Goal: Book appointment/travel/reservation

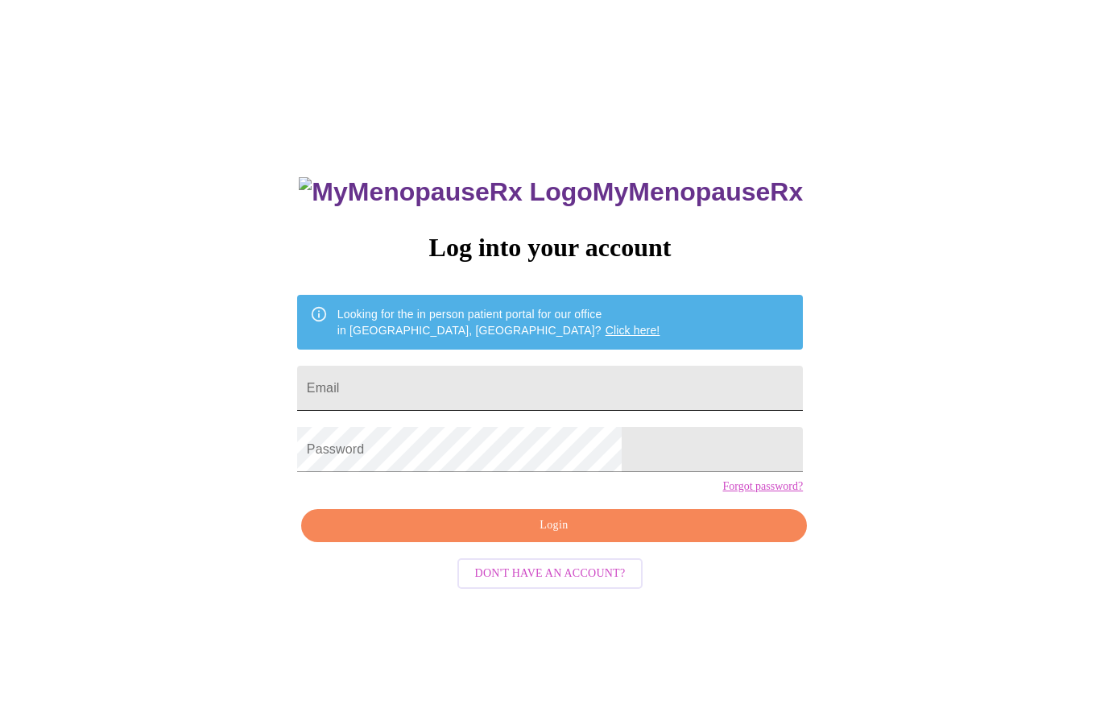
click at [510, 383] on input "Email" at bounding box center [550, 387] width 506 height 45
type input "78claudiabosch@gmail.com"
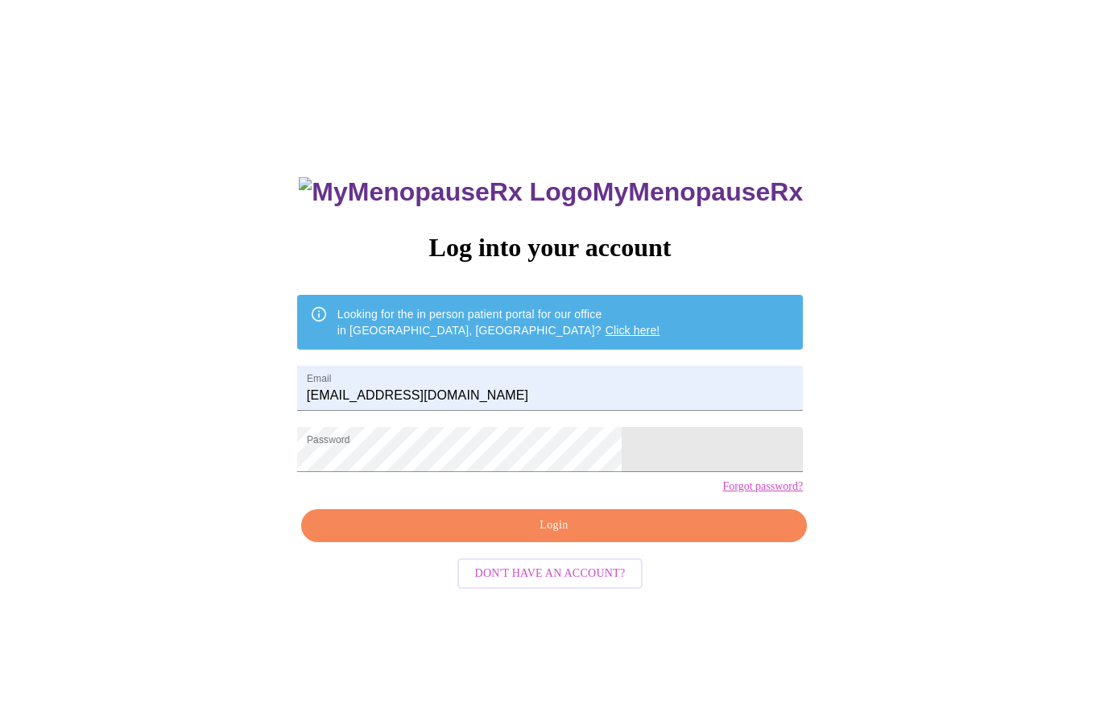
click at [642, 535] on span "Login" at bounding box center [554, 525] width 469 height 20
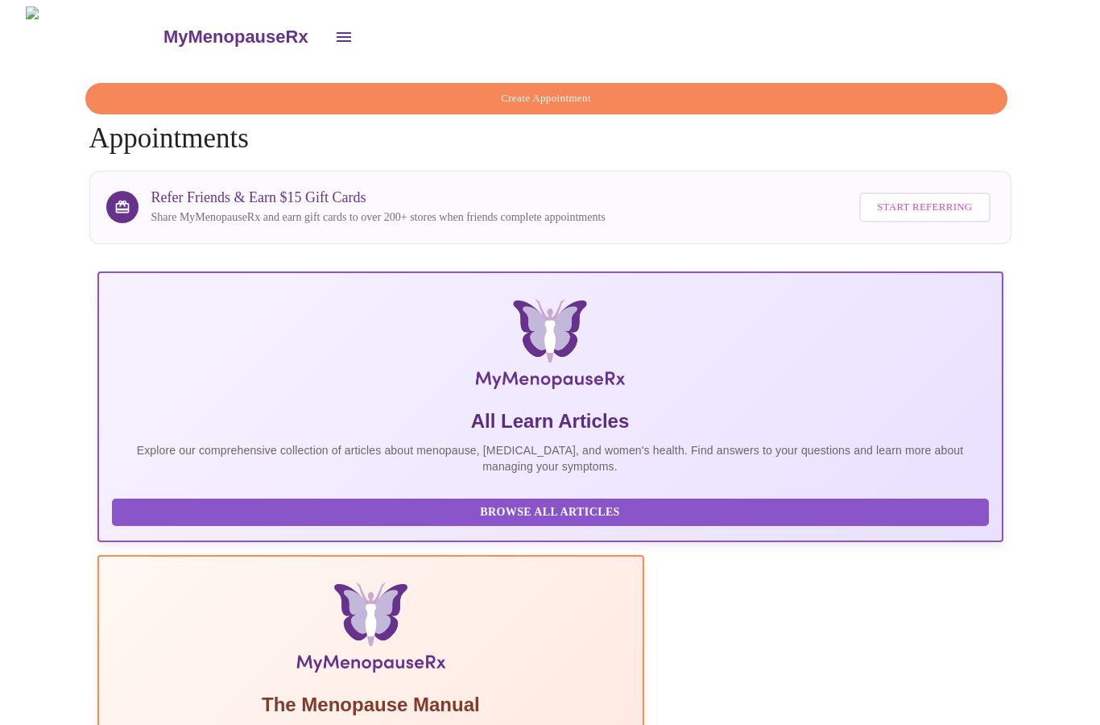
click at [621, 91] on span "Create Appointment" at bounding box center [546, 98] width 885 height 19
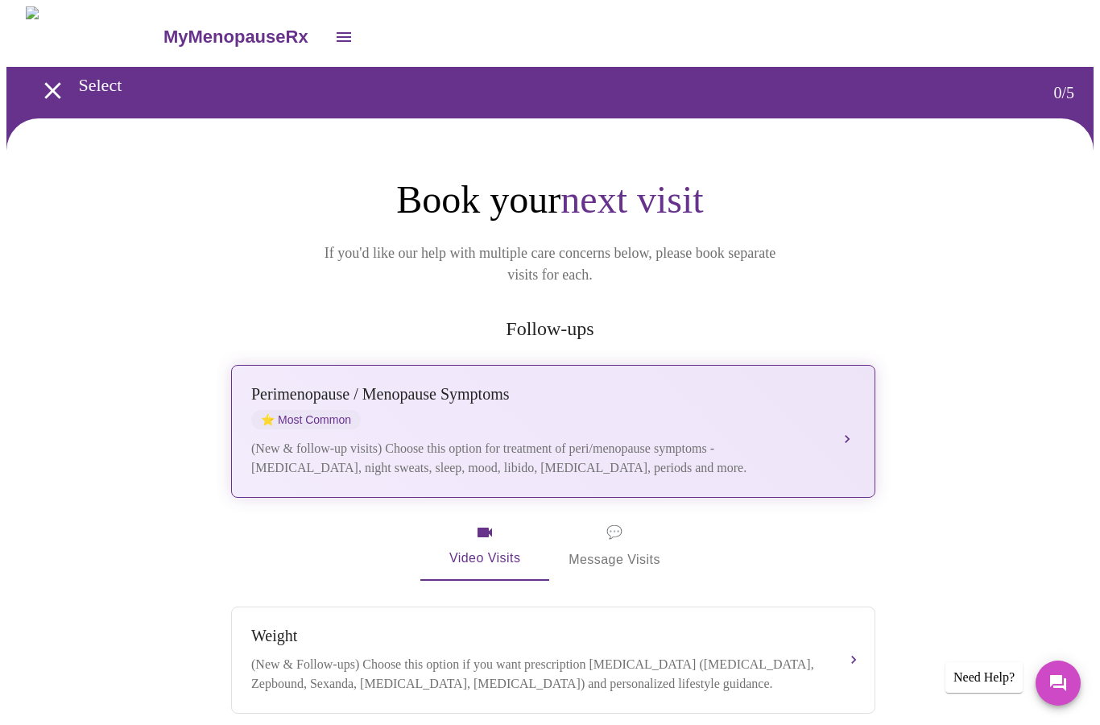
click at [814, 439] on div "(New & follow-up visits) Choose this option for treatment of peri/menopause sym…" at bounding box center [537, 458] width 572 height 39
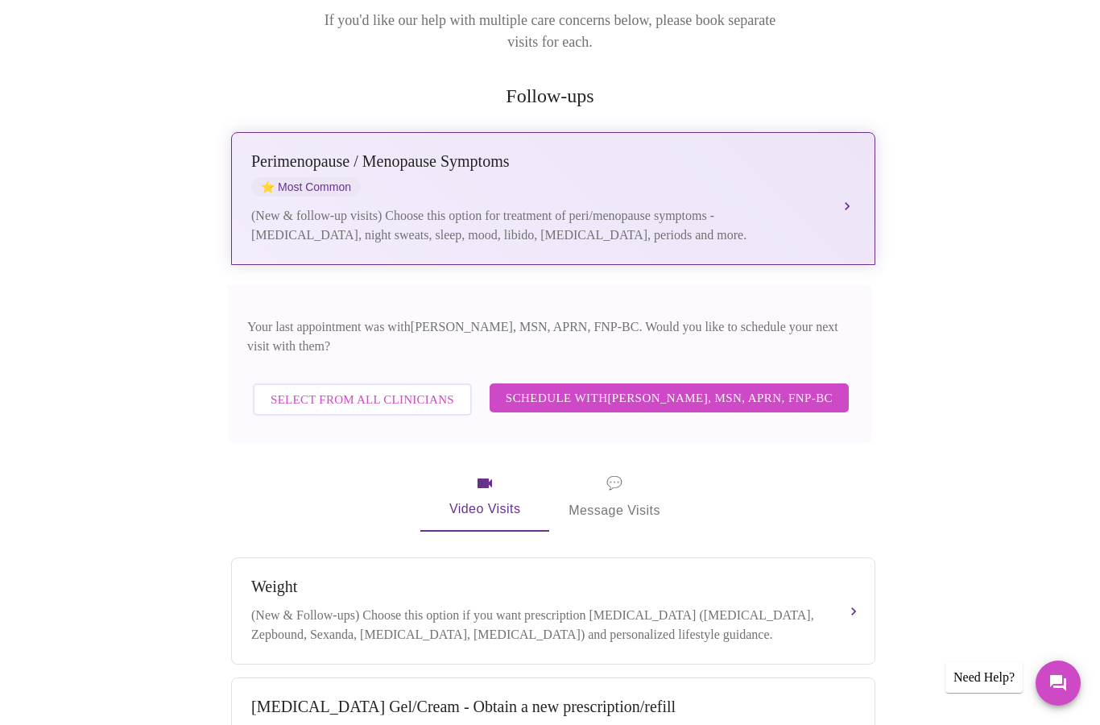
scroll to position [219, 0]
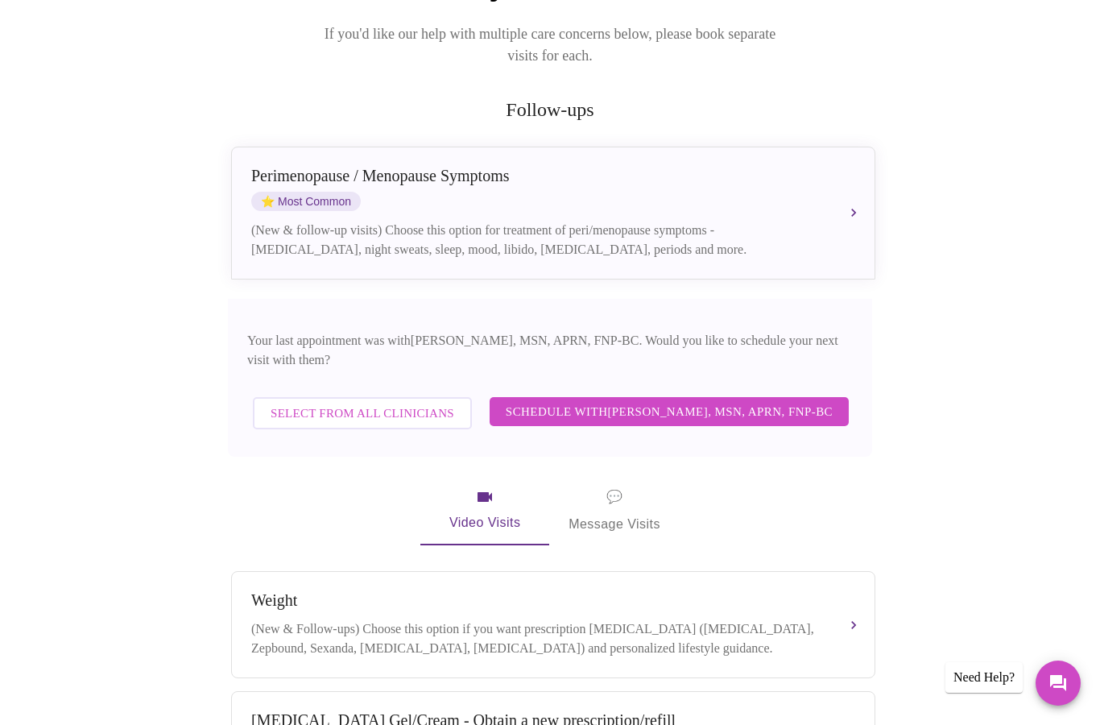
click at [411, 403] on span "Select from All Clinicians" at bounding box center [362, 413] width 184 height 21
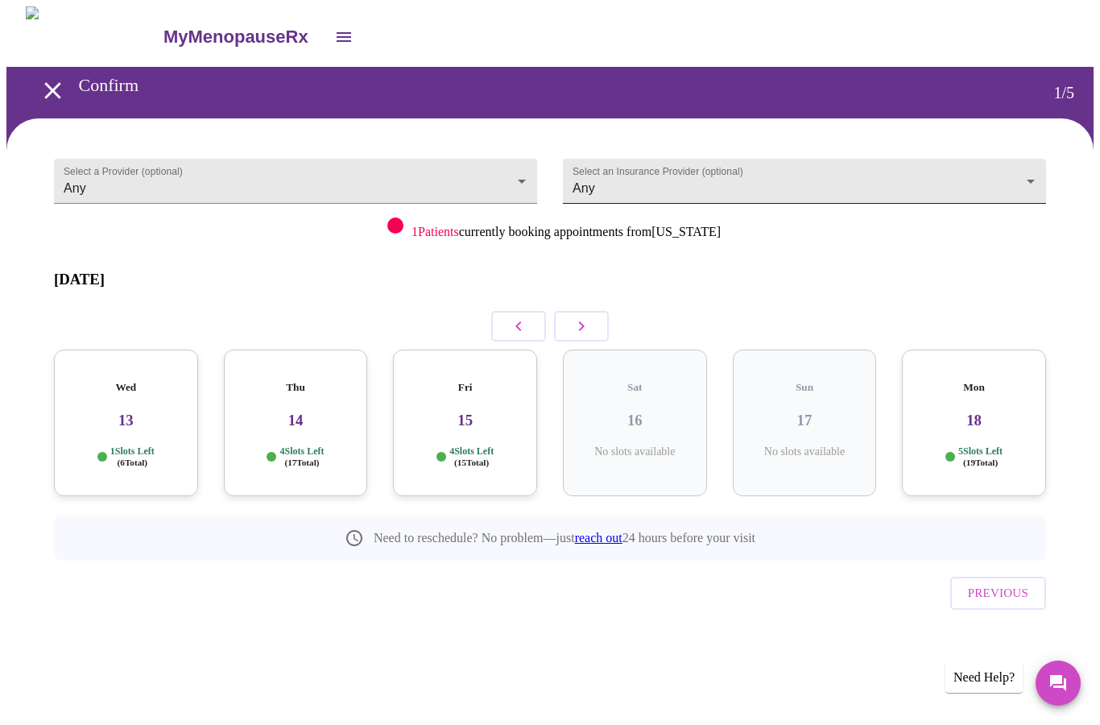
click at [794, 188] on body "MyMenopauseRx Confirm 1 / 5 Select a Provider (optional) Any Any Select an Insu…" at bounding box center [549, 347] width 1087 height 683
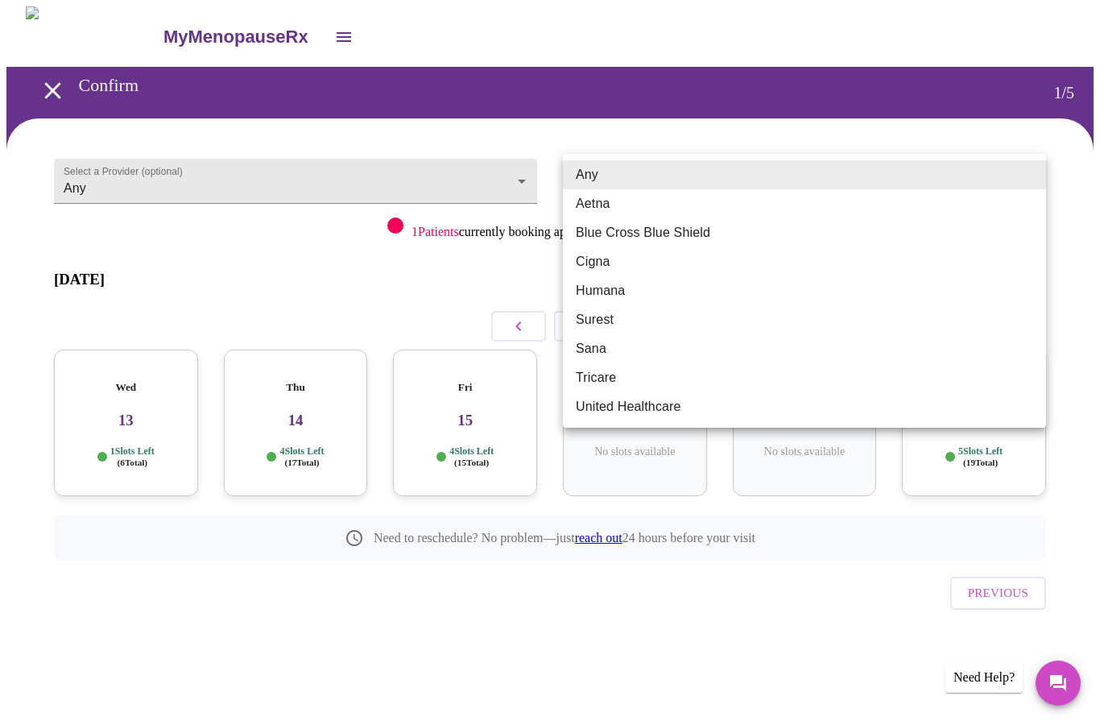
click at [700, 235] on li "Blue Cross Blue Shield" at bounding box center [804, 232] width 483 height 29
type input "Blue Cross Blue Shield"
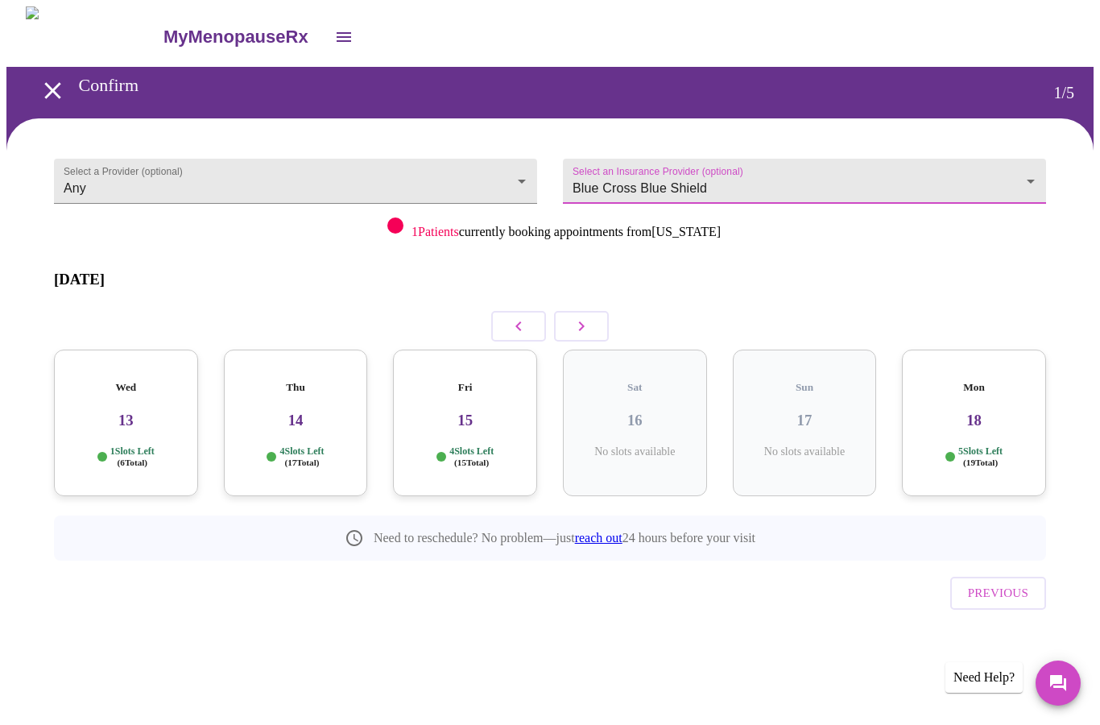
click at [145, 445] on p "1 Slots Left ( 6 Total)" at bounding box center [132, 456] width 44 height 23
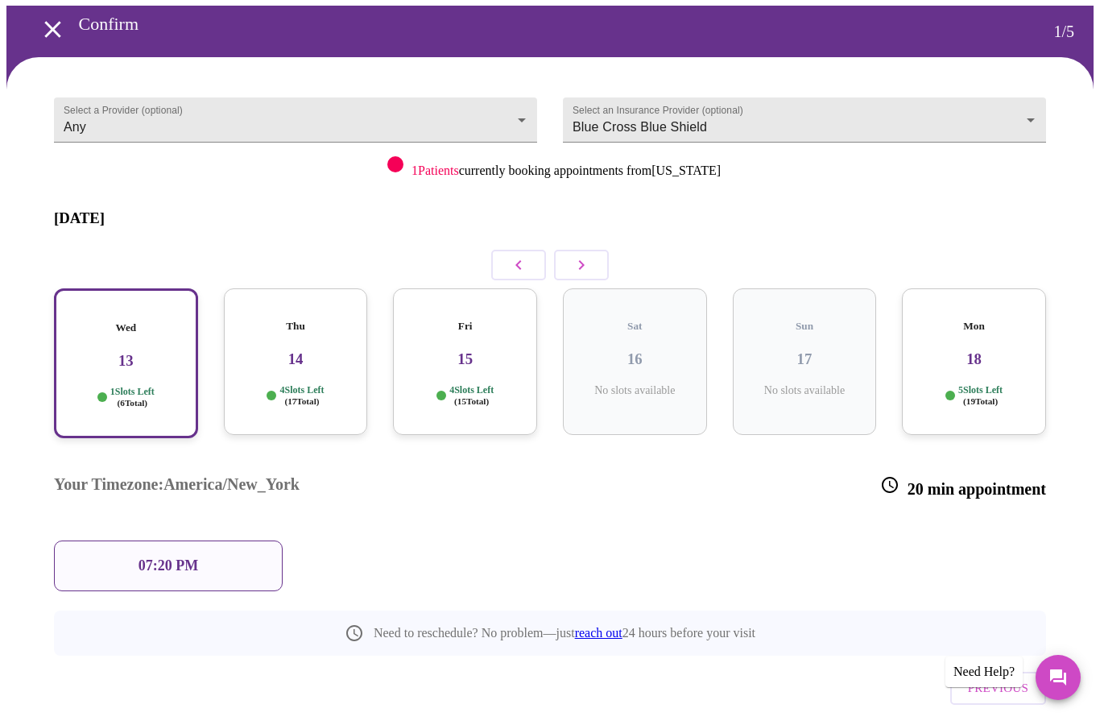
scroll to position [35, 0]
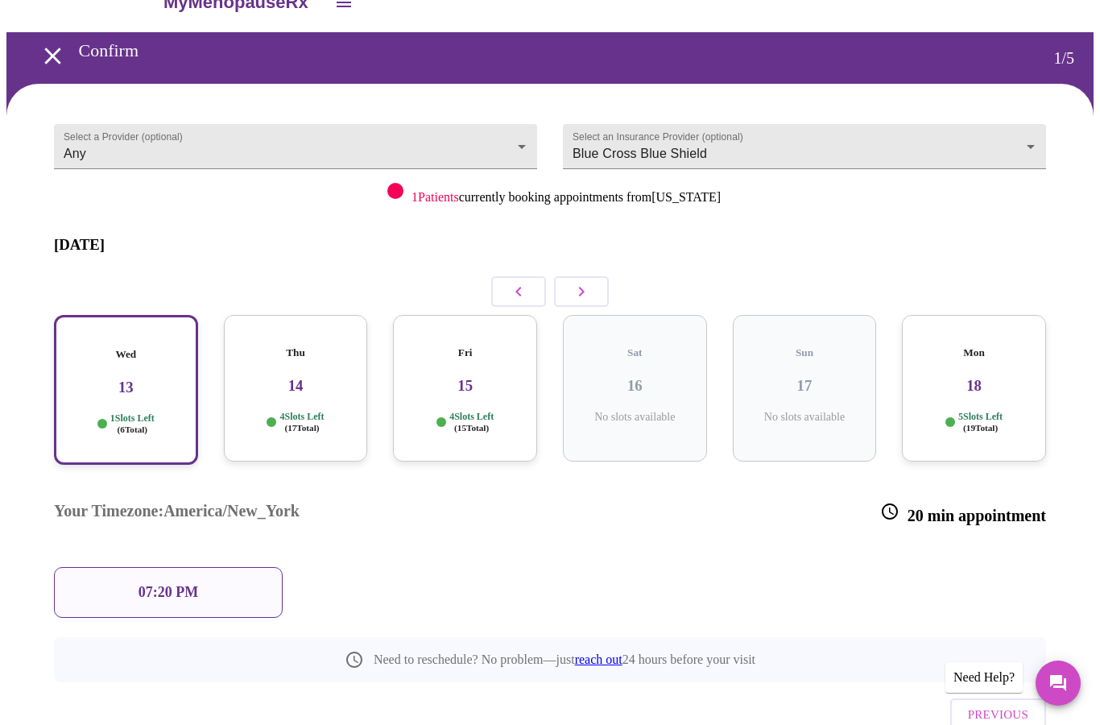
click at [218, 567] on div "07:20 PM" at bounding box center [168, 592] width 229 height 51
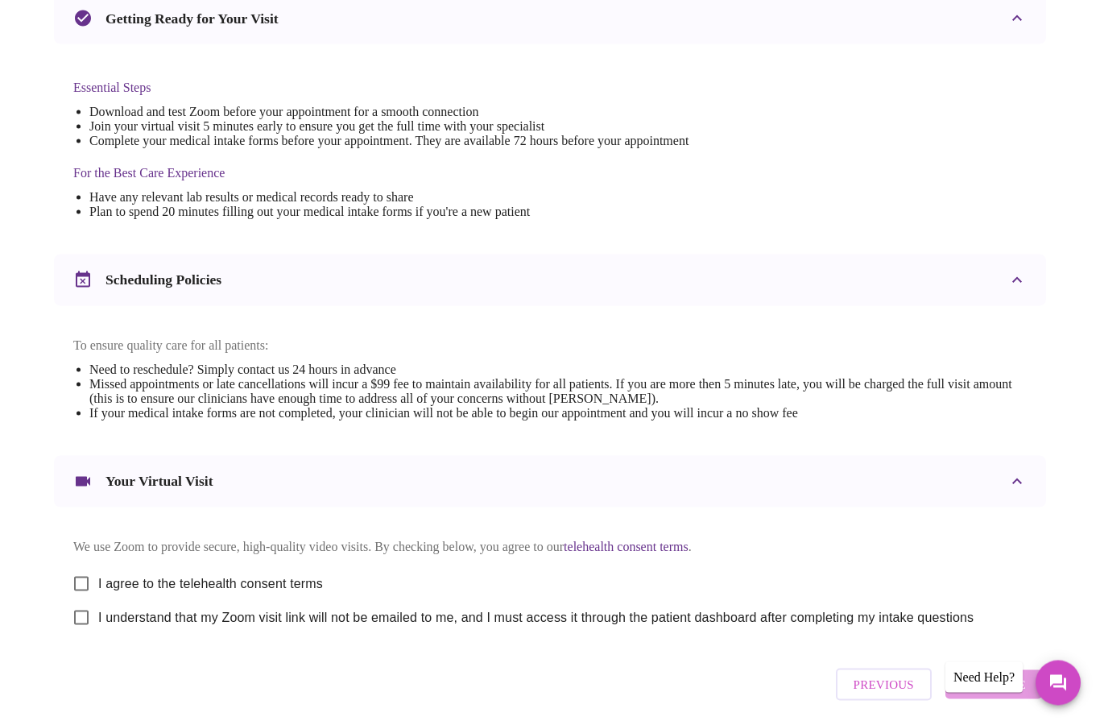
scroll to position [366, 0]
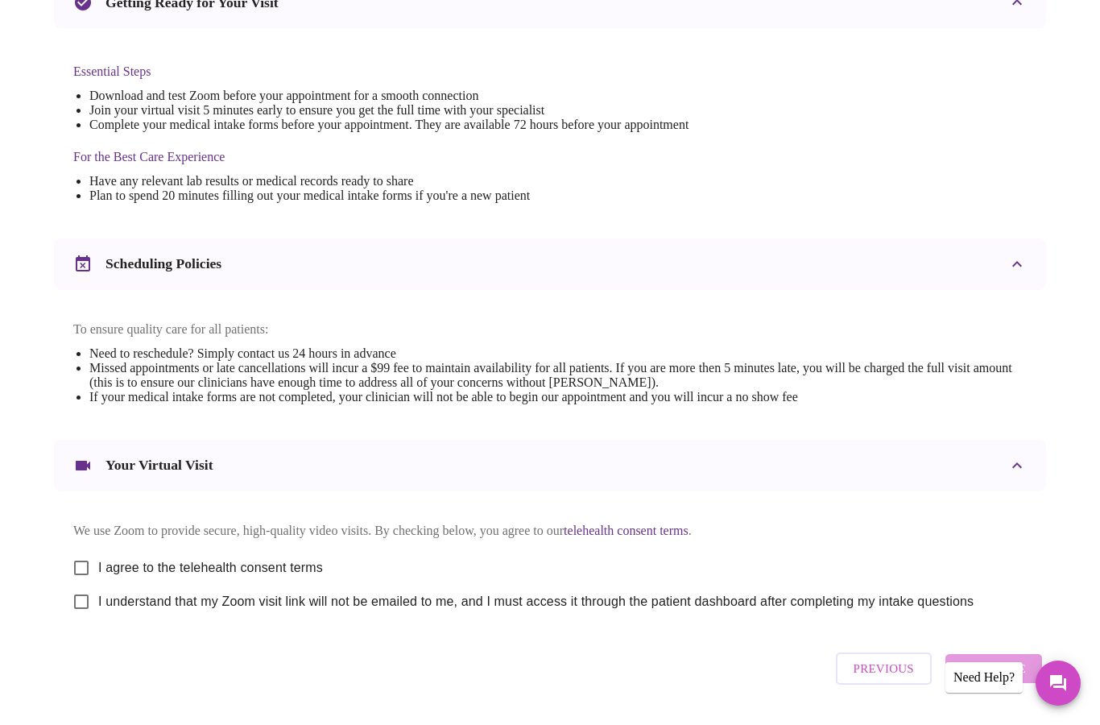
click at [89, 568] on input "I agree to the telehealth consent terms" at bounding box center [81, 568] width 34 height 34
checkbox input "true"
click at [93, 618] on input "I understand that my Zoom visit link will not be emailed to me, and I must acce…" at bounding box center [81, 601] width 34 height 34
checkbox input "true"
click at [1011, 679] on span "Continue" at bounding box center [993, 668] width 64 height 21
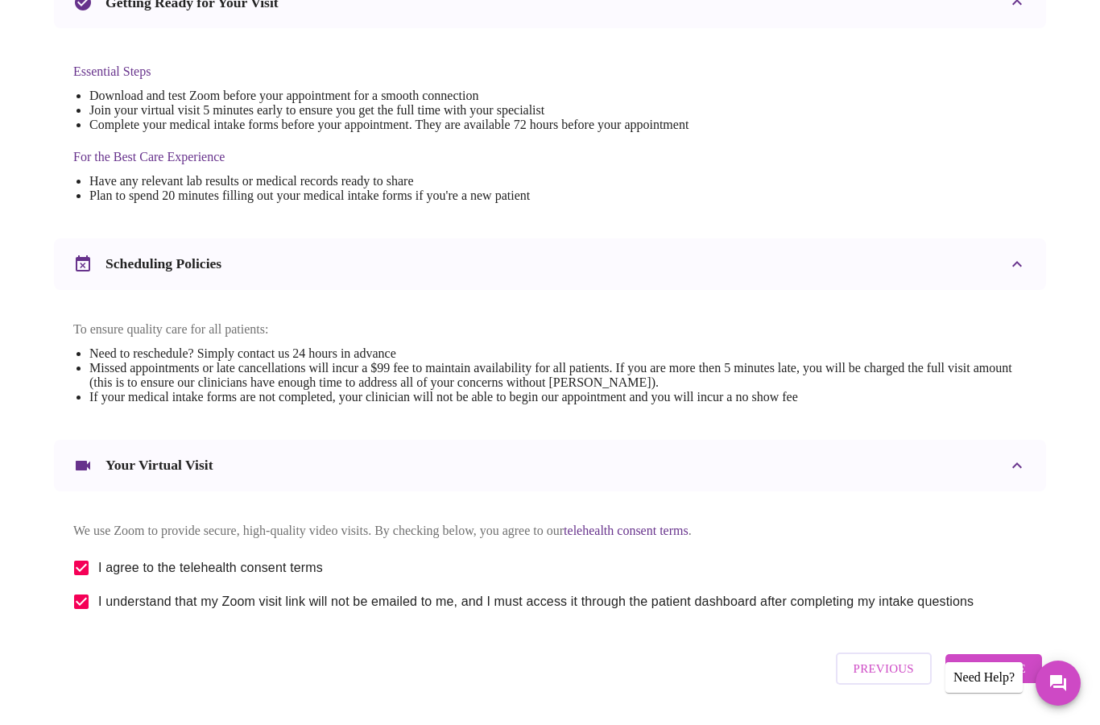
scroll to position [0, 0]
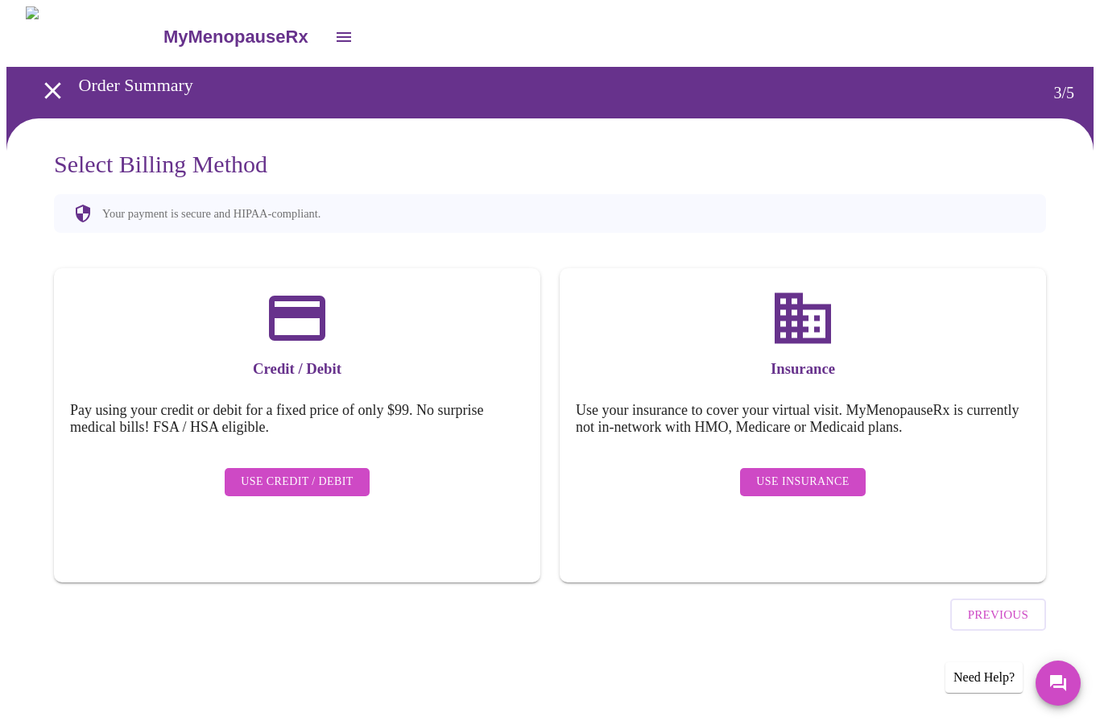
click at [832, 472] on span "Use Insurance" at bounding box center [802, 482] width 93 height 20
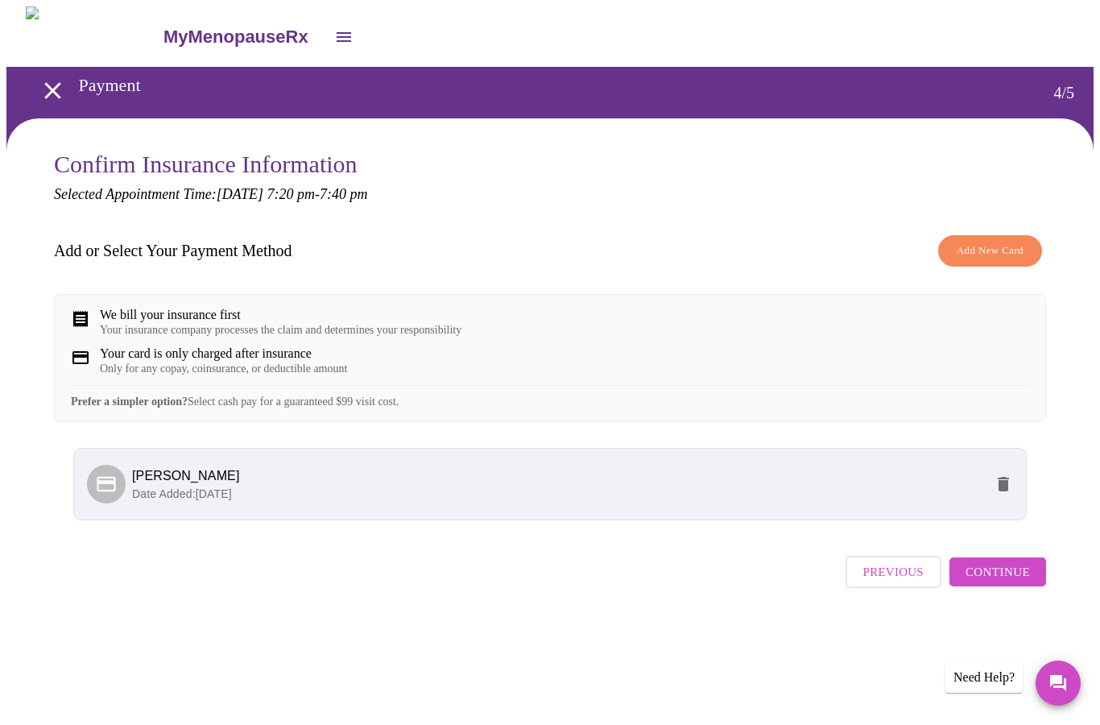
click at [1003, 491] on icon "delete" at bounding box center [1002, 484] width 11 height 14
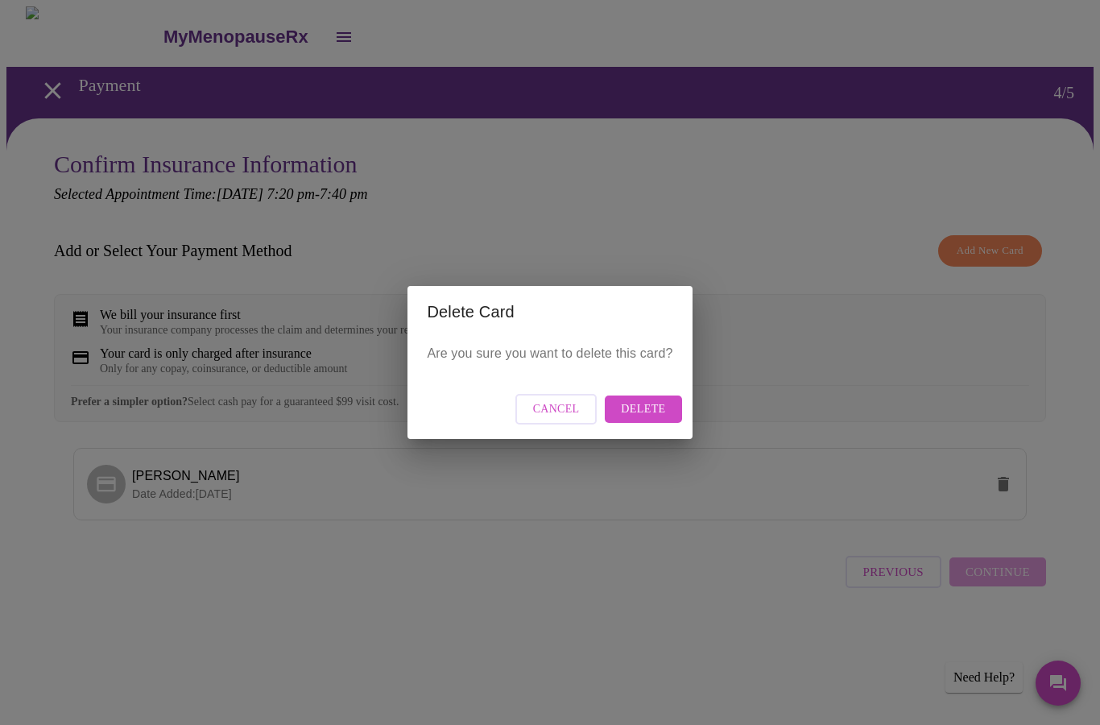
click at [657, 411] on span "Delete" at bounding box center [643, 409] width 44 height 20
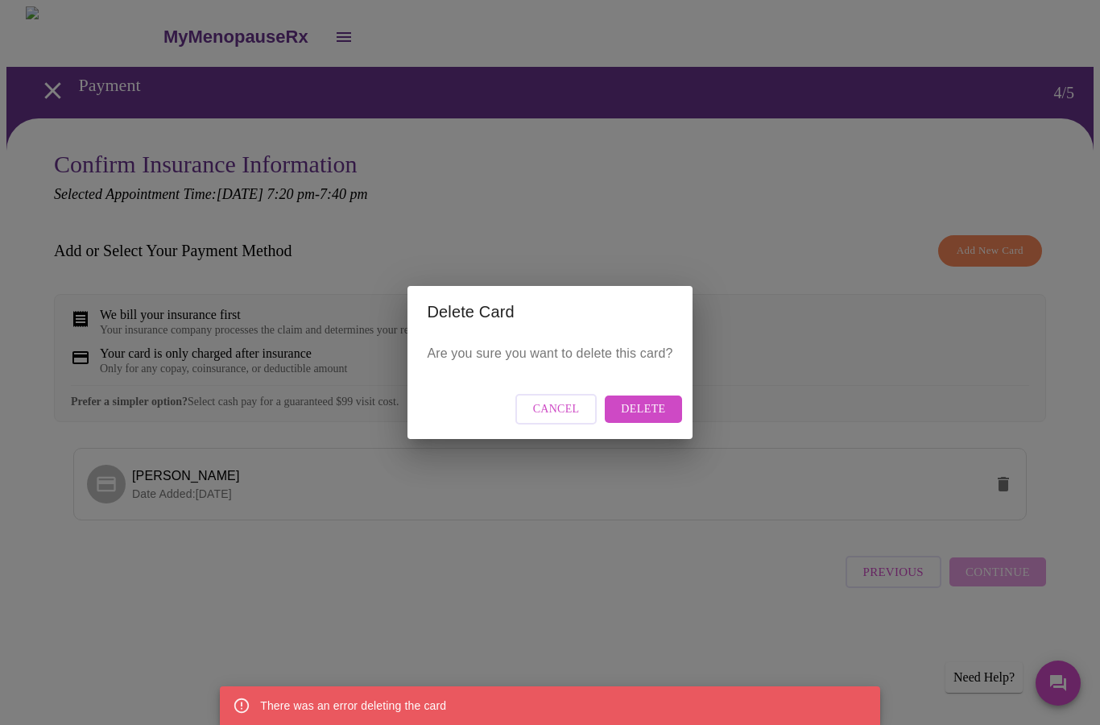
click at [742, 555] on div "Delete Card Are you sure you want to delete this card? Cancel Delete" at bounding box center [550, 362] width 1100 height 725
click at [650, 414] on span "Delete" at bounding box center [643, 409] width 44 height 20
click at [564, 408] on span "Cancel" at bounding box center [556, 409] width 47 height 20
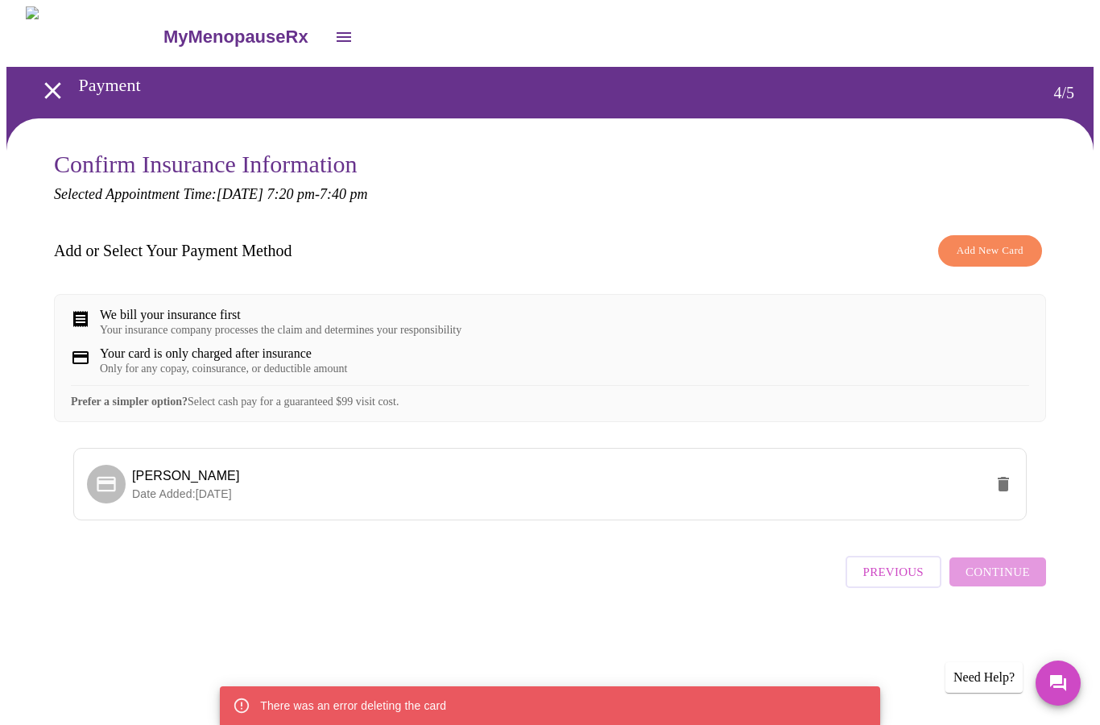
click at [991, 252] on span "Add New Card" at bounding box center [989, 251] width 67 height 19
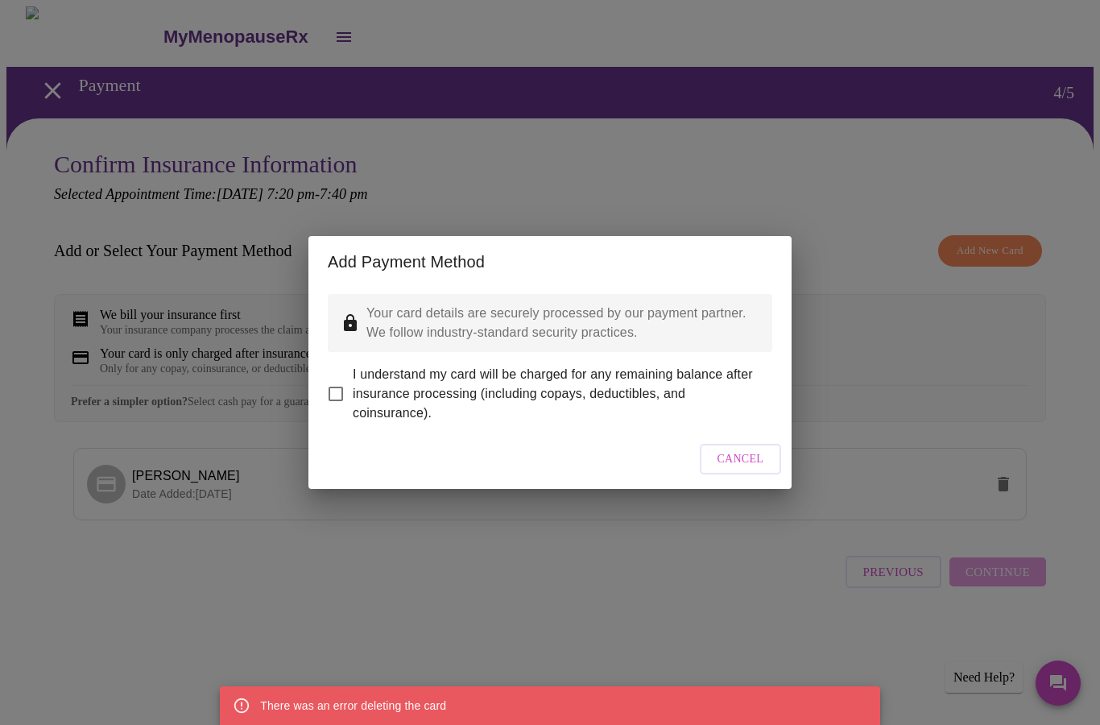
click at [329, 380] on input "I understand my card will be charged for any remaining balance after insurance …" at bounding box center [336, 394] width 34 height 34
checkbox input "true"
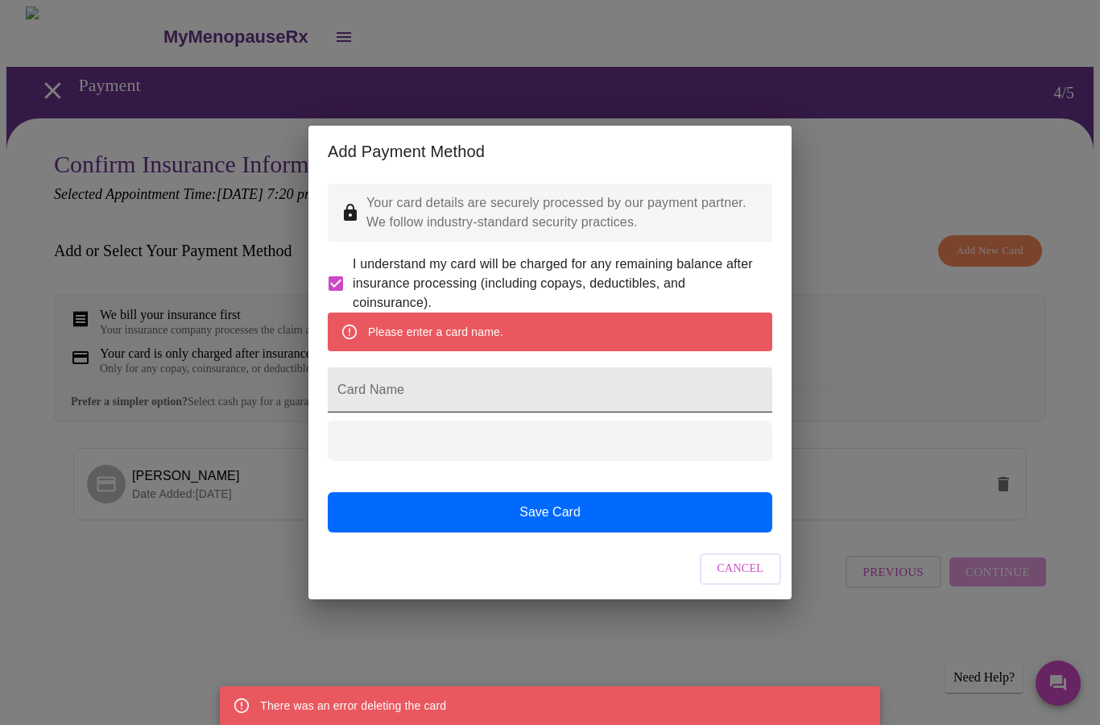
click at [444, 381] on input "Card Name" at bounding box center [550, 389] width 444 height 45
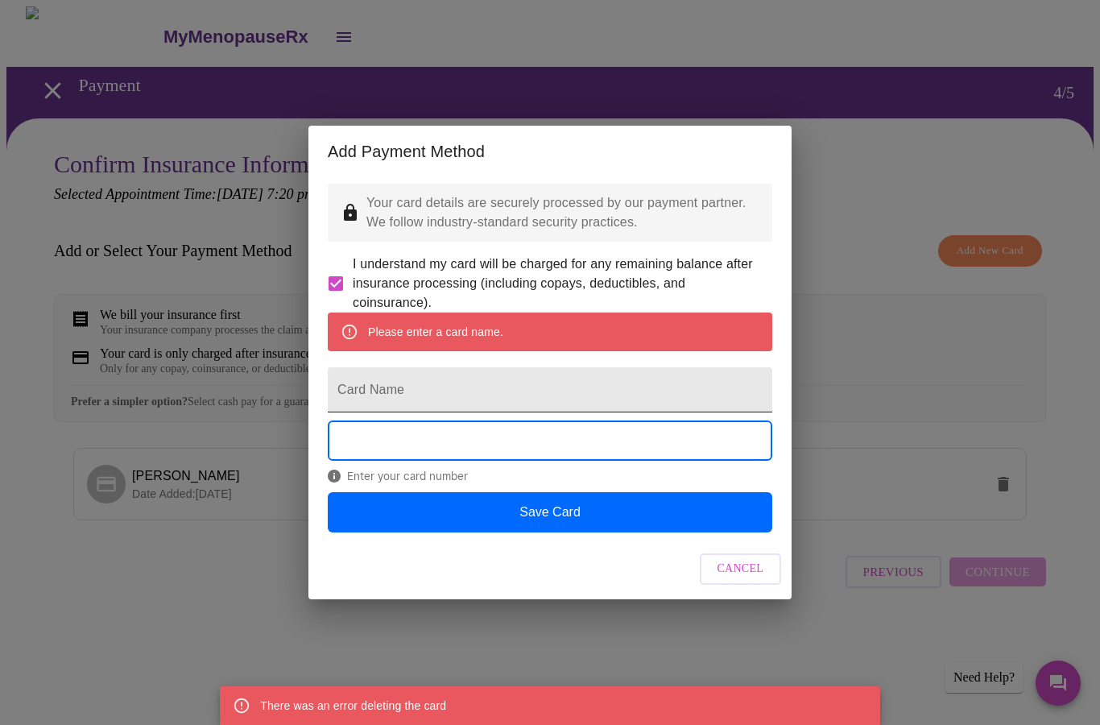
click at [420, 394] on input "Card Name" at bounding box center [550, 389] width 444 height 45
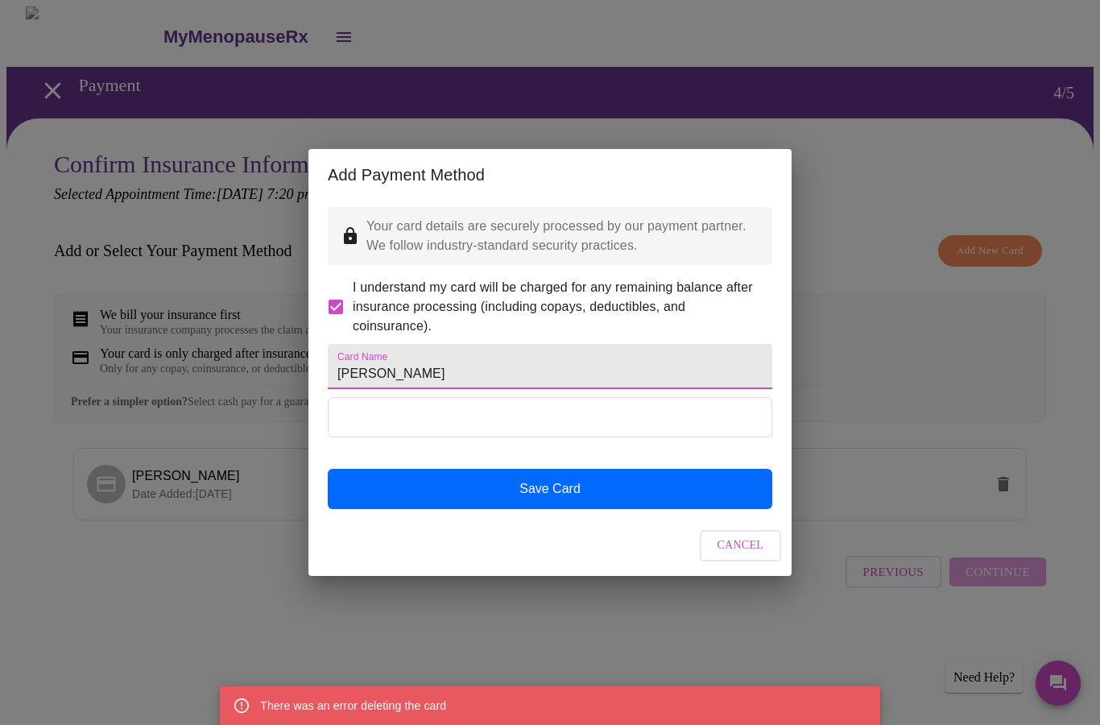
type input "Marvin Rodriguez"
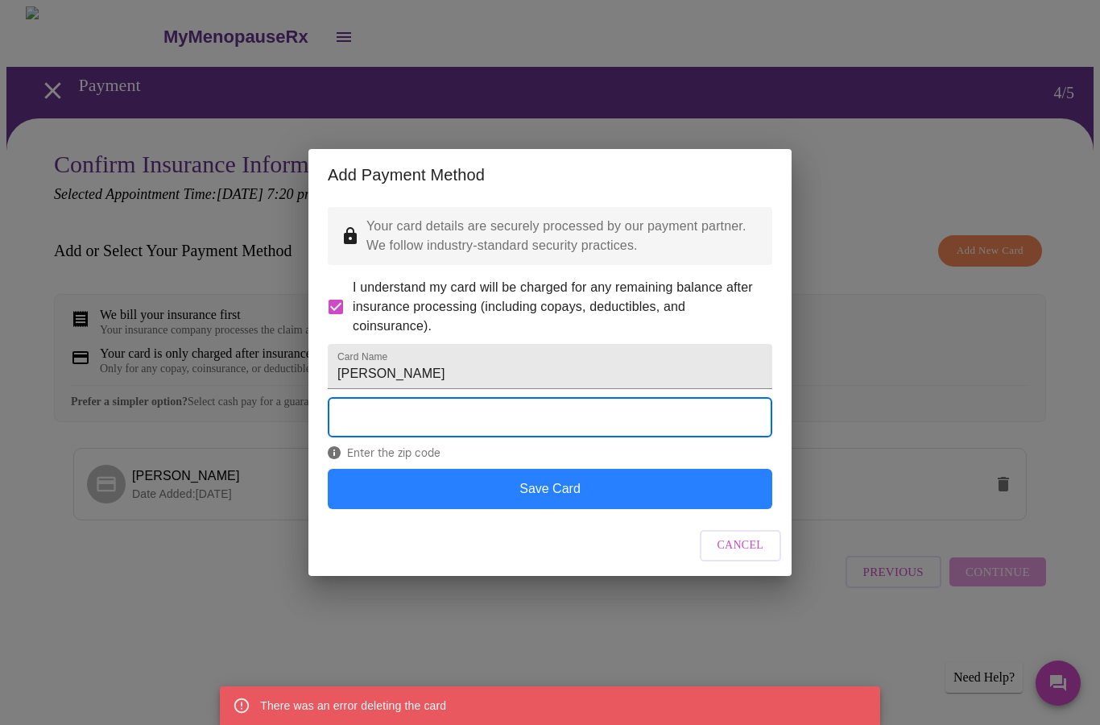
click at [543, 506] on button "Save Card" at bounding box center [550, 489] width 444 height 40
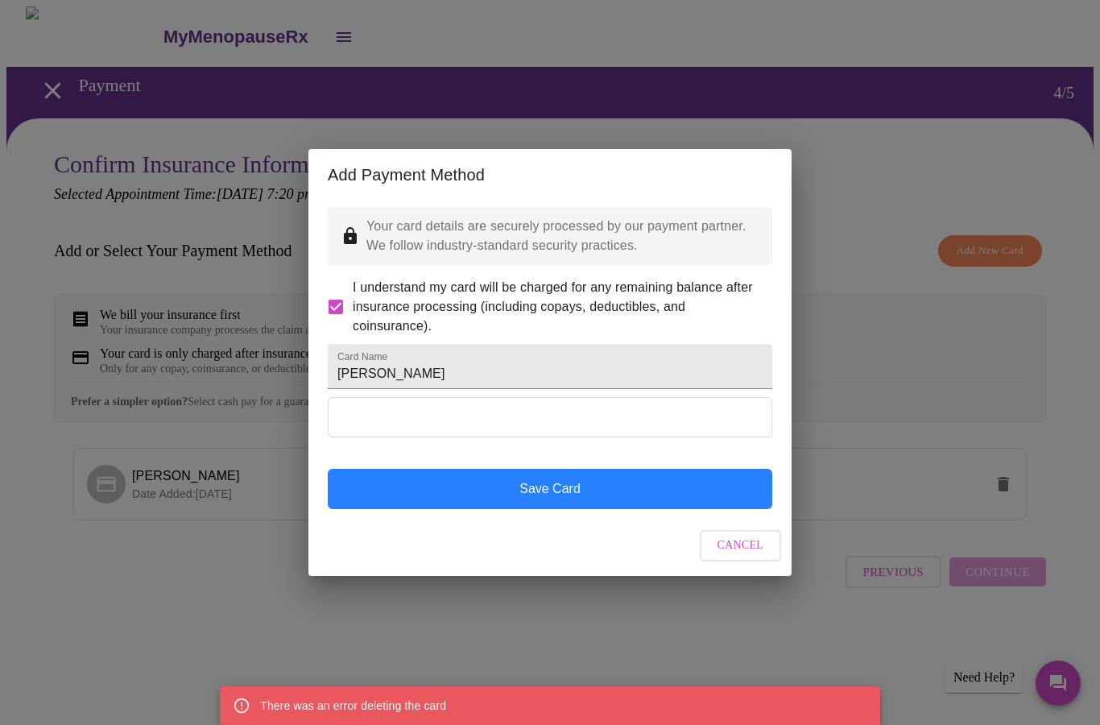
click at [555, 498] on button "Save Card" at bounding box center [550, 489] width 444 height 40
click at [565, 502] on button "Save Card" at bounding box center [550, 489] width 444 height 40
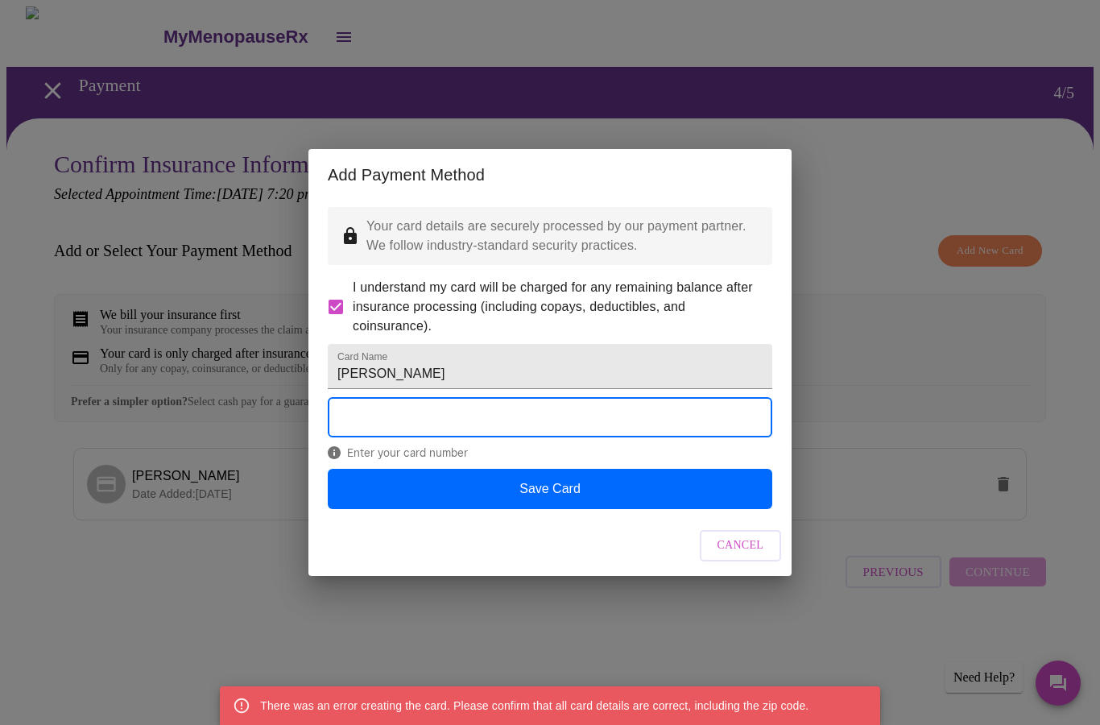
checkbox input "false"
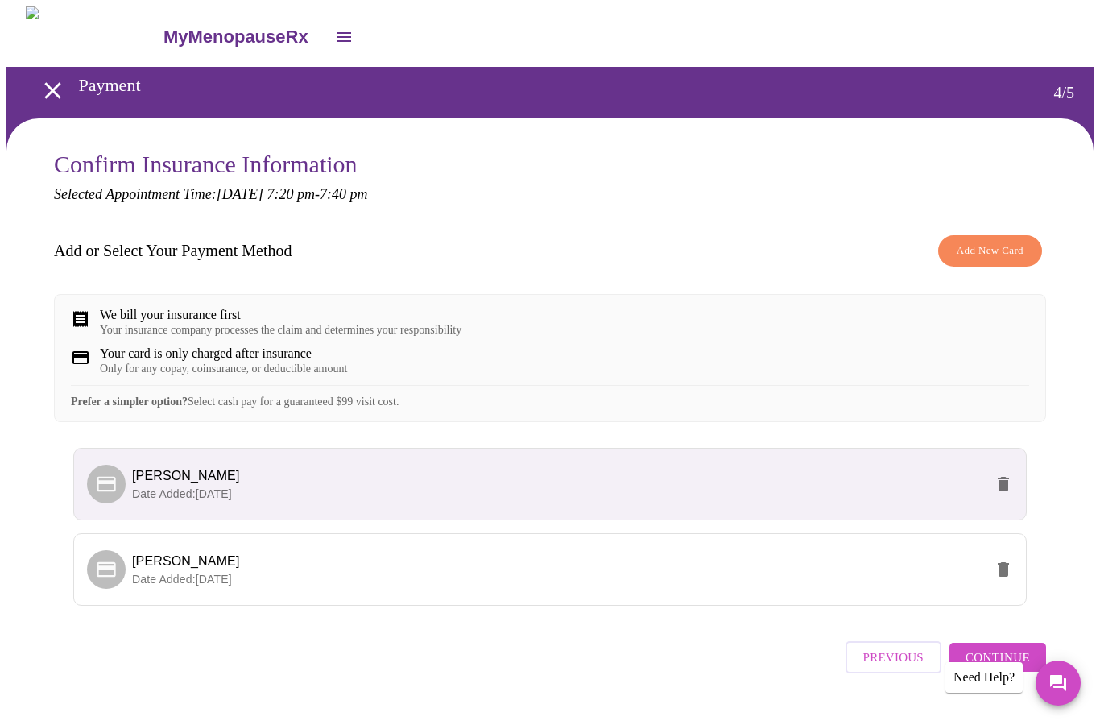
click at [999, 491] on icon "delete" at bounding box center [1002, 484] width 11 height 14
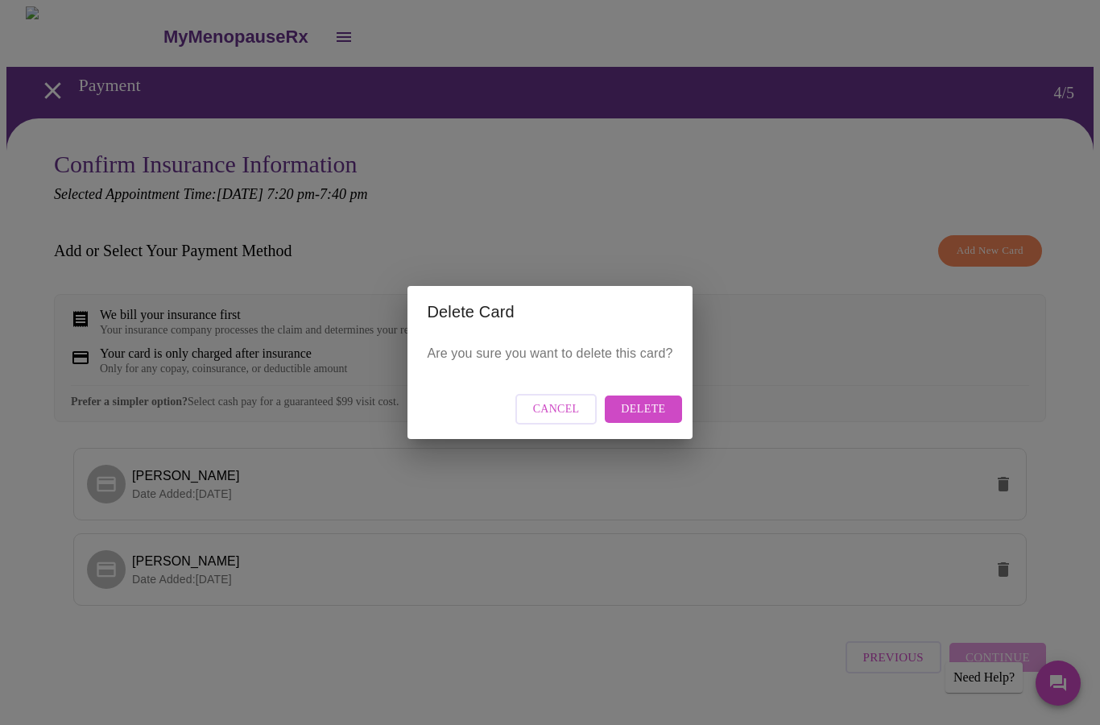
click at [655, 411] on span "Delete" at bounding box center [643, 409] width 44 height 20
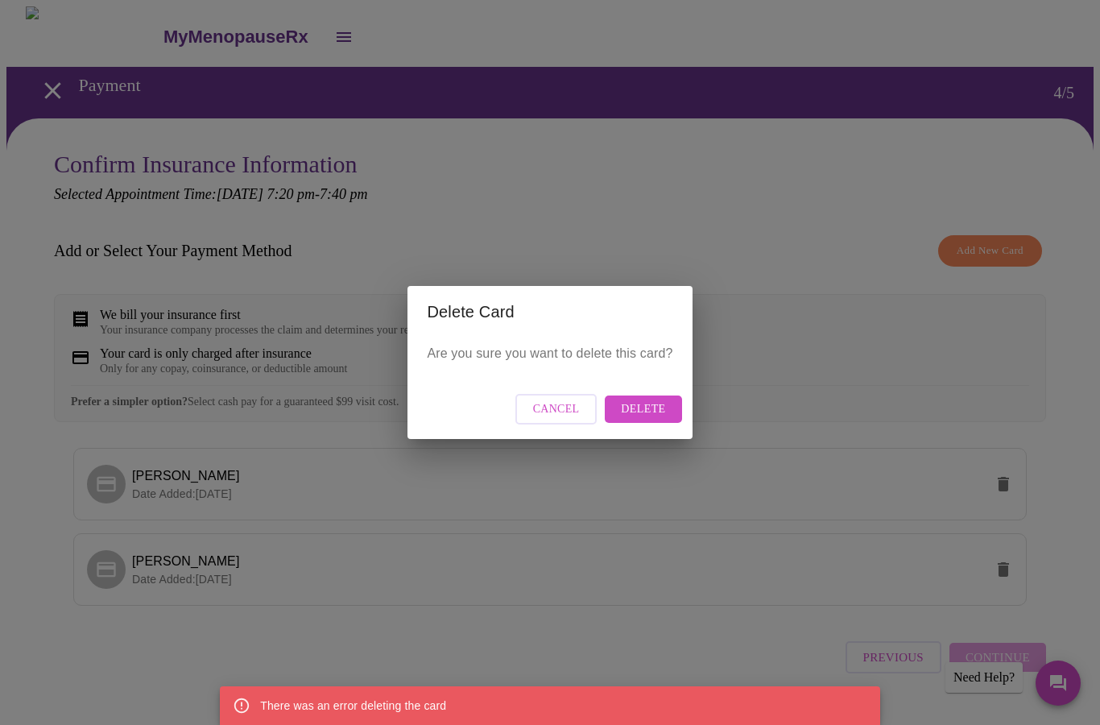
click at [660, 409] on span "Delete" at bounding box center [643, 409] width 44 height 20
click at [560, 411] on span "Cancel" at bounding box center [556, 409] width 47 height 20
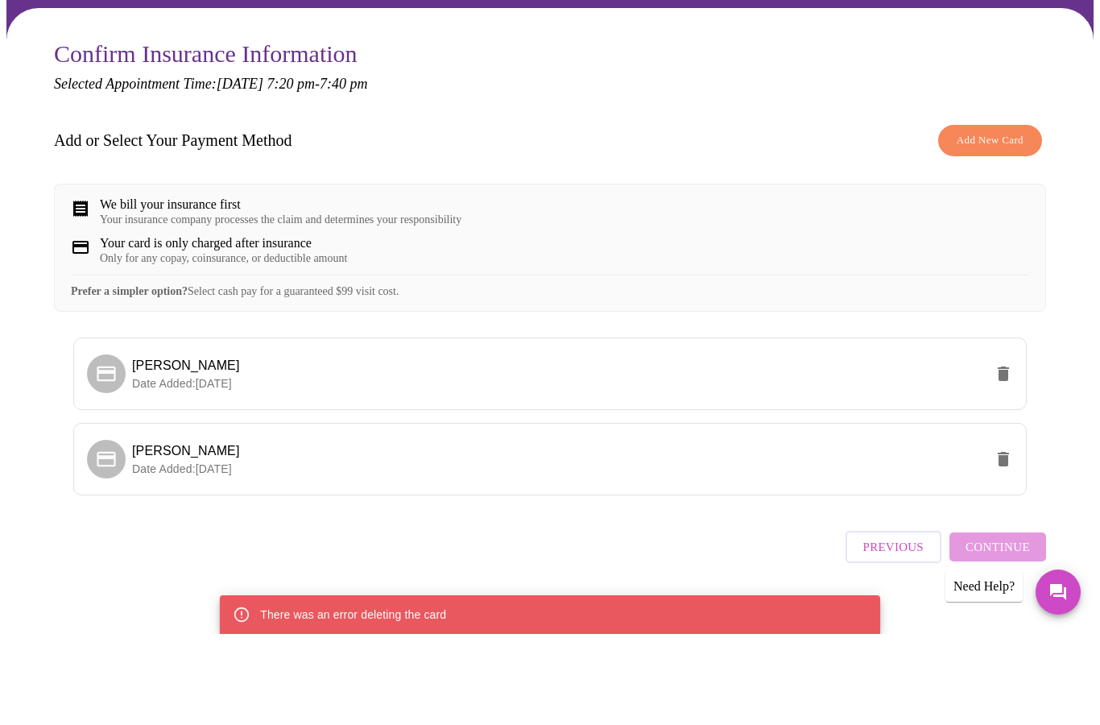
scroll to position [50, 0]
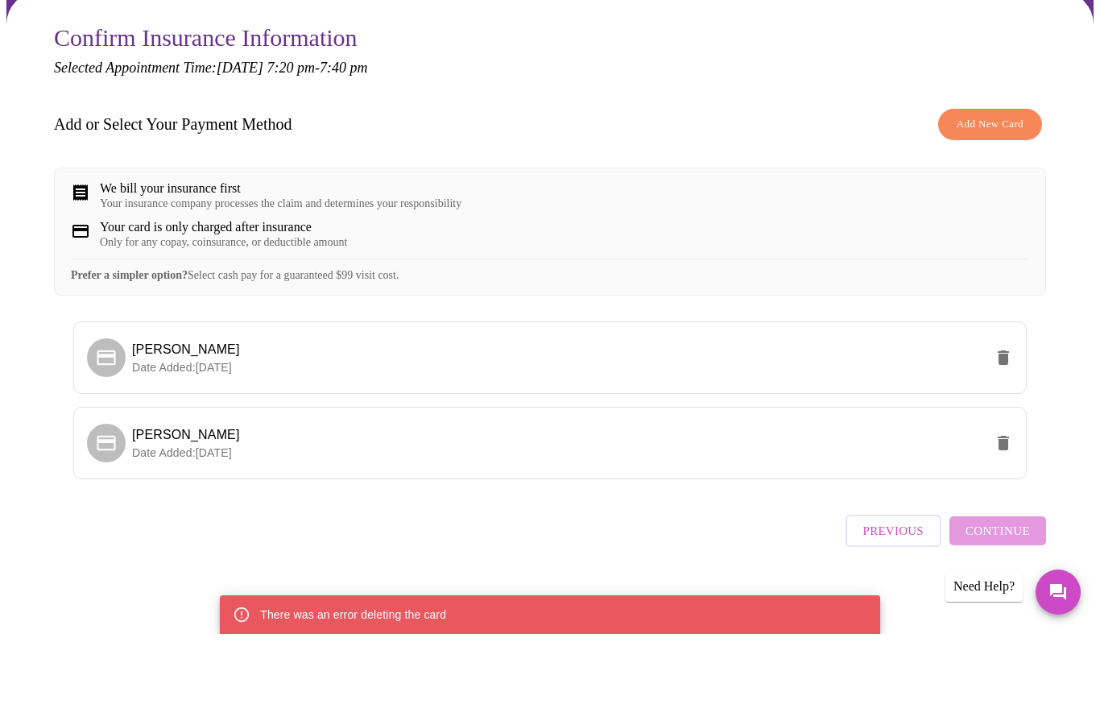
click at [1001, 589] on div "Previous Continue" at bounding box center [945, 617] width 200 height 56
click at [651, 589] on div "Previous Continue" at bounding box center [550, 617] width 992 height 56
click at [569, 516] on span "Marvin Rodriguez" at bounding box center [558, 525] width 852 height 19
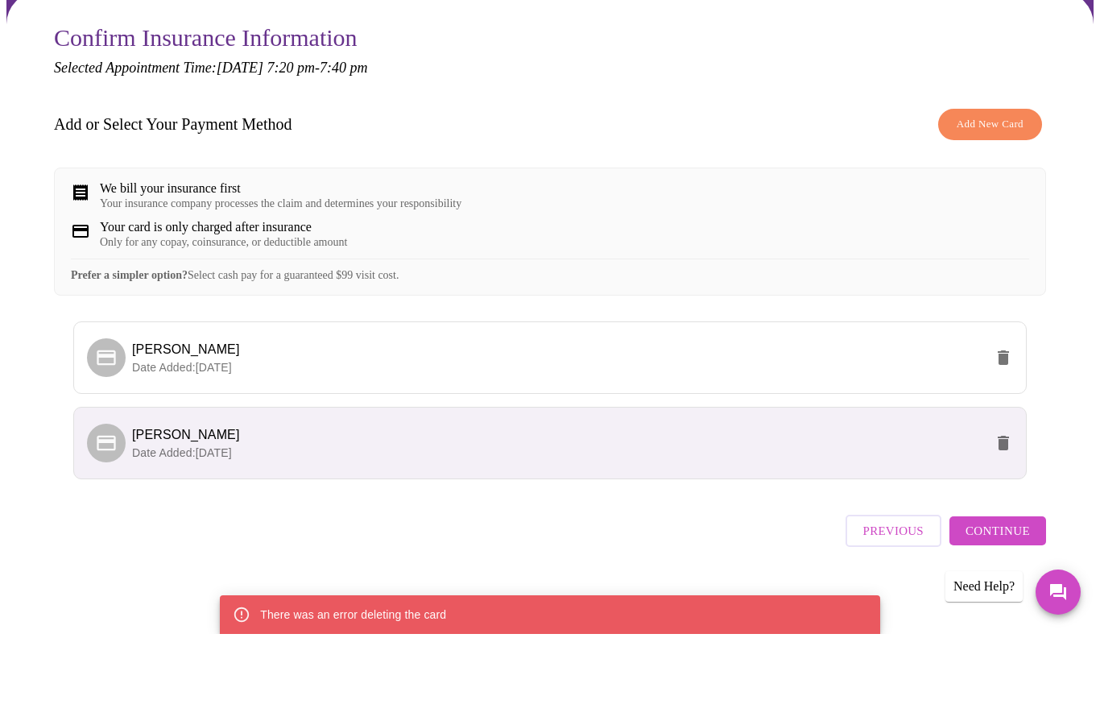
click at [996, 611] on span "Continue" at bounding box center [997, 621] width 64 height 21
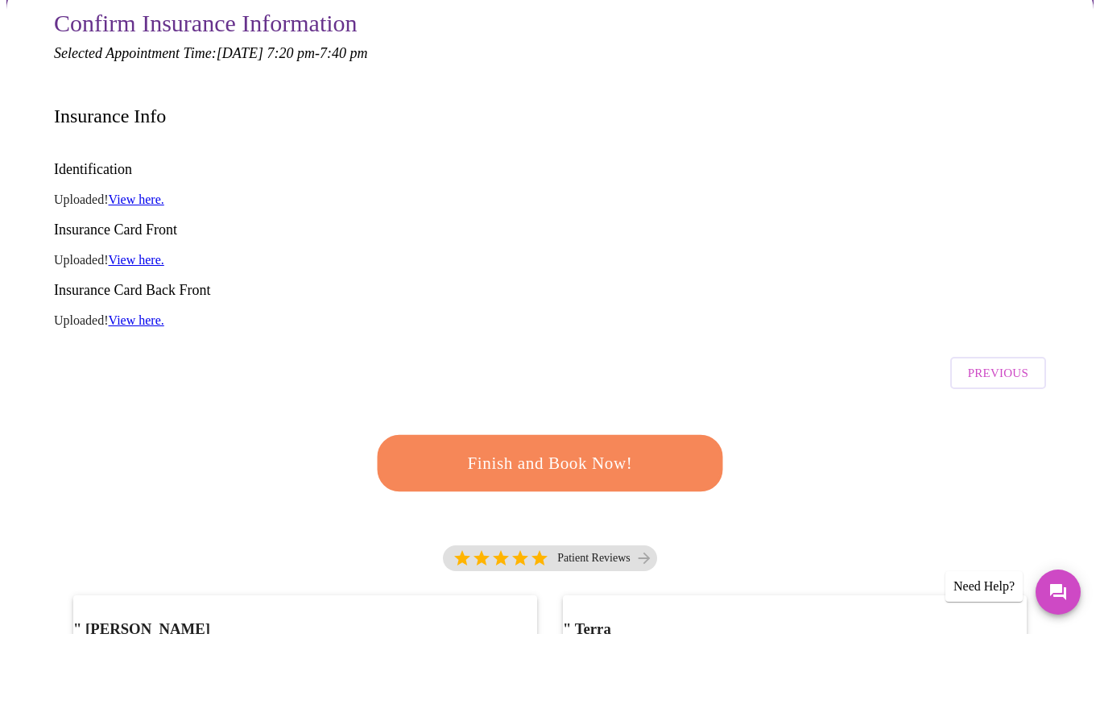
click at [150, 283] on link "View here." at bounding box center [137, 290] width 56 height 14
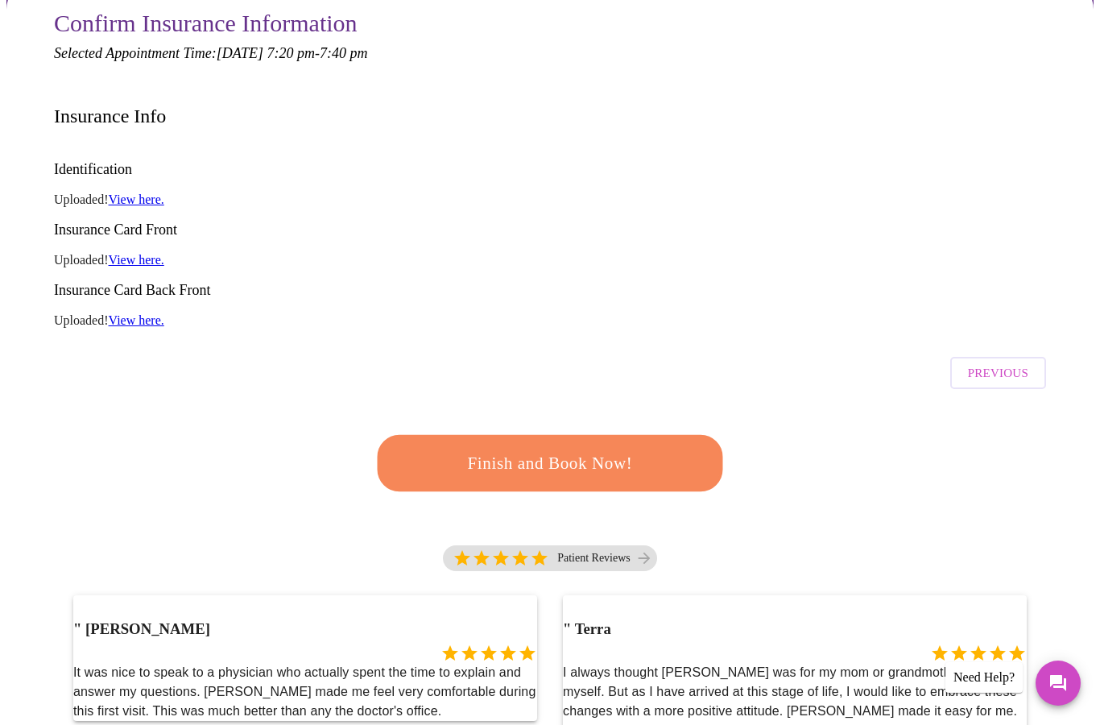
click at [543, 448] on span "Finish and Book Now!" at bounding box center [550, 463] width 298 height 30
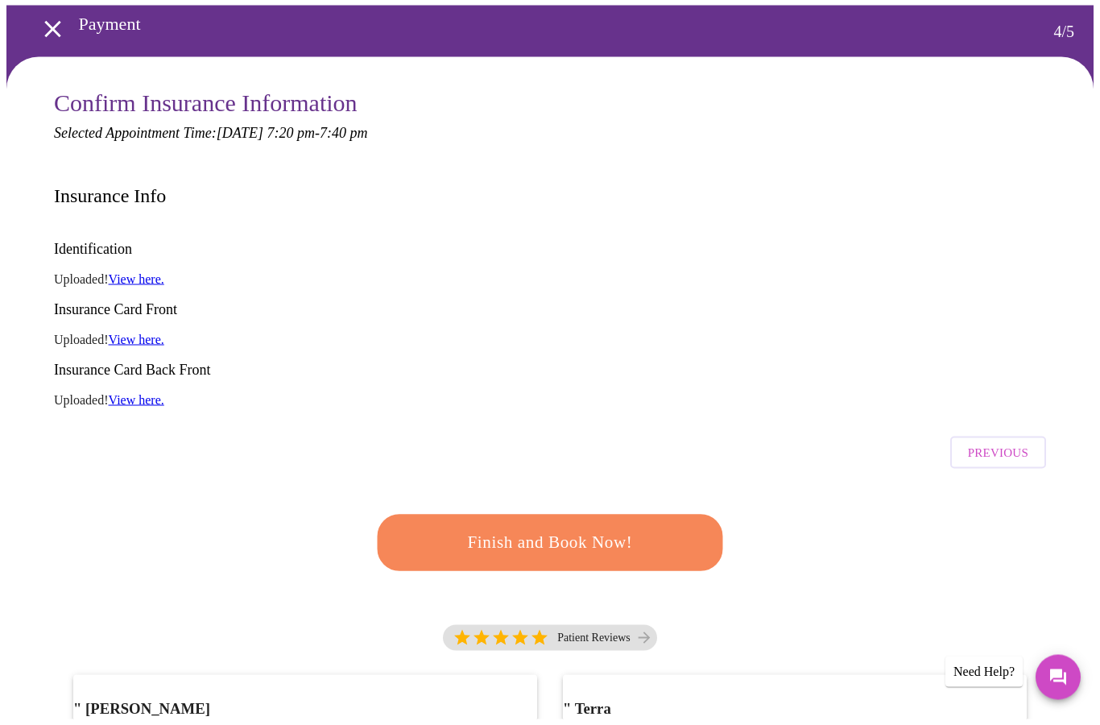
scroll to position [0, 0]
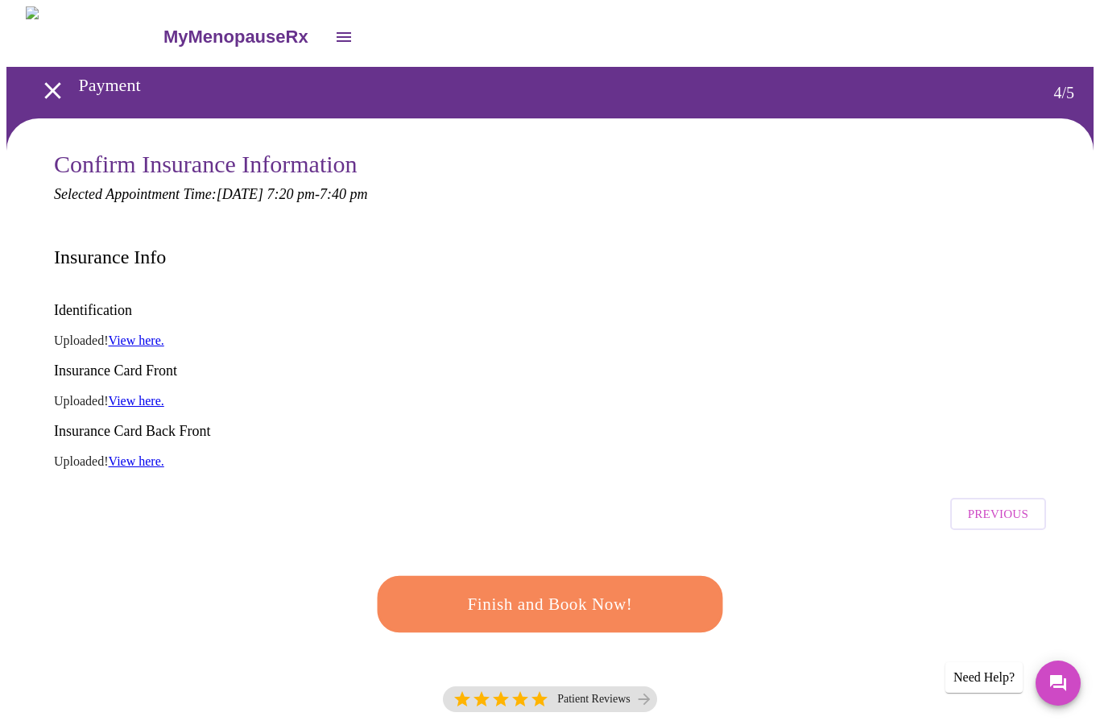
click at [1093, 89] on div "Payment 4 / 5" at bounding box center [556, 93] width 1074 height 52
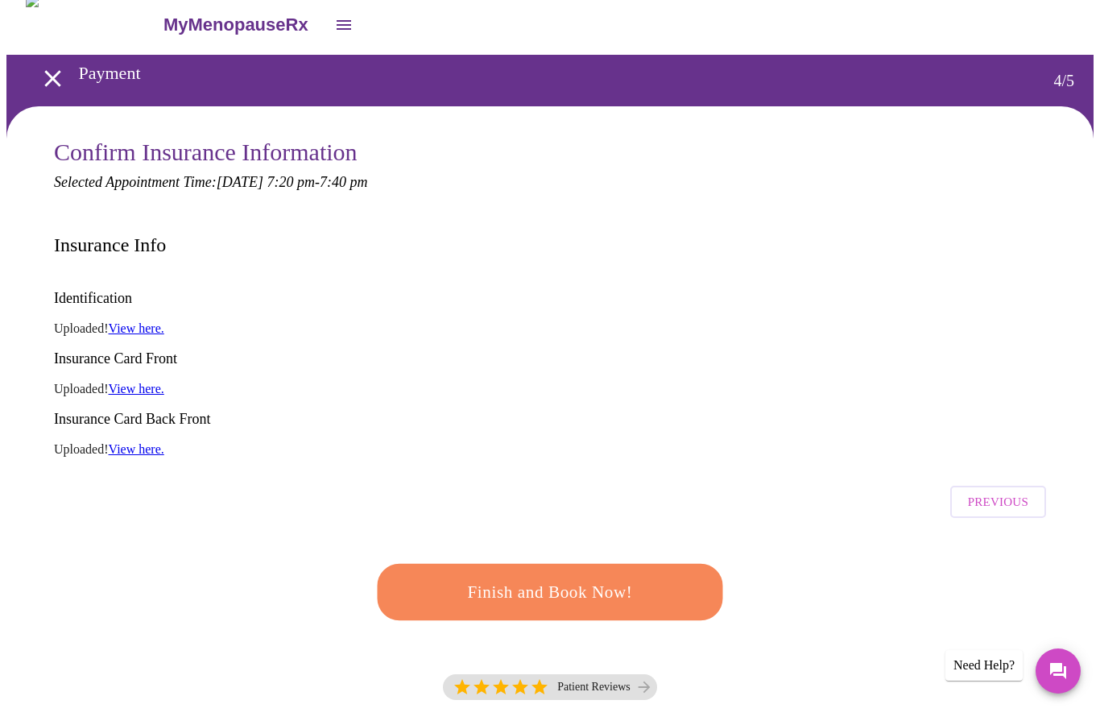
click at [50, 82] on icon "open drawer" at bounding box center [52, 90] width 16 height 16
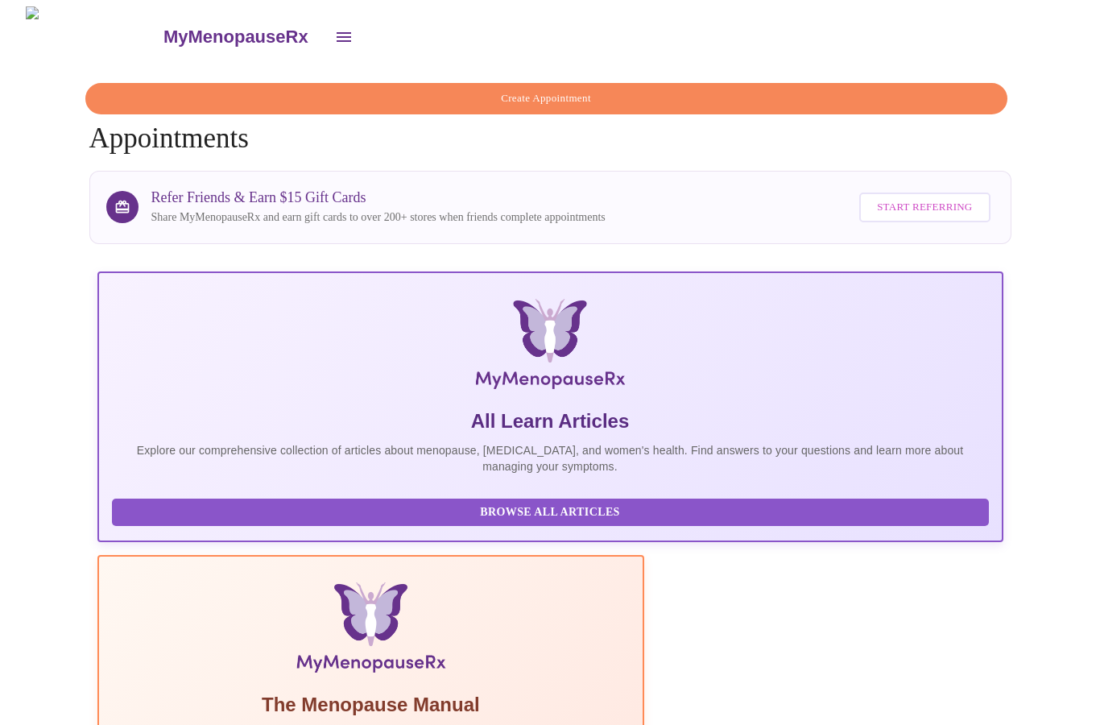
click at [569, 89] on span "Create Appointment" at bounding box center [546, 98] width 885 height 19
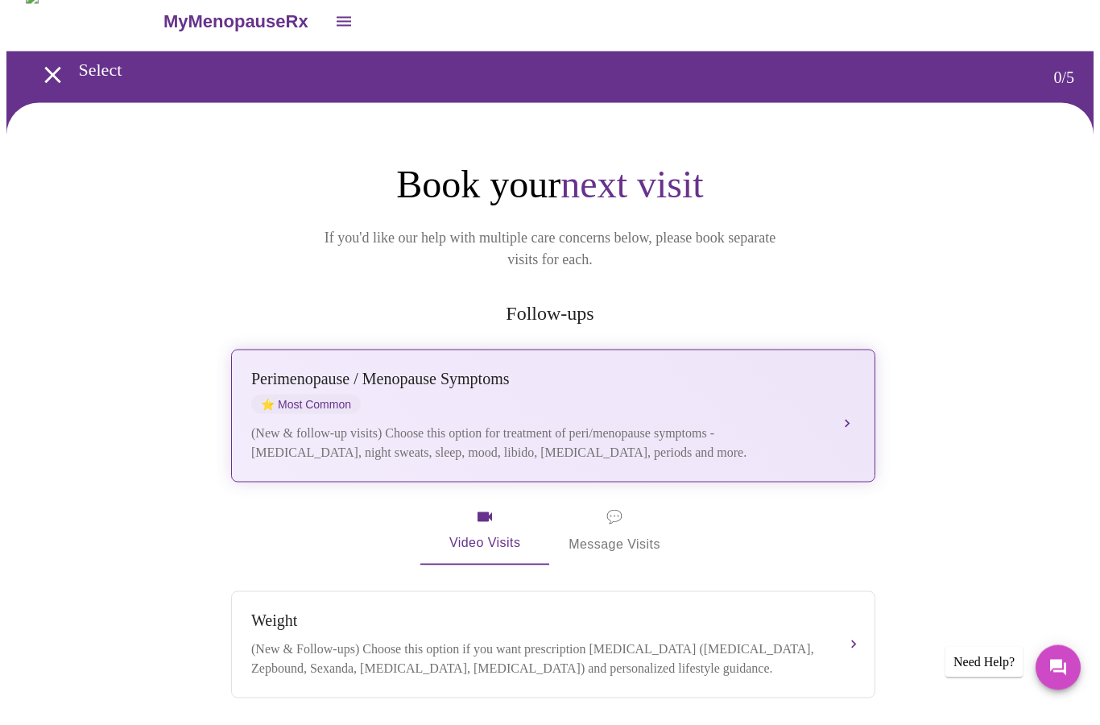
click at [820, 439] on div "(New & follow-up visits) Choose this option for treatment of peri/menopause sym…" at bounding box center [537, 458] width 572 height 39
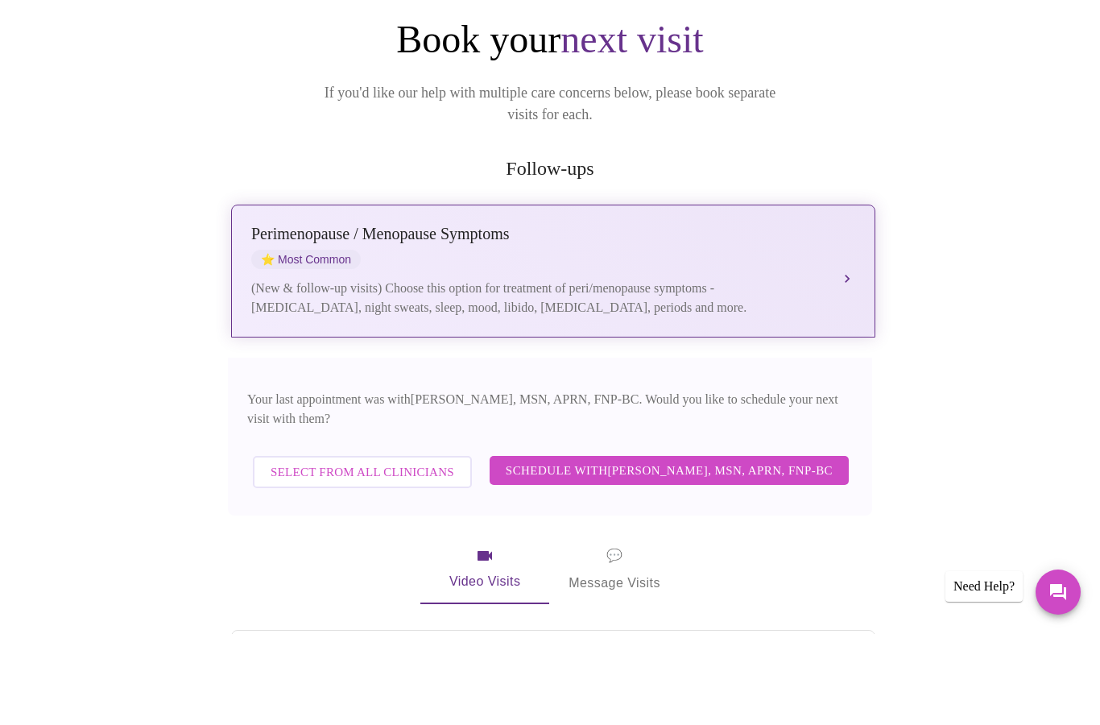
scroll to position [87, 0]
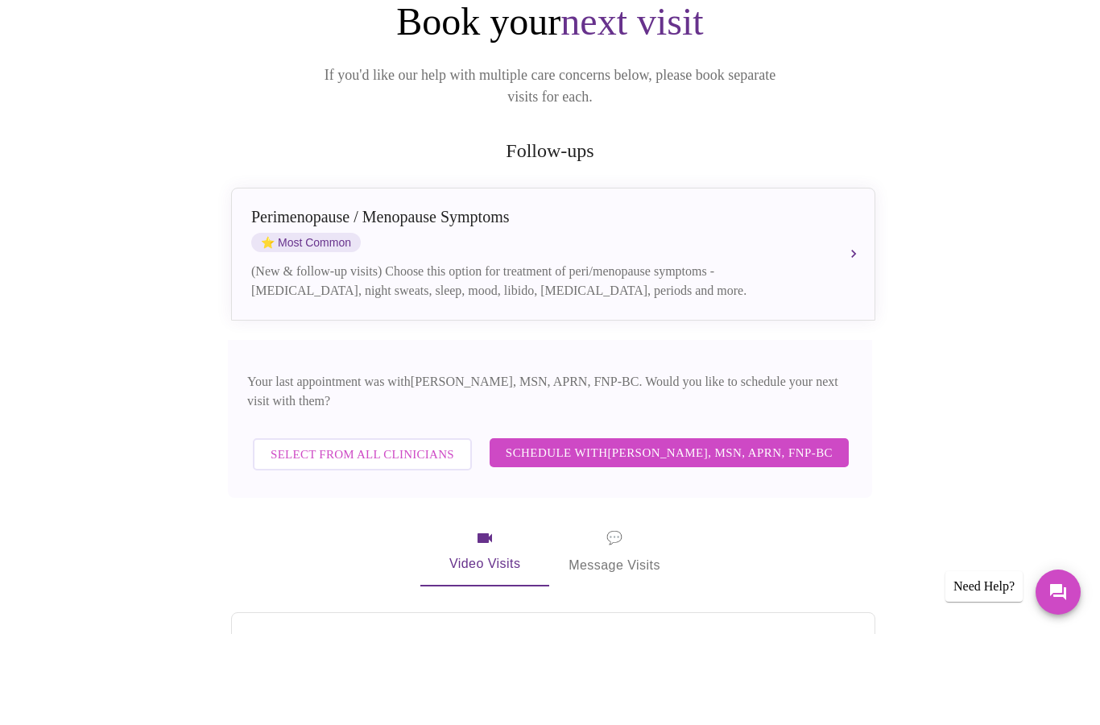
click at [414, 535] on span "Select from All Clinicians" at bounding box center [362, 545] width 184 height 21
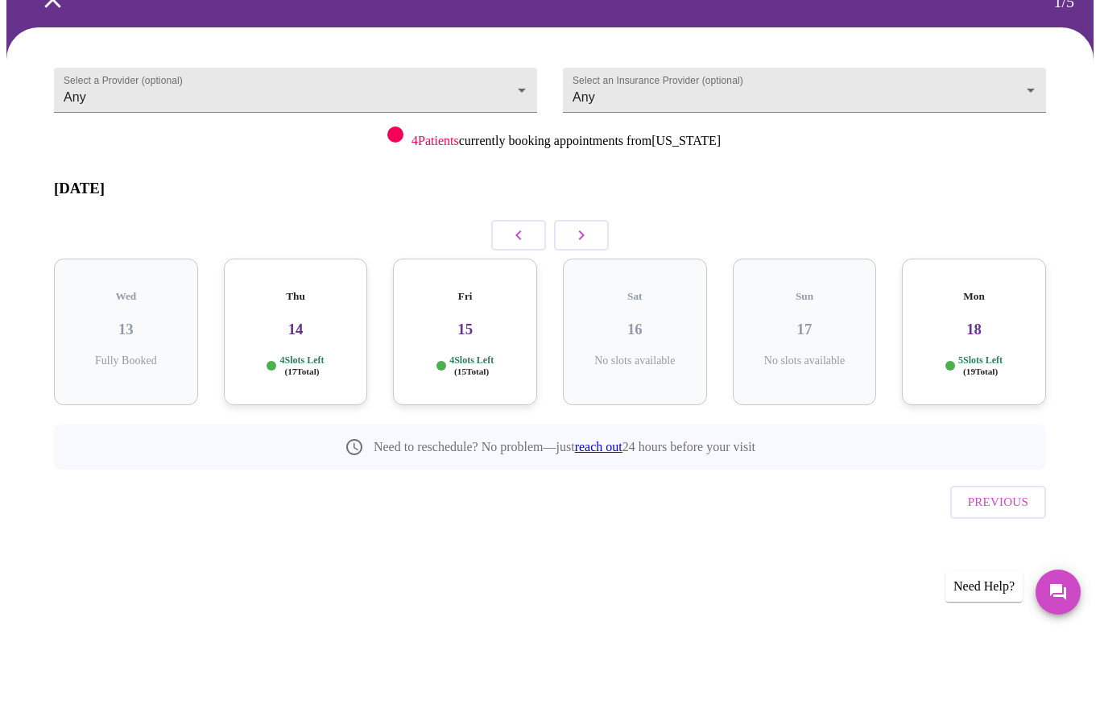
click at [512, 316] on icon "button" at bounding box center [518, 325] width 19 height 19
click at [578, 316] on icon "button" at bounding box center [581, 325] width 19 height 19
click at [329, 445] on p "Fully Booked" at bounding box center [296, 451] width 118 height 13
click at [289, 349] on div "Wed 13 Fully Booked" at bounding box center [296, 422] width 144 height 147
click at [288, 349] on div "Wed 13 Fully Booked" at bounding box center [296, 422] width 144 height 147
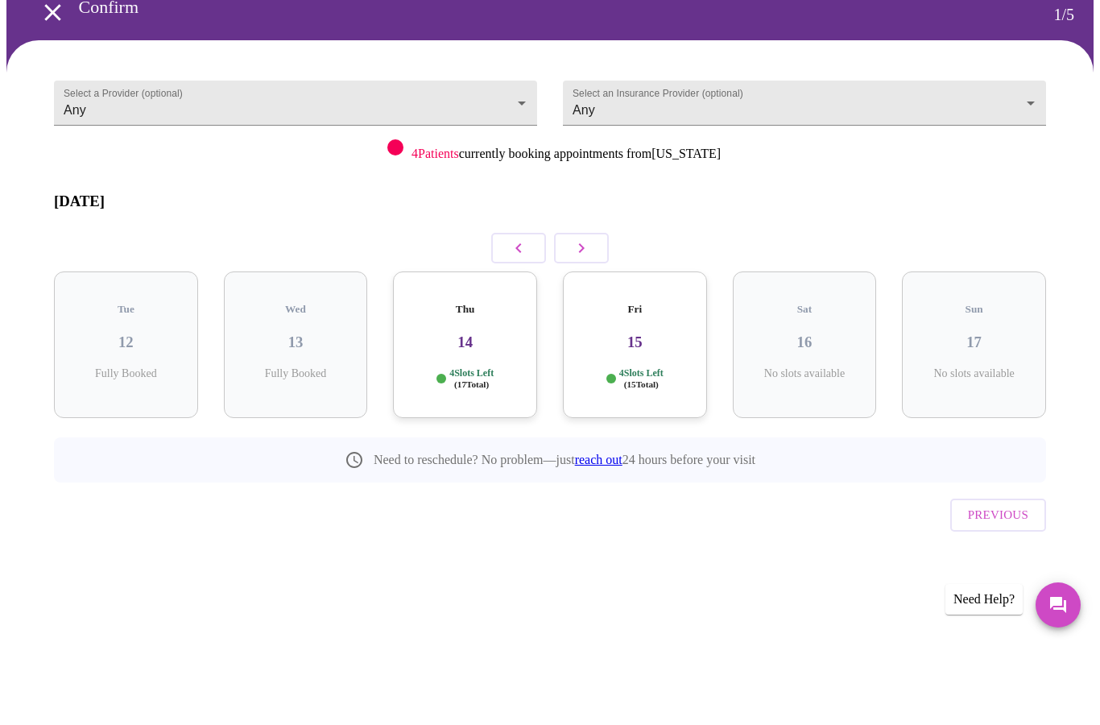
click at [508, 445] on div "4 Slots Left ( 17 Total)" at bounding box center [465, 456] width 118 height 23
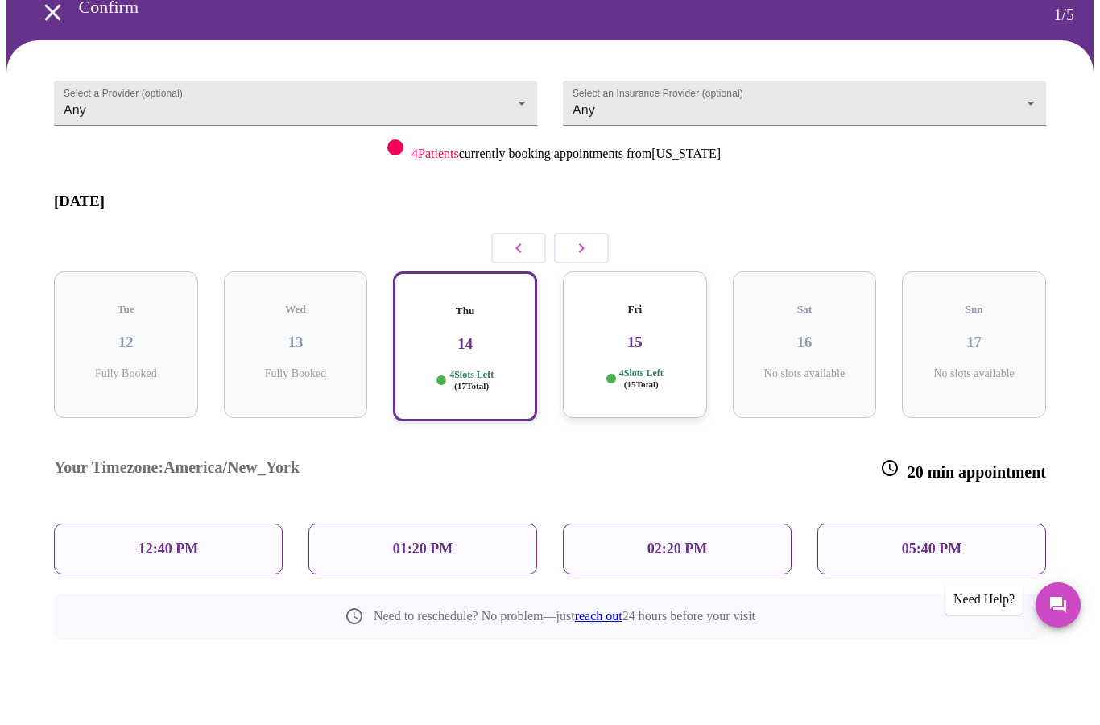
click at [676, 618] on p "02:20 PM" at bounding box center [677, 626] width 60 height 17
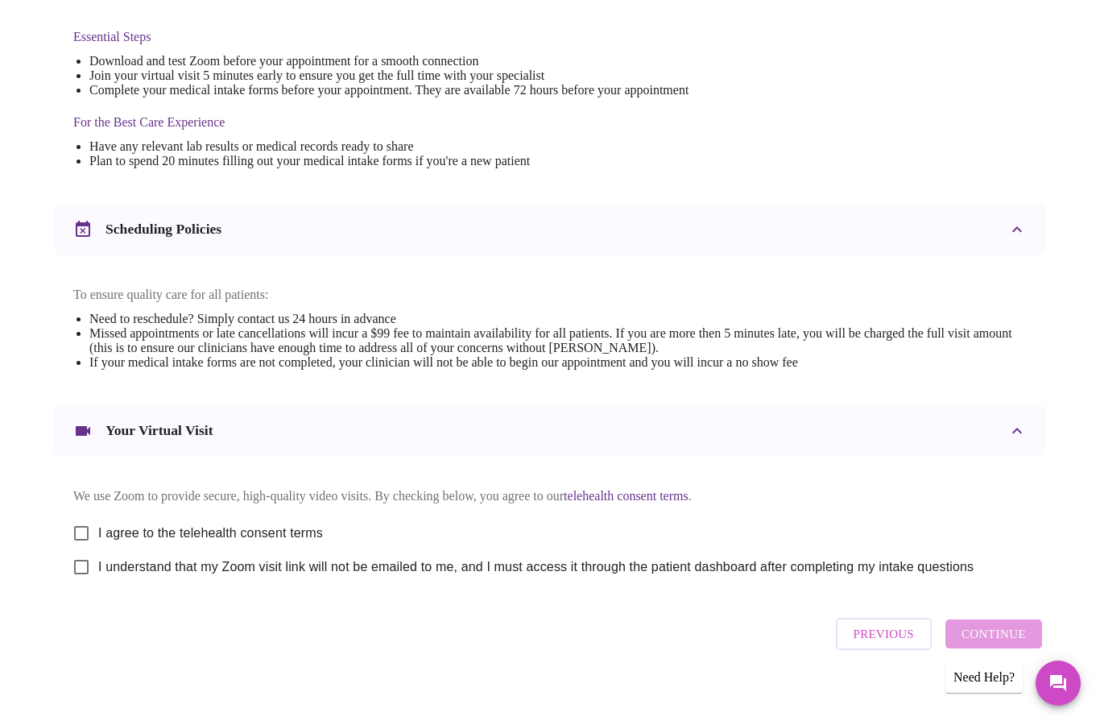
scroll to position [403, 0]
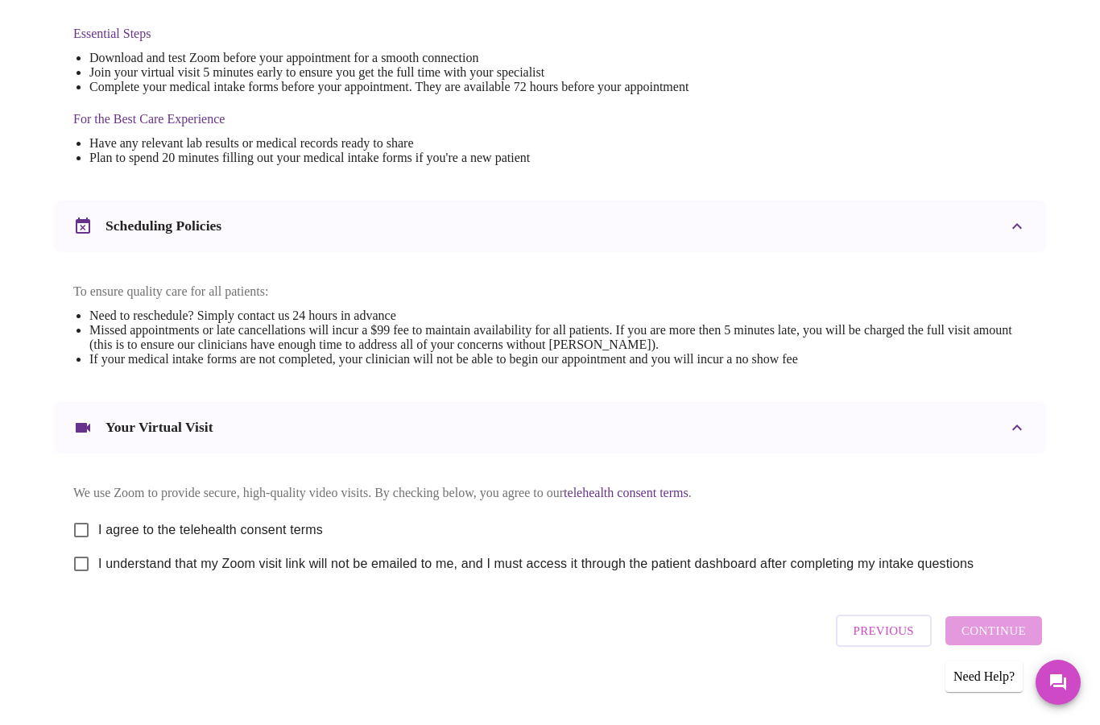
click at [143, 539] on span "I agree to the telehealth consent terms" at bounding box center [210, 530] width 225 height 19
click at [98, 539] on input "I agree to the telehealth consent terms" at bounding box center [81, 531] width 34 height 34
click at [89, 546] on input "I agree to the telehealth consent terms" at bounding box center [81, 531] width 34 height 34
click at [81, 542] on input "I agree to the telehealth consent terms" at bounding box center [81, 531] width 34 height 34
checkbox input "true"
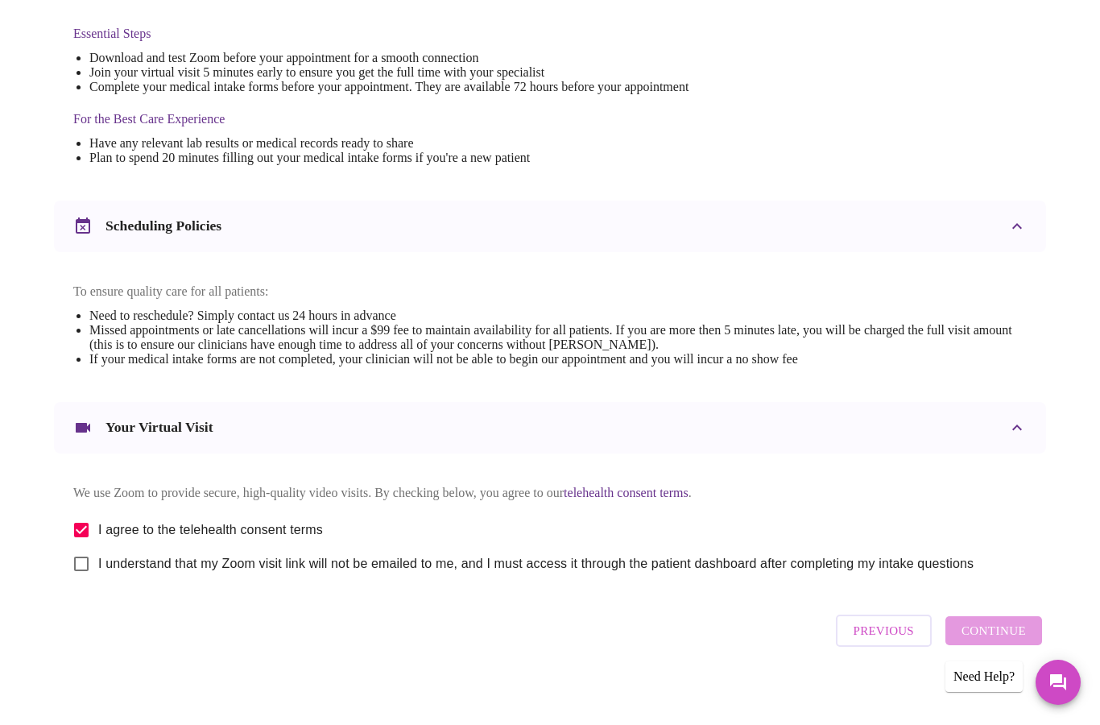
click at [86, 576] on input "I understand that my Zoom visit link will not be emailed to me, and I must acce…" at bounding box center [81, 564] width 34 height 34
checkbox input "true"
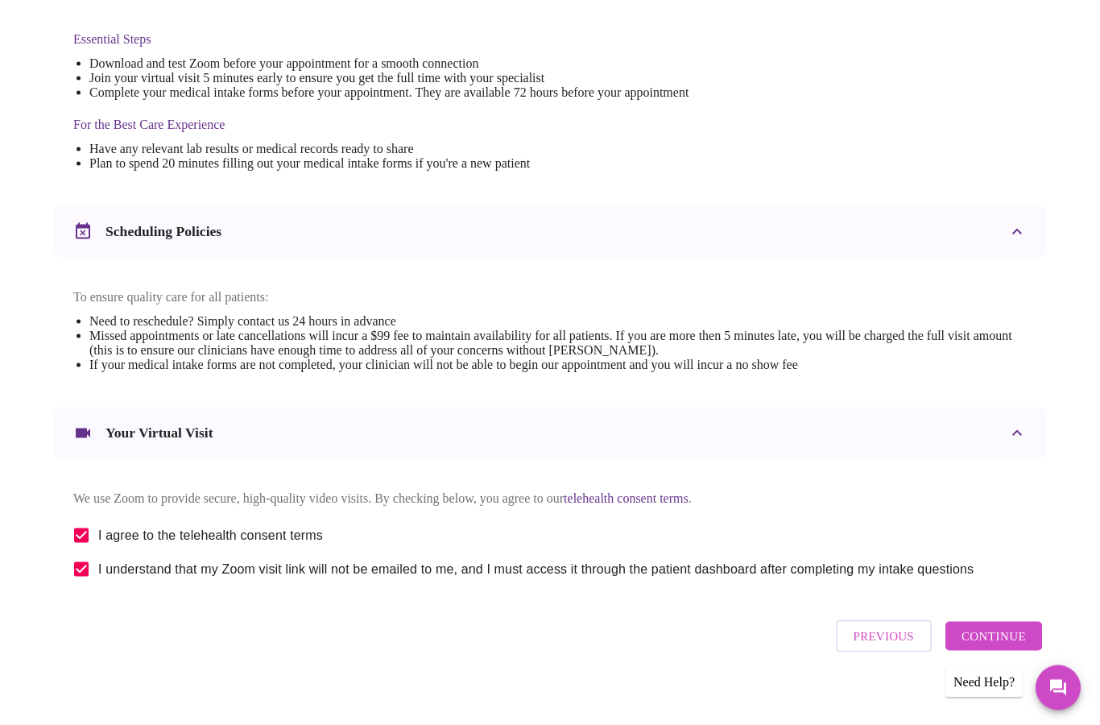
scroll to position [431, 0]
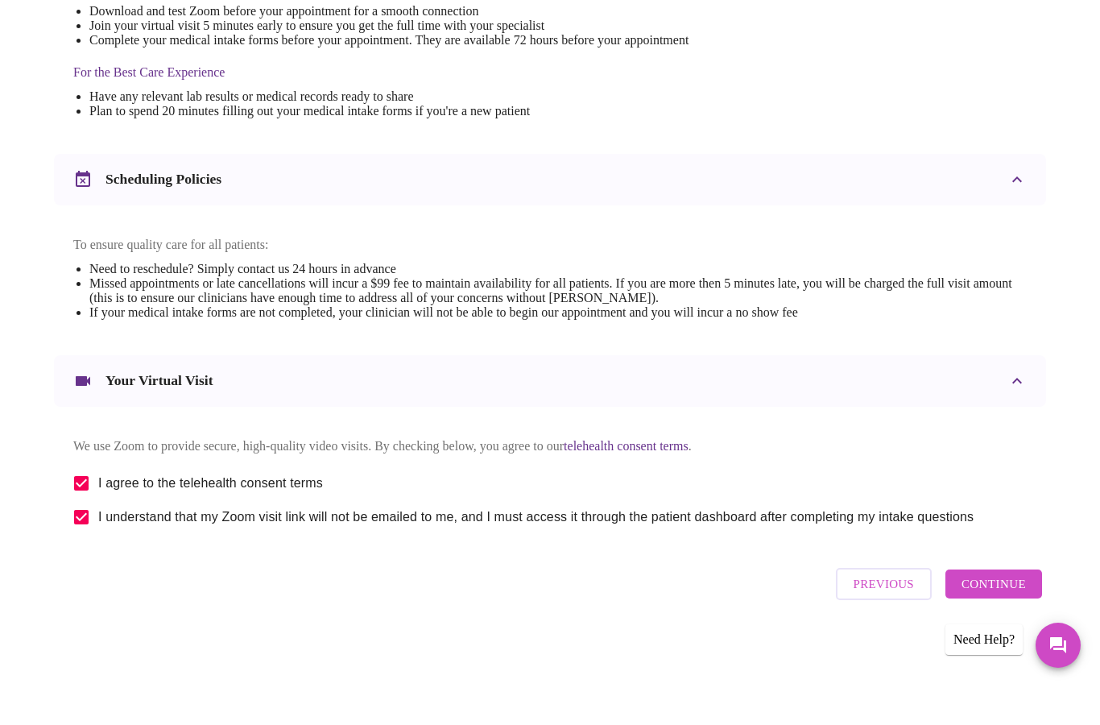
click at [1005, 611] on span "Continue" at bounding box center [993, 621] width 64 height 21
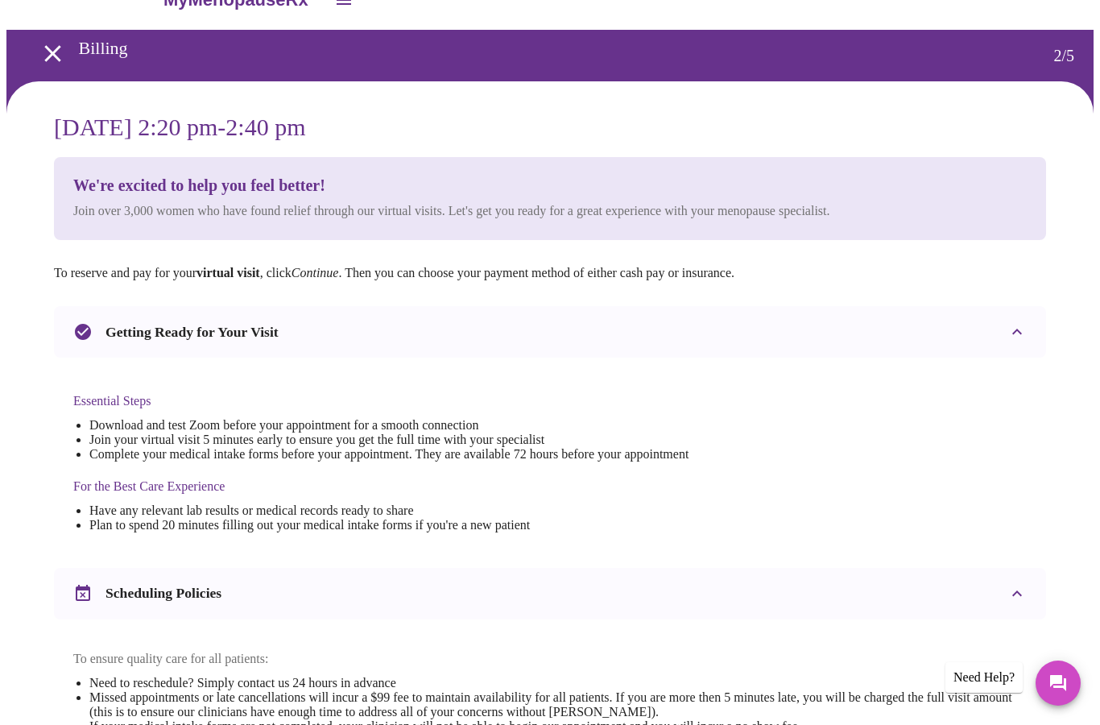
scroll to position [0, 0]
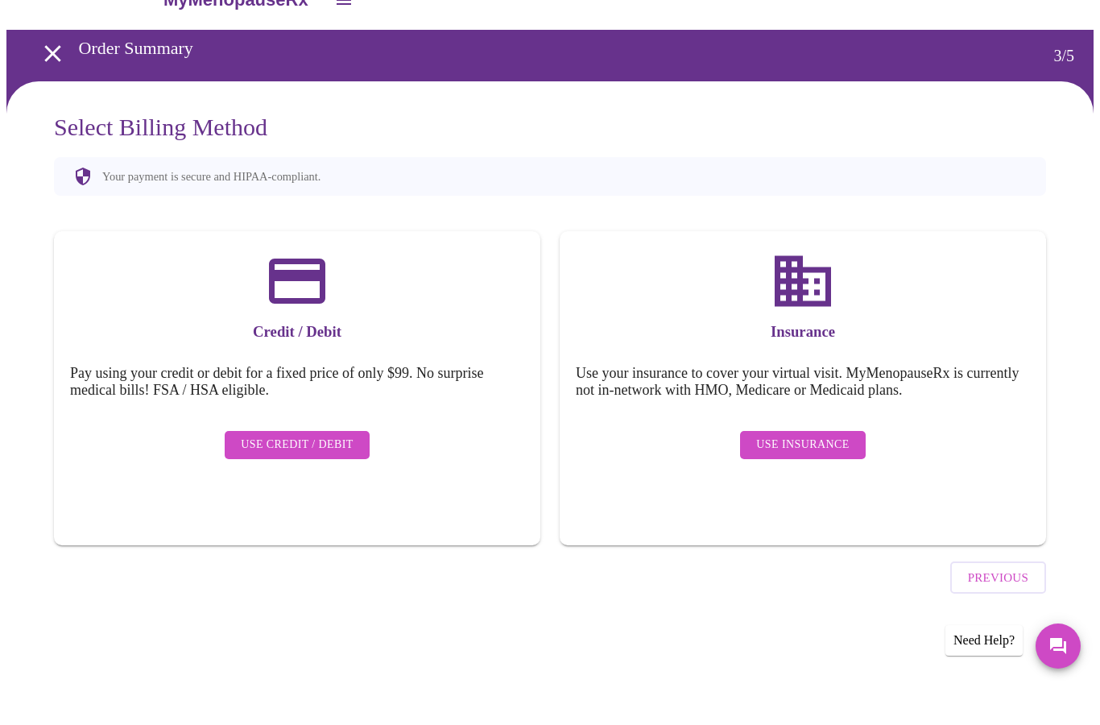
click at [840, 472] on span "Use Insurance" at bounding box center [802, 482] width 93 height 20
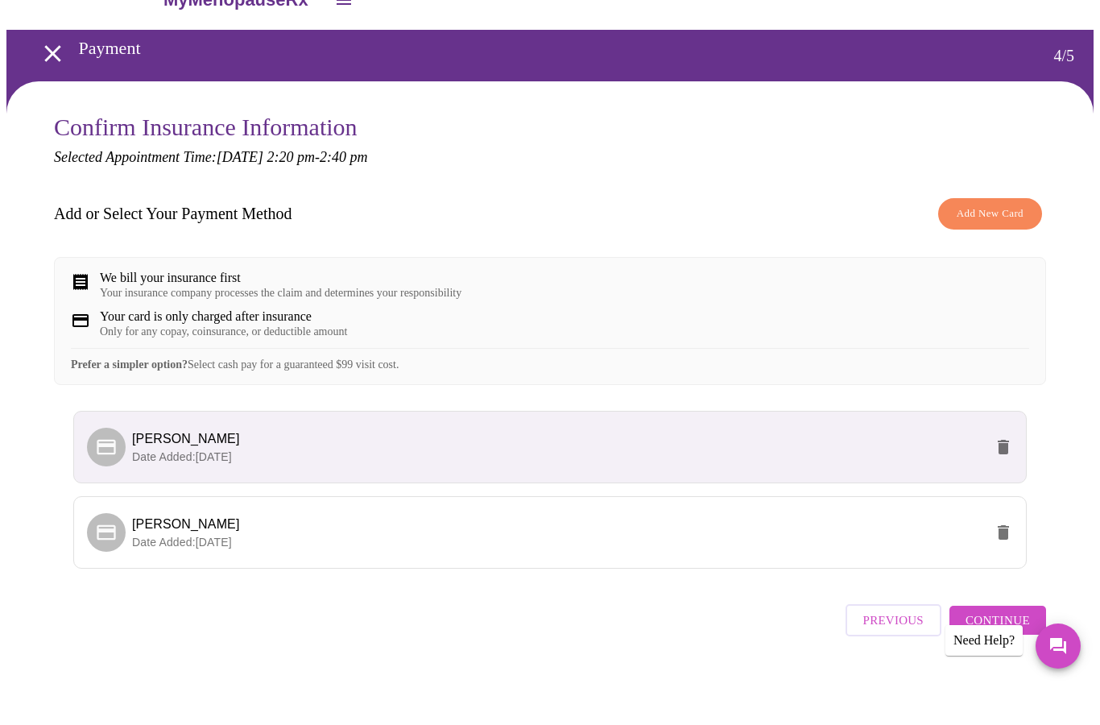
click at [987, 242] on span "Add New Card" at bounding box center [989, 251] width 67 height 19
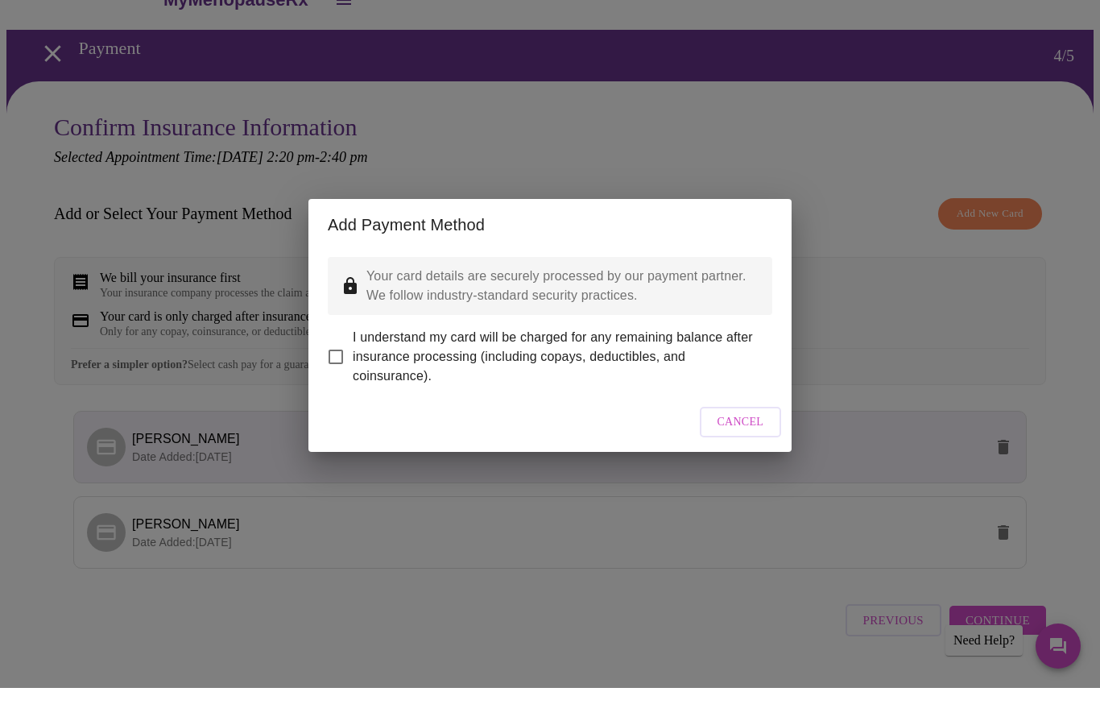
click at [337, 377] on input "I understand my card will be charged for any remaining balance after insurance …" at bounding box center [336, 394] width 34 height 34
checkbox input "true"
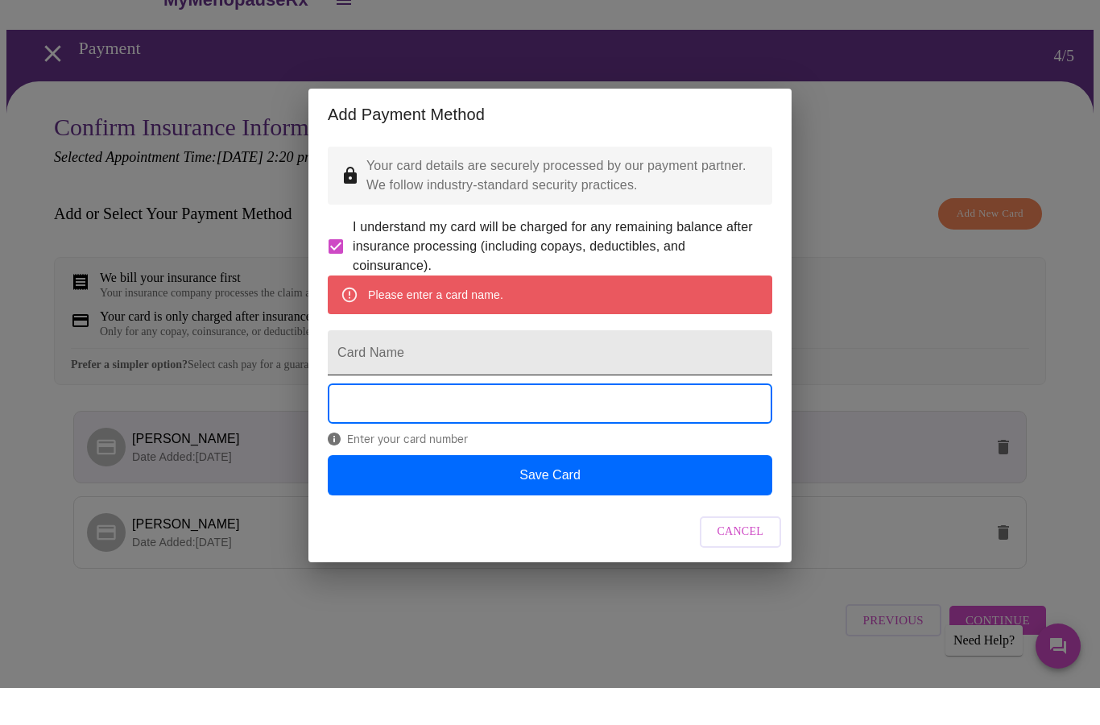
click at [446, 367] on input "Card Name" at bounding box center [550, 389] width 444 height 45
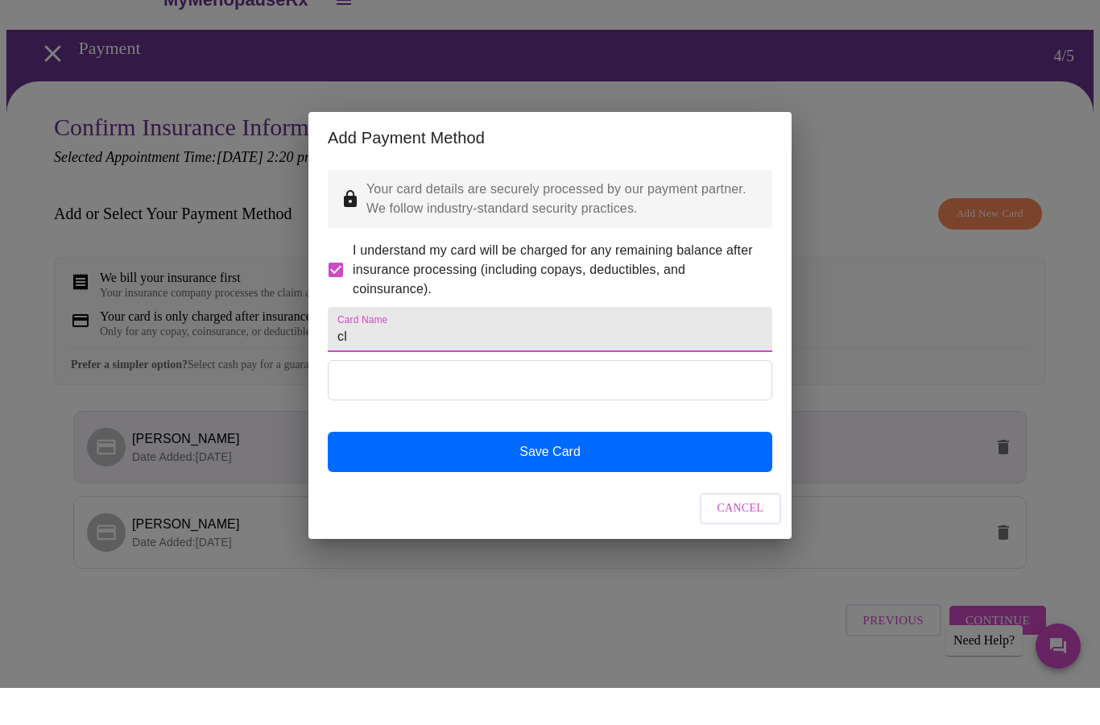
type input "c"
type input "Claudia Bosch"
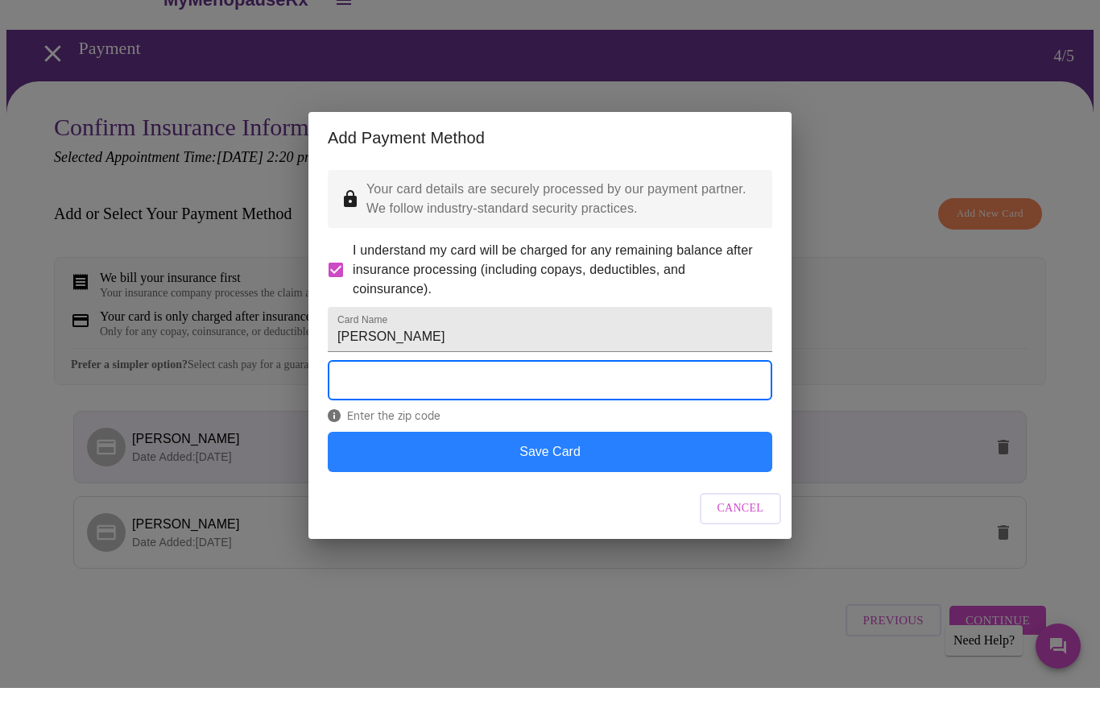
click at [559, 469] on button "Save Card" at bounding box center [550, 489] width 444 height 40
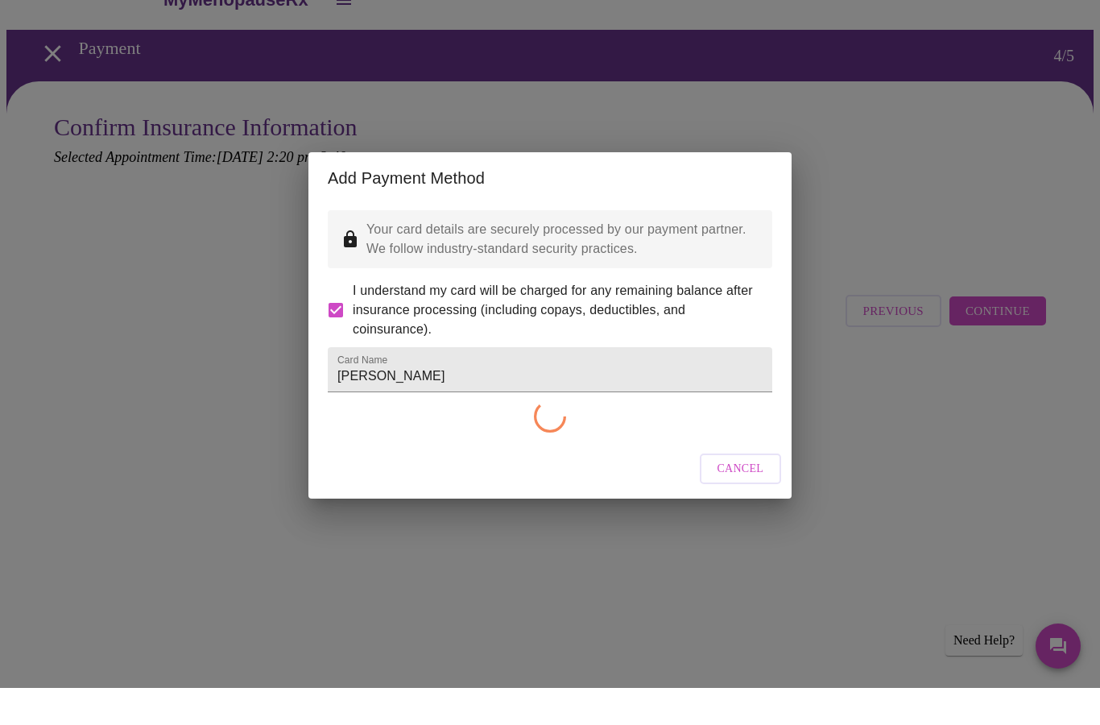
checkbox input "false"
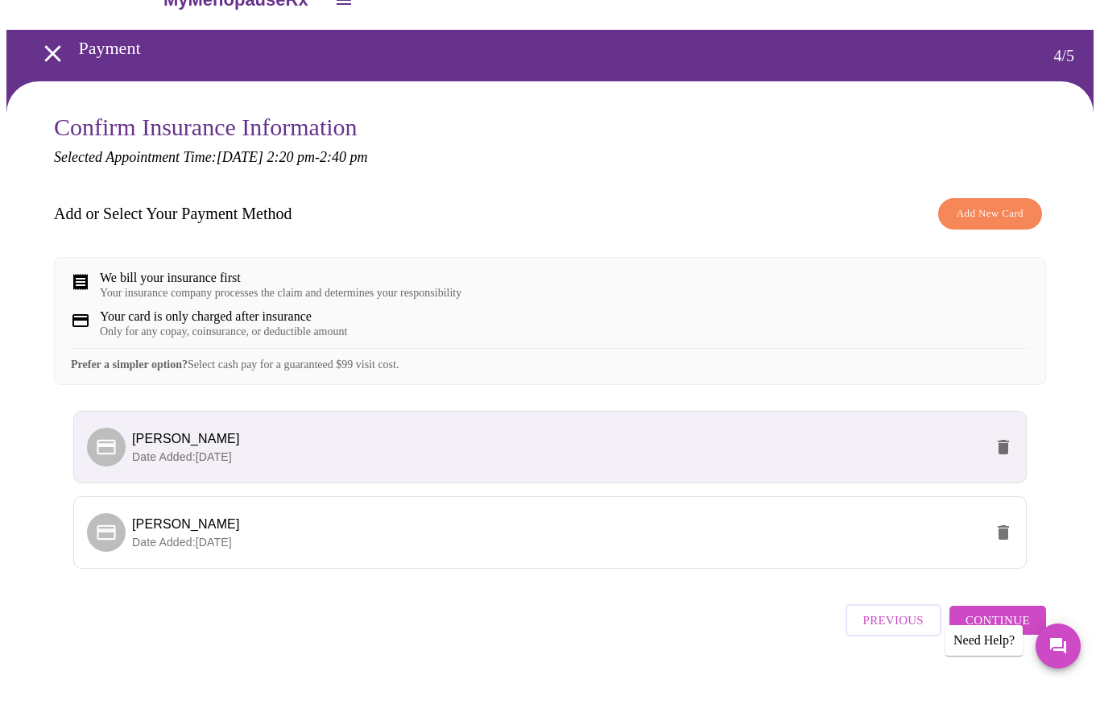
scroll to position [37, 0]
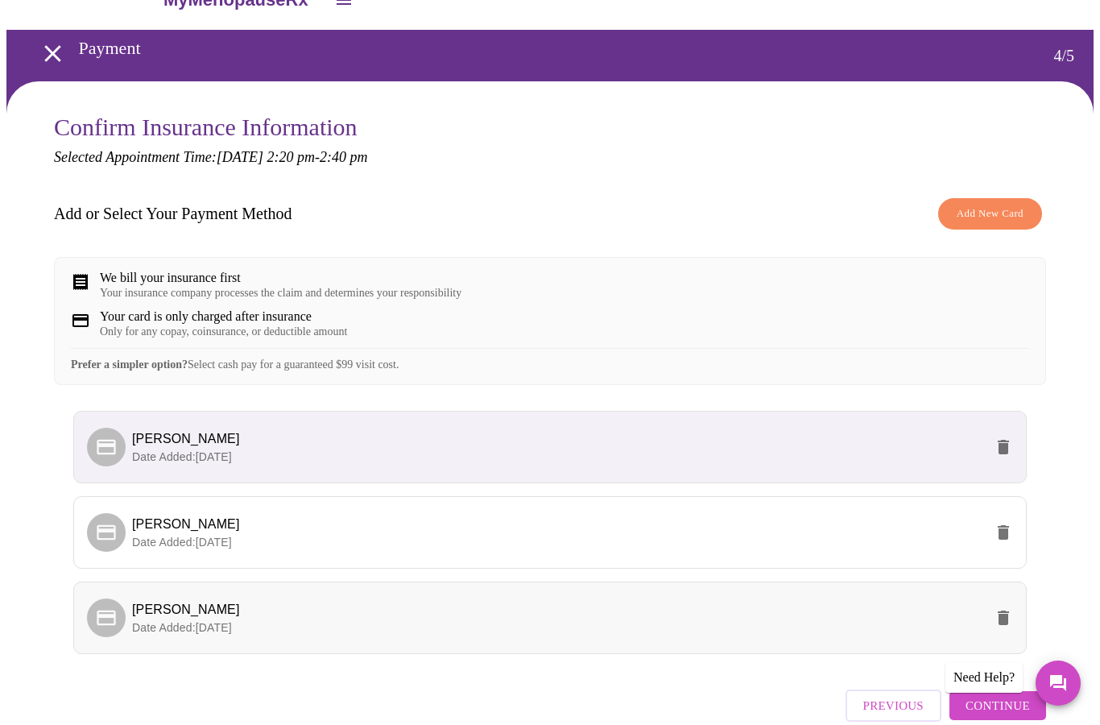
click at [565, 635] on p "Date Added: 08-13-2025" at bounding box center [558, 627] width 852 height 16
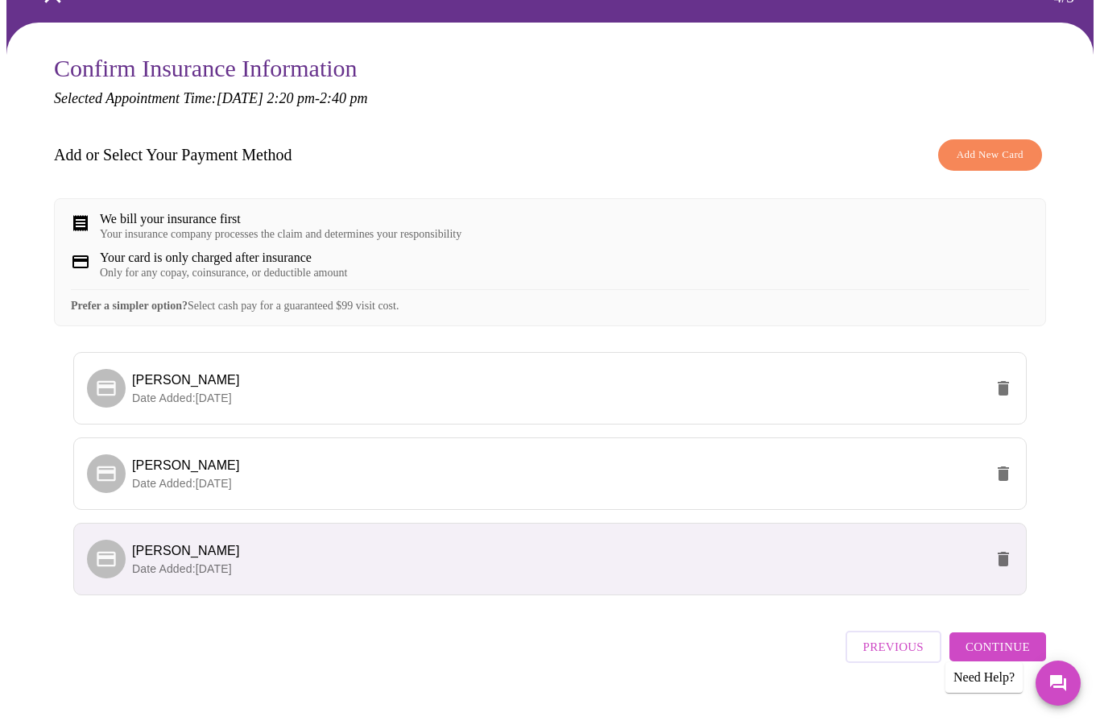
scroll to position [135, 0]
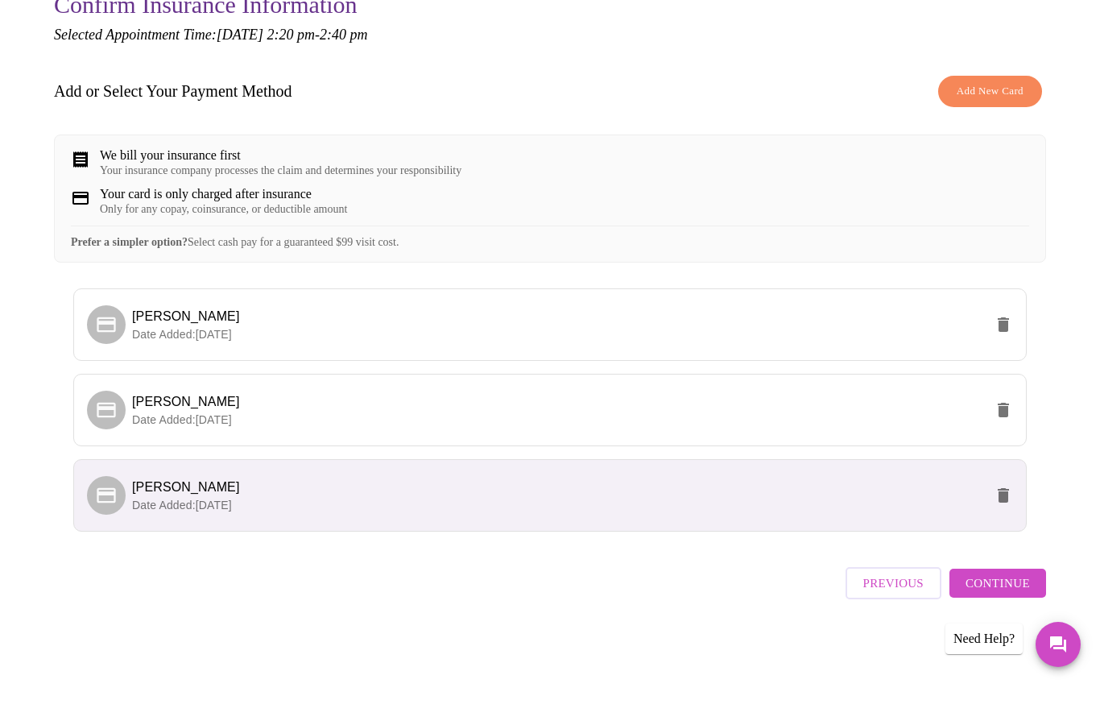
click at [1005, 611] on span "Continue" at bounding box center [997, 621] width 64 height 21
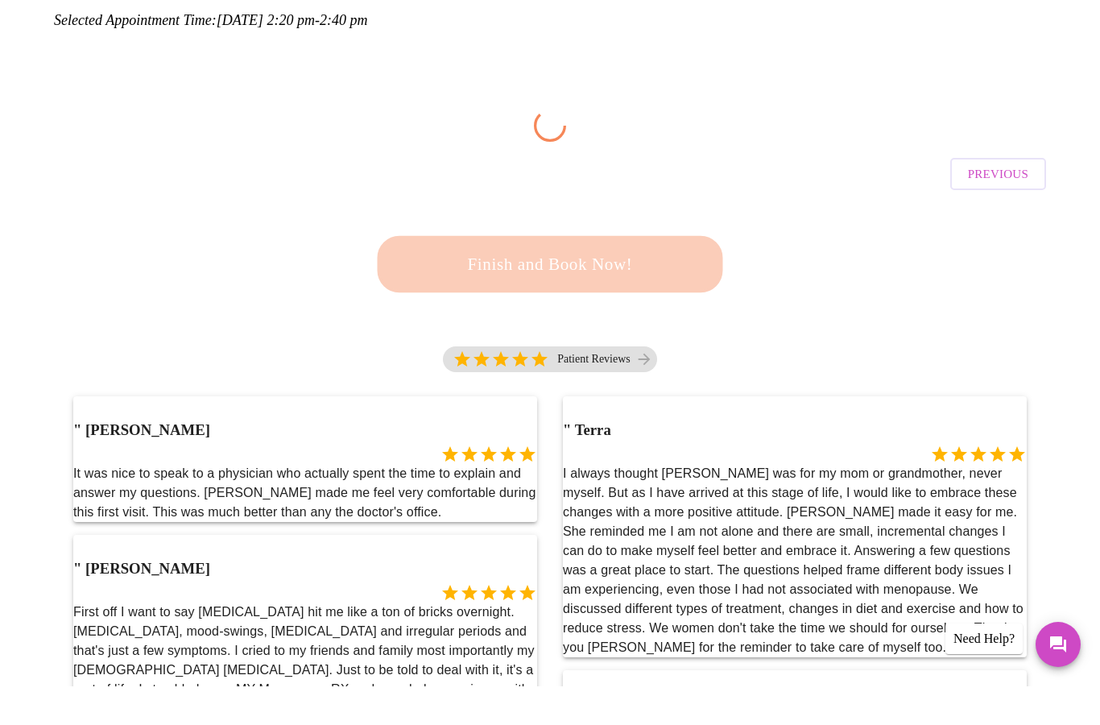
scroll to position [174, 0]
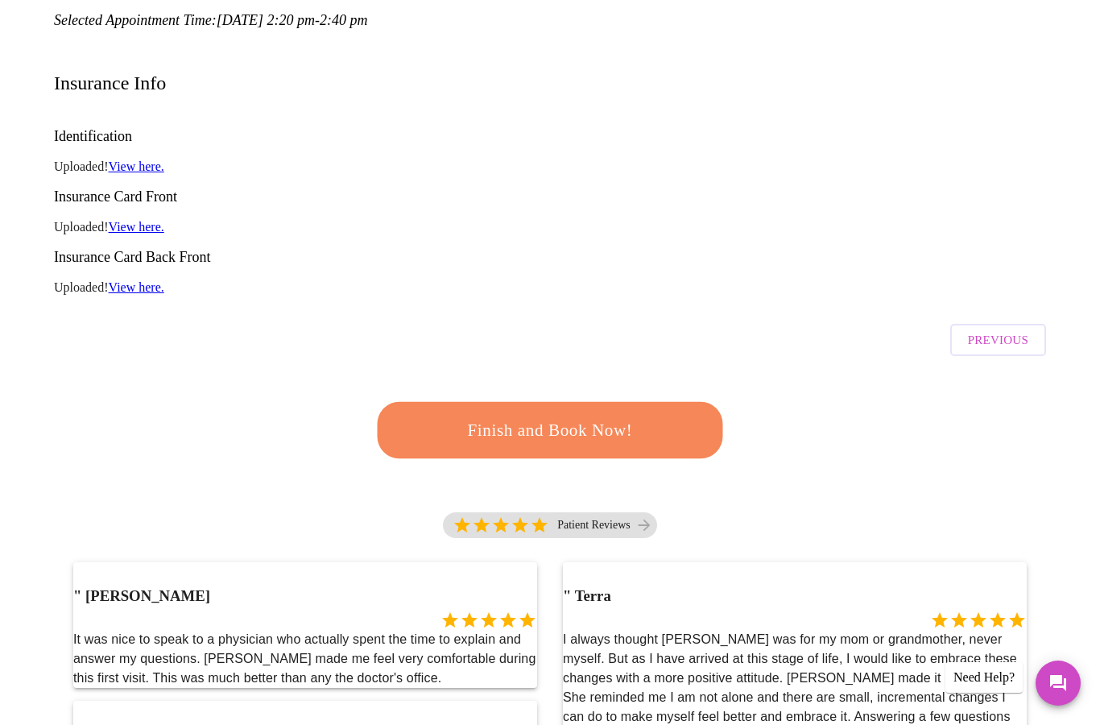
click at [569, 415] on span "Finish and Book Now!" at bounding box center [550, 430] width 298 height 30
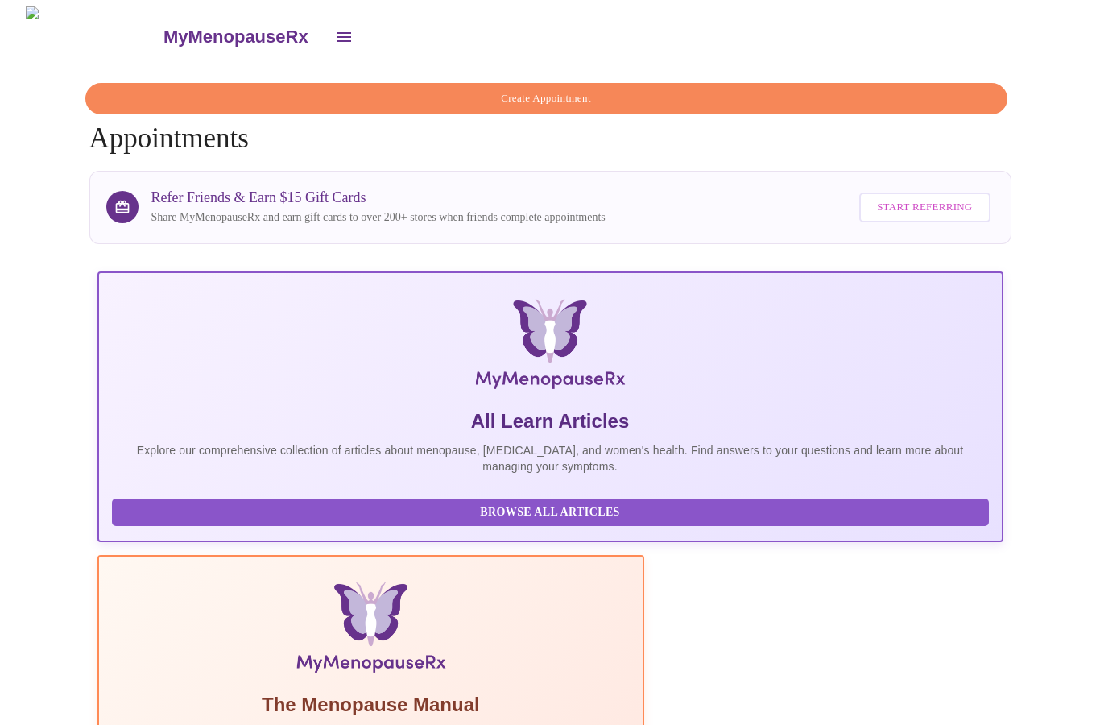
click at [559, 93] on span "Create Appointment" at bounding box center [546, 98] width 885 height 19
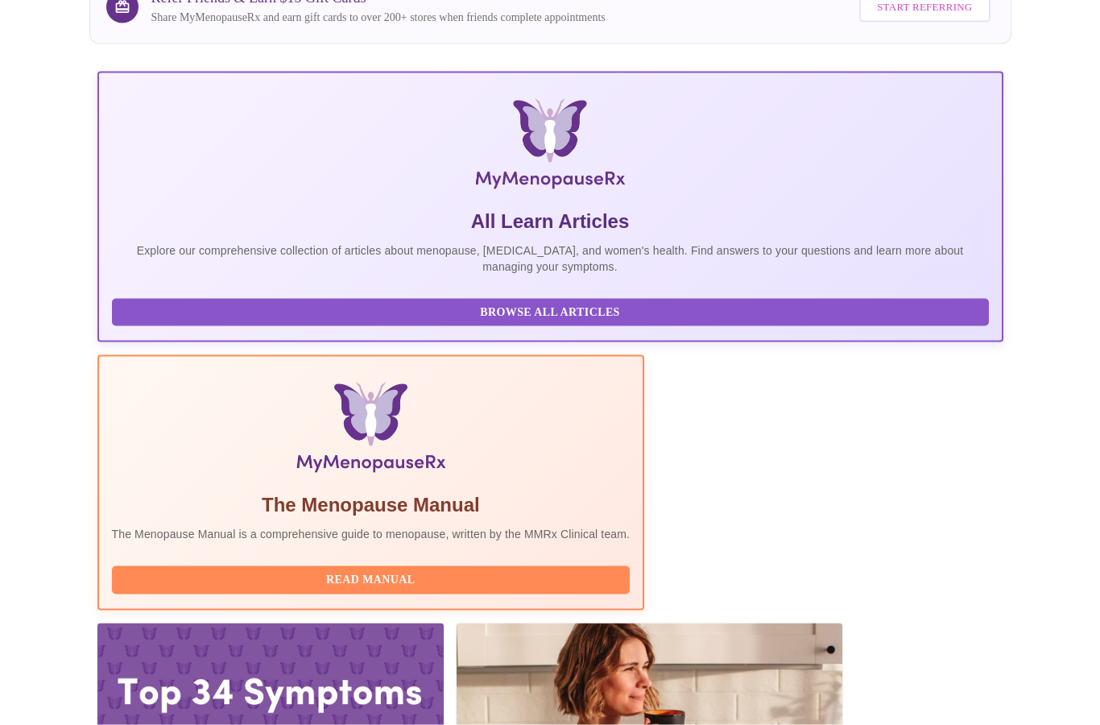
scroll to position [210, 0]
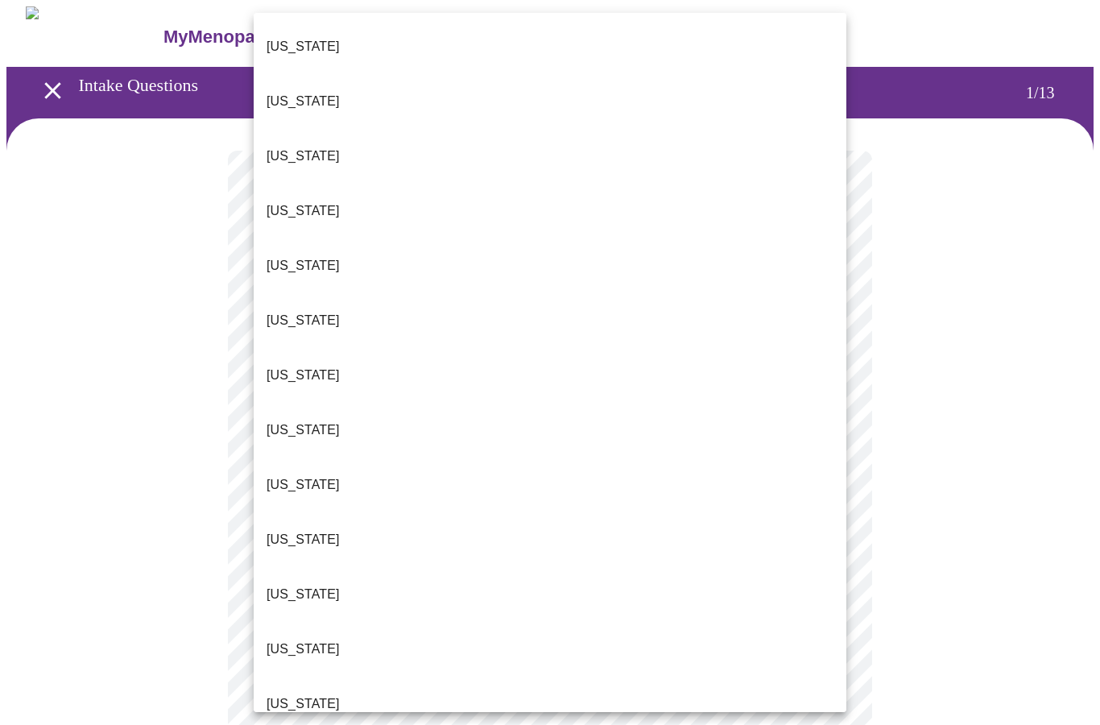
click at [278, 475] on p "Florida" at bounding box center [302, 484] width 73 height 19
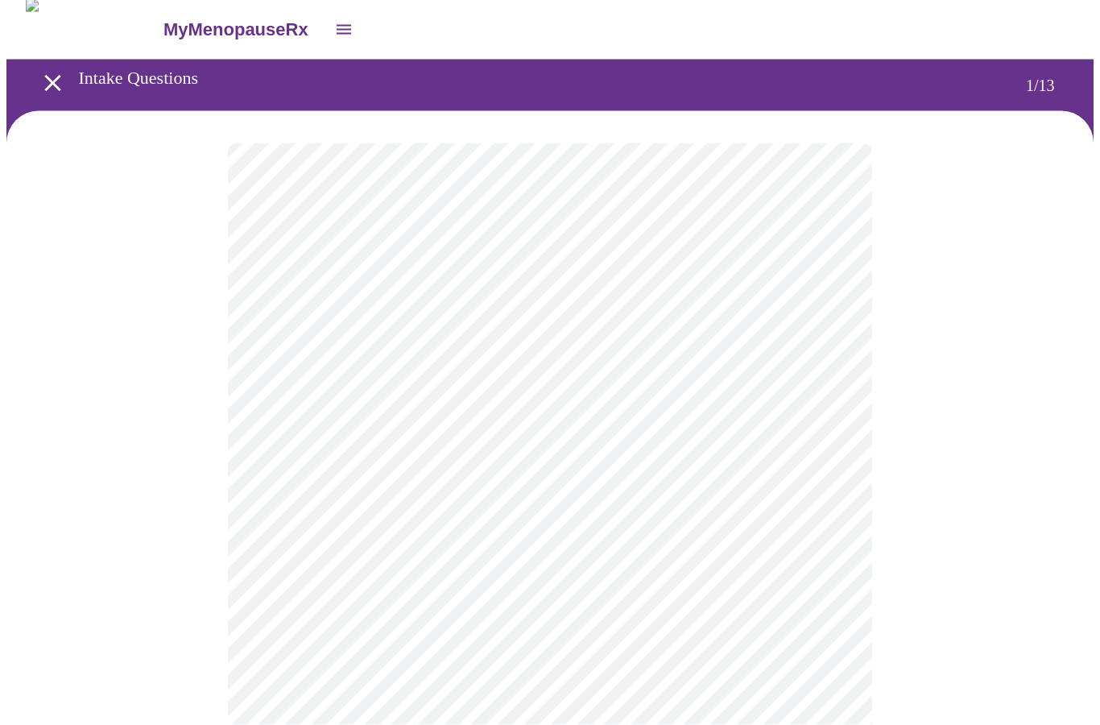
scroll to position [9, 0]
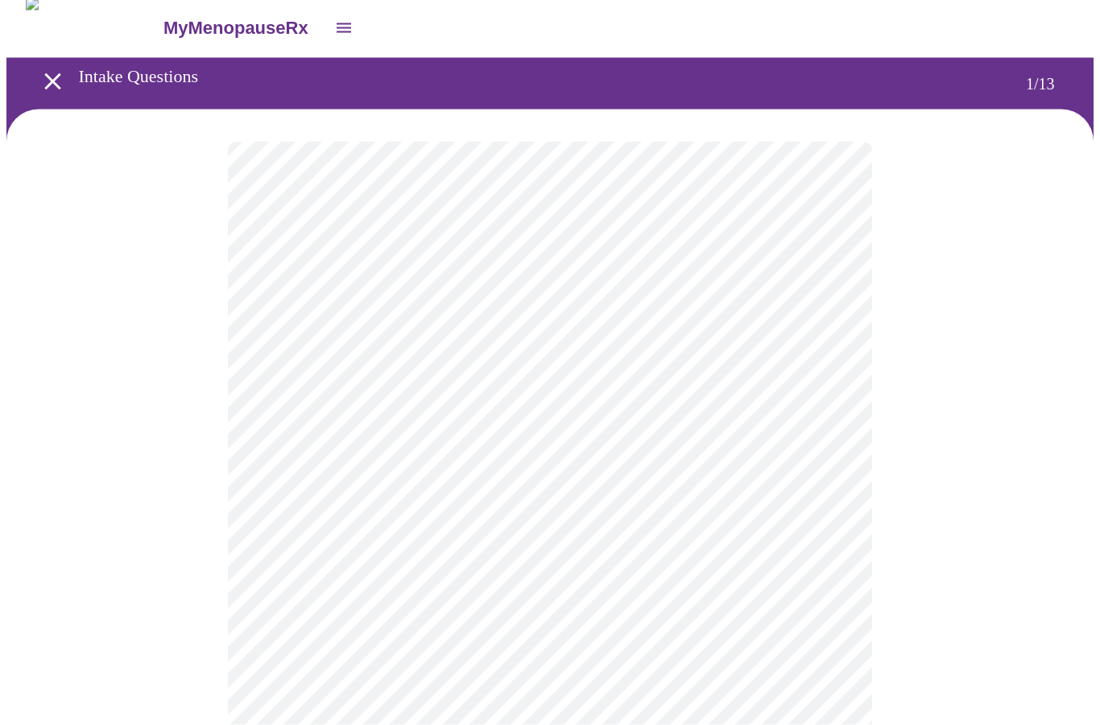
click at [826, 458] on body "MyMenopauseRx Intake Questions 1 / 13" at bounding box center [549, 732] width 1087 height 1468
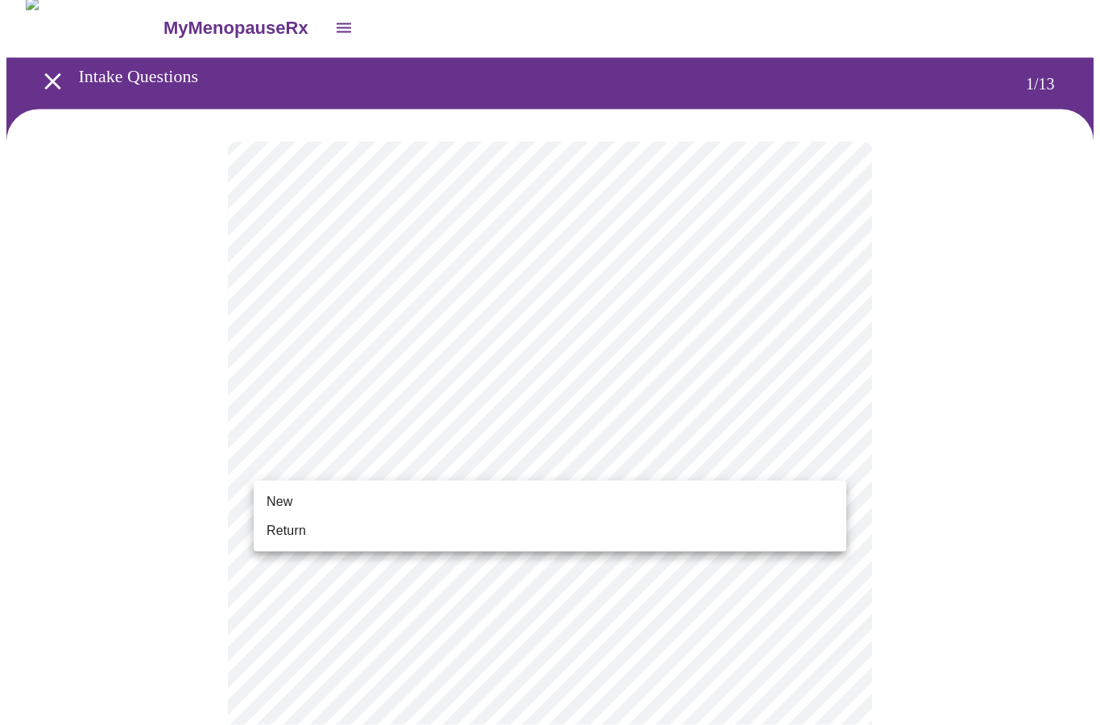
scroll to position [10, 0]
click at [278, 522] on span "Return" at bounding box center [285, 530] width 39 height 19
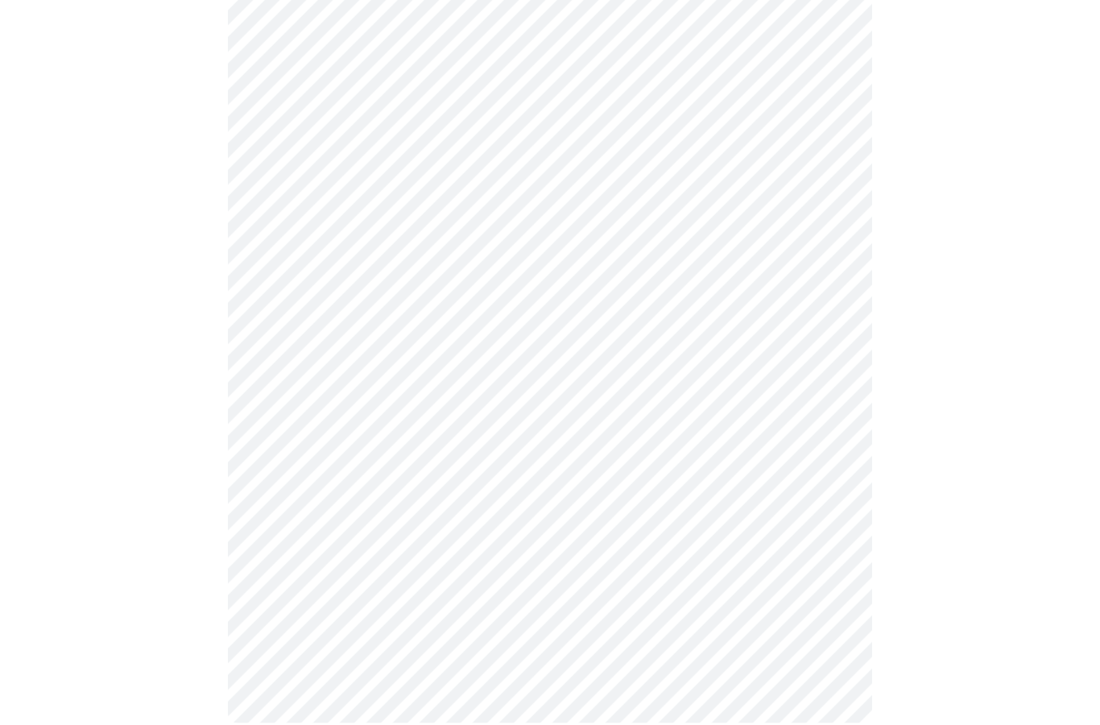
scroll to position [722, 0]
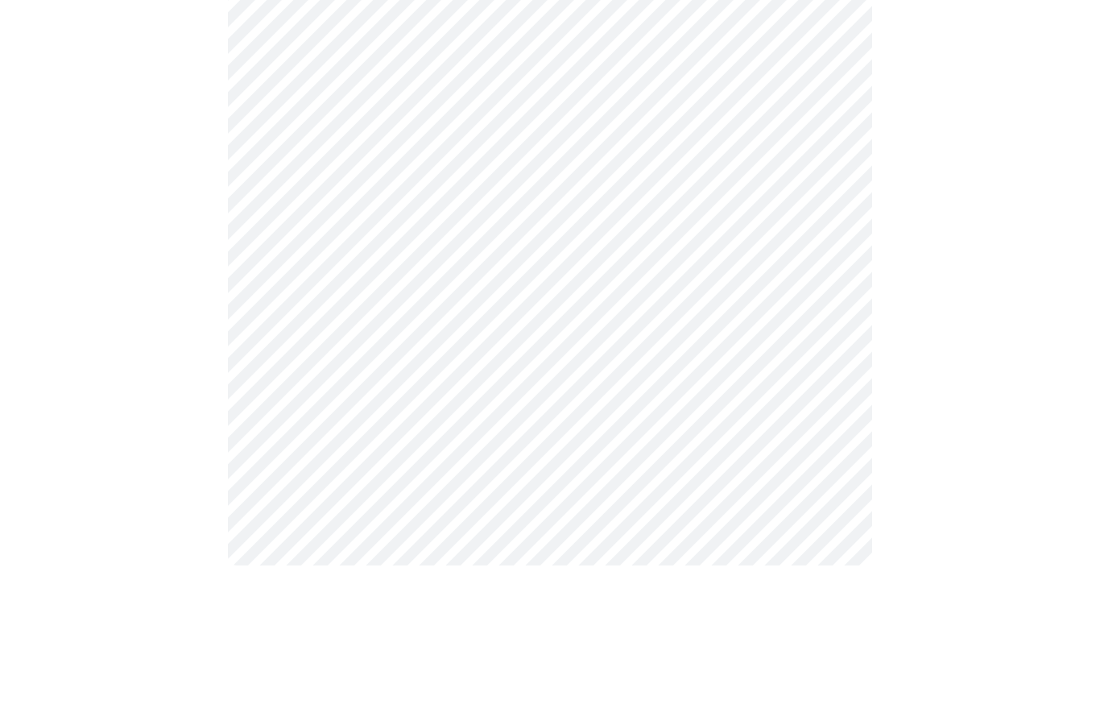
click at [831, 371] on body "MyMenopauseRx Intake Questions 1 / 13" at bounding box center [549, 7] width 1087 height 1447
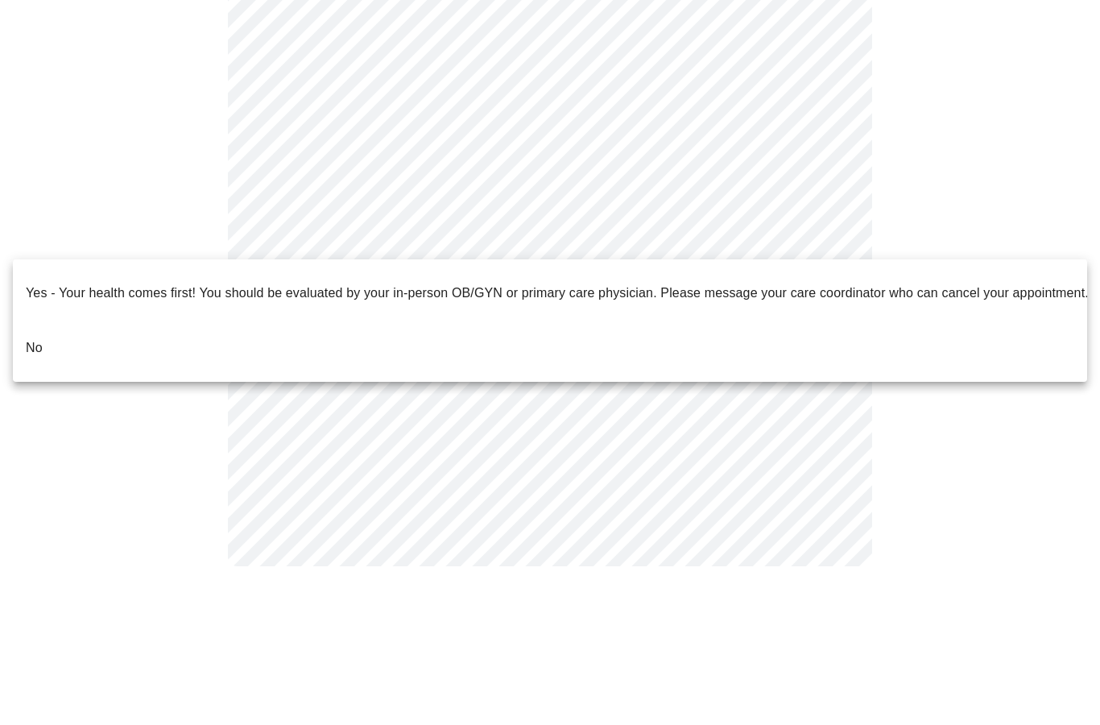
click at [30, 471] on p "No" at bounding box center [34, 480] width 17 height 19
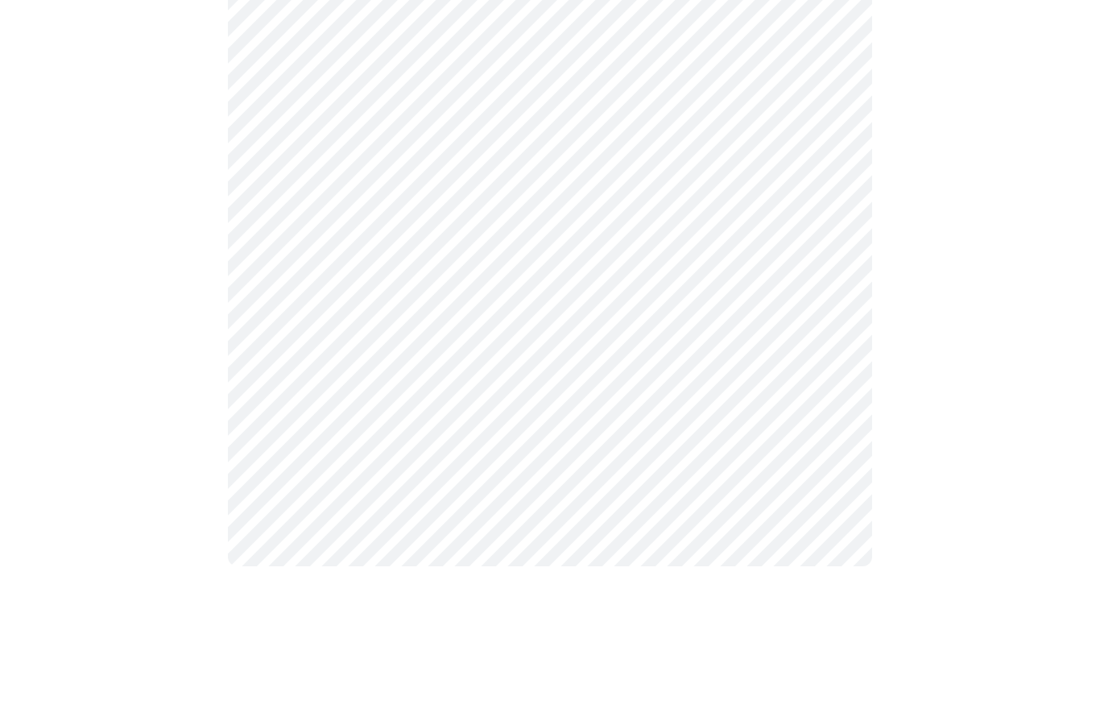
scroll to position [0, 0]
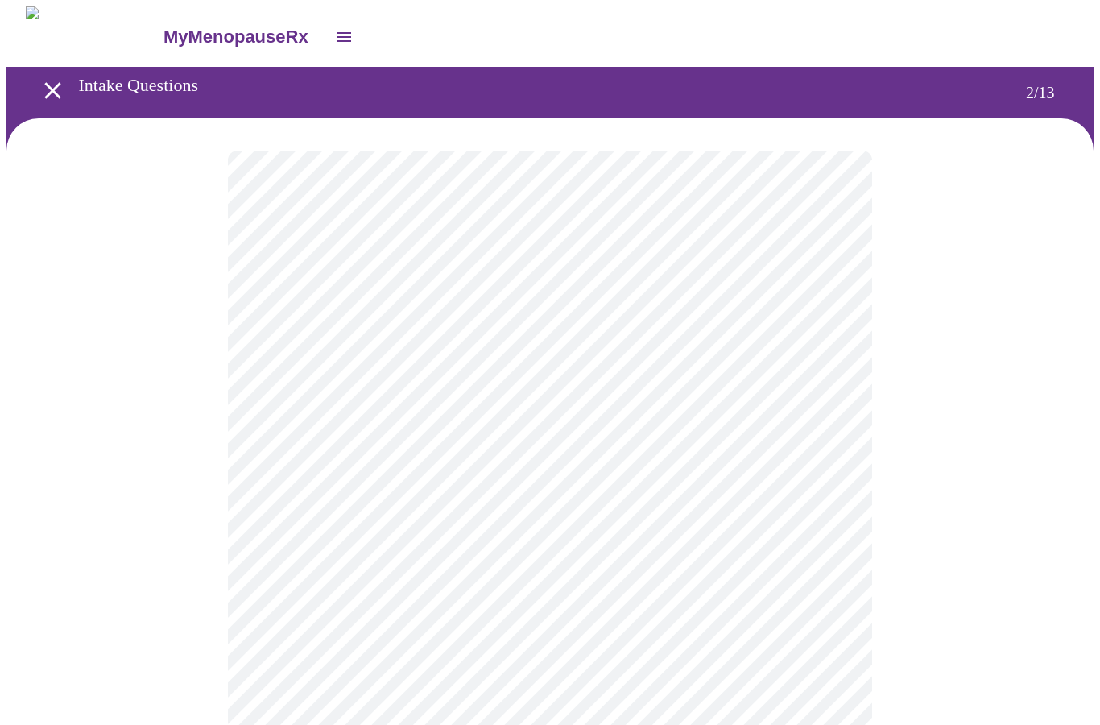
click at [823, 335] on body "MyMenopauseRx Intake Questions 2 / 13" at bounding box center [549, 488] width 1087 height 965
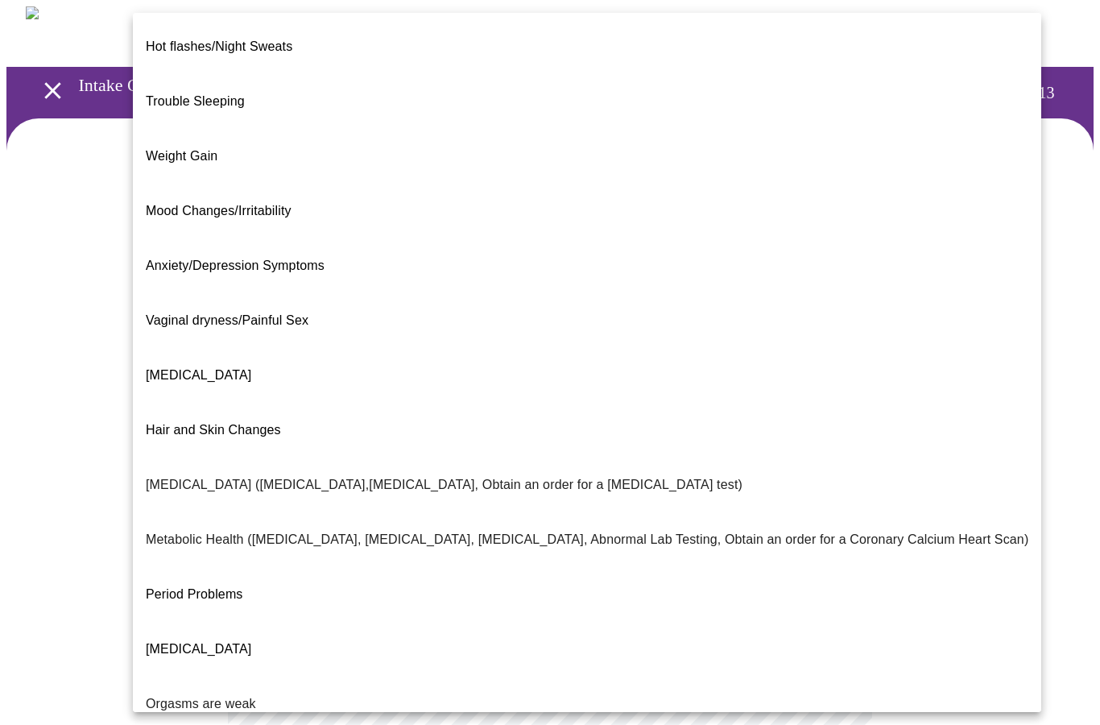
click at [162, 149] on span "Weight Gain" at bounding box center [182, 156] width 72 height 14
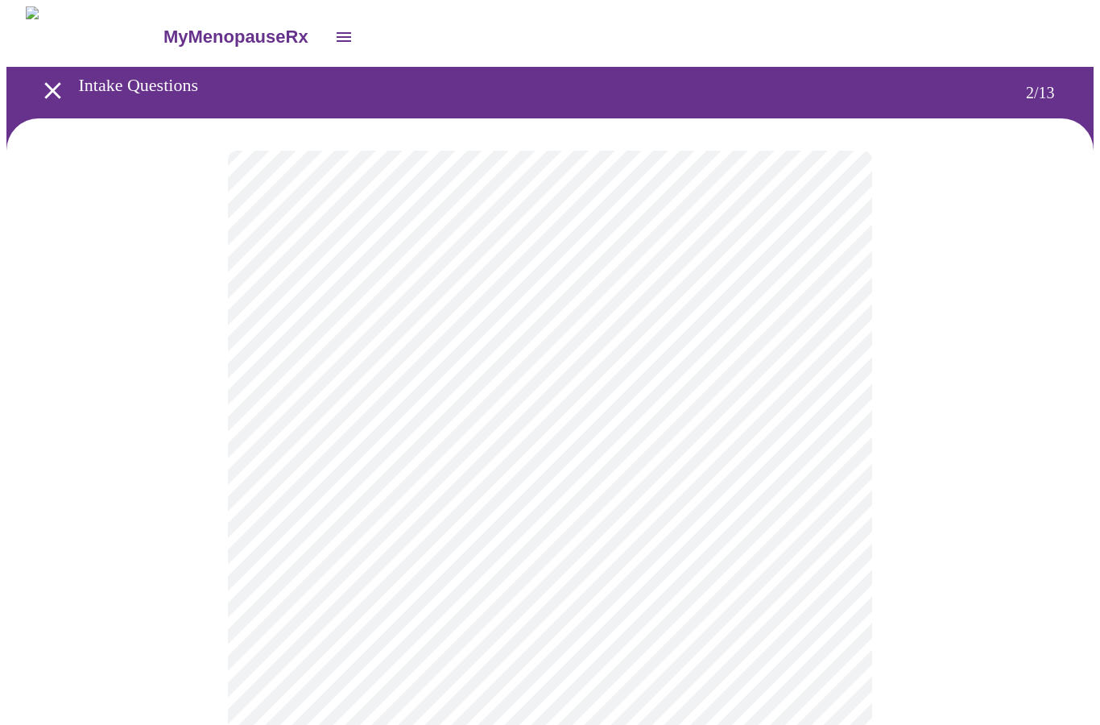
click at [832, 337] on body "MyMenopauseRx Intake Questions 2 / 13" at bounding box center [549, 484] width 1087 height 956
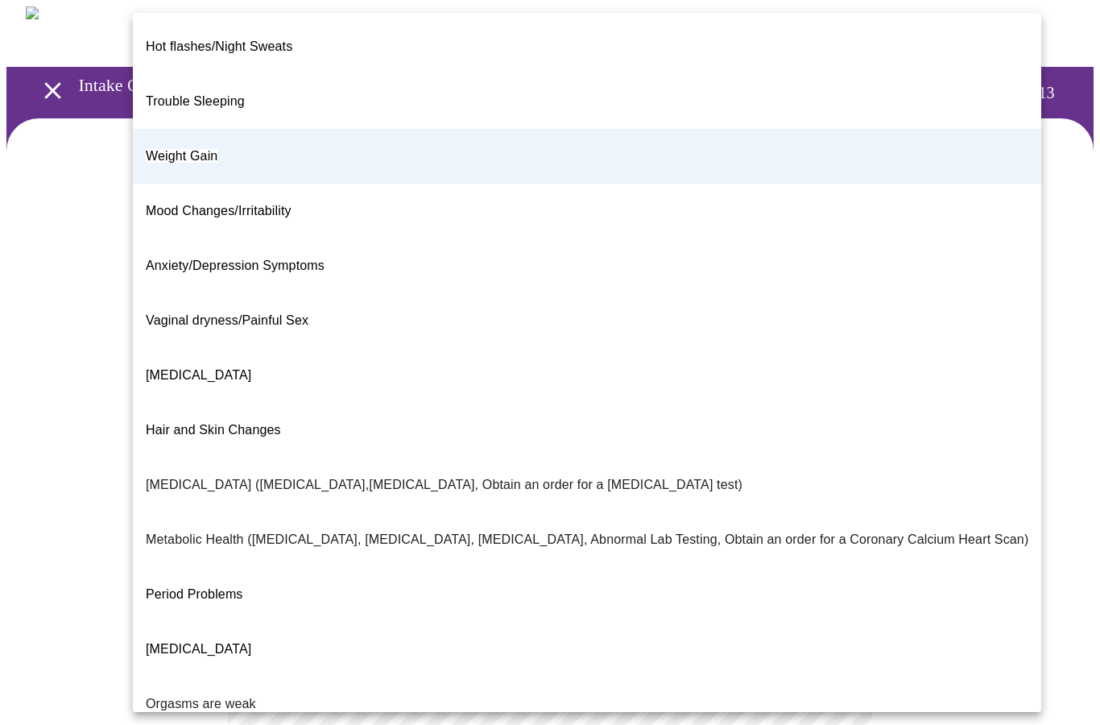
click at [229, 258] on span "Anxiety/Depression Symptoms" at bounding box center [235, 265] width 179 height 14
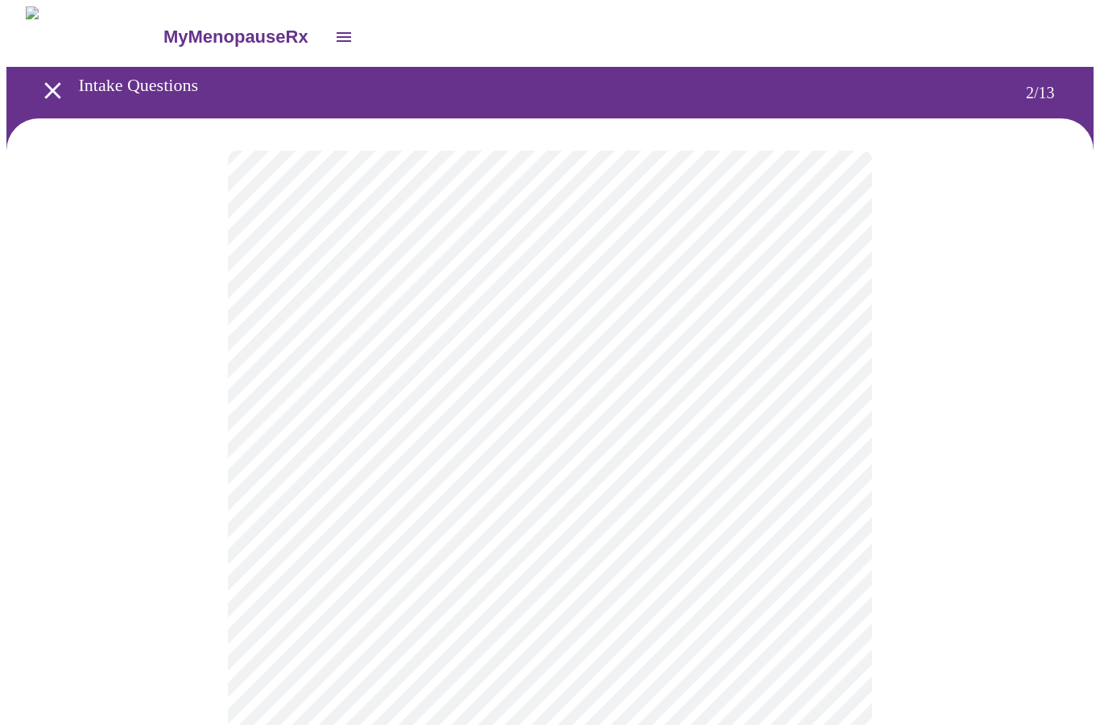
click at [663, 504] on body "MyMenopauseRx Intake Questions 2 / 13" at bounding box center [549, 484] width 1087 height 956
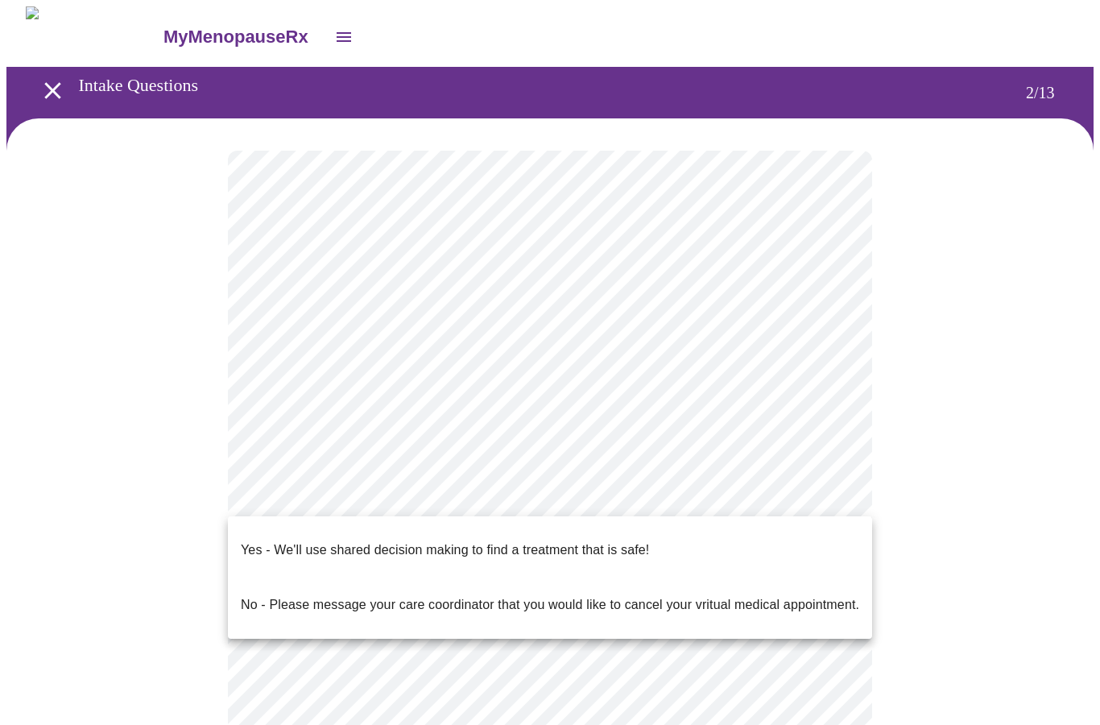
click at [988, 422] on div at bounding box center [550, 362] width 1100 height 725
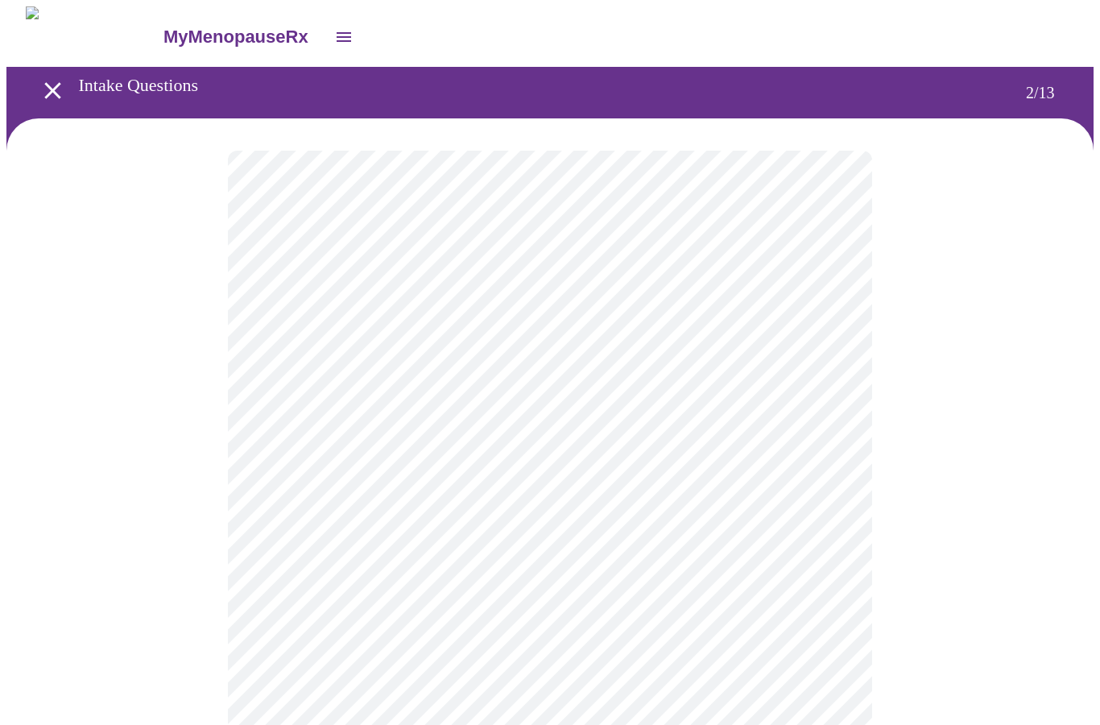
click at [828, 496] on body "MyMenopauseRx Intake Questions 2 / 13" at bounding box center [549, 484] width 1087 height 956
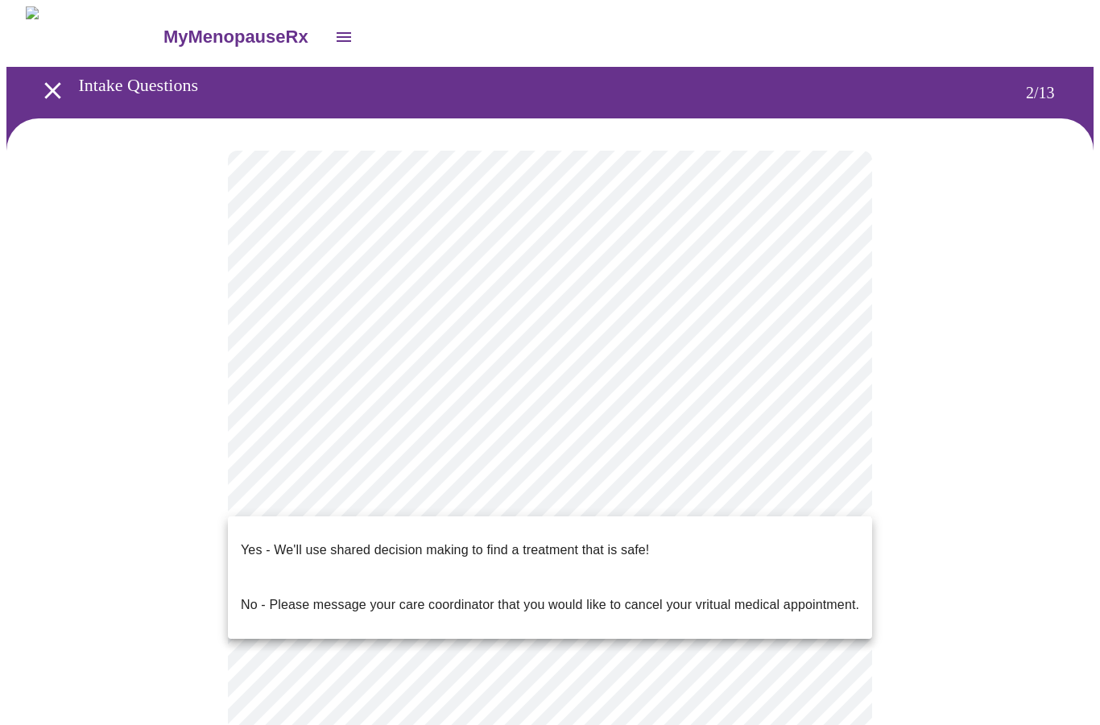
click at [268, 540] on p "Yes - We'll use shared decision making to find a treatment that is safe!" at bounding box center [445, 549] width 408 height 19
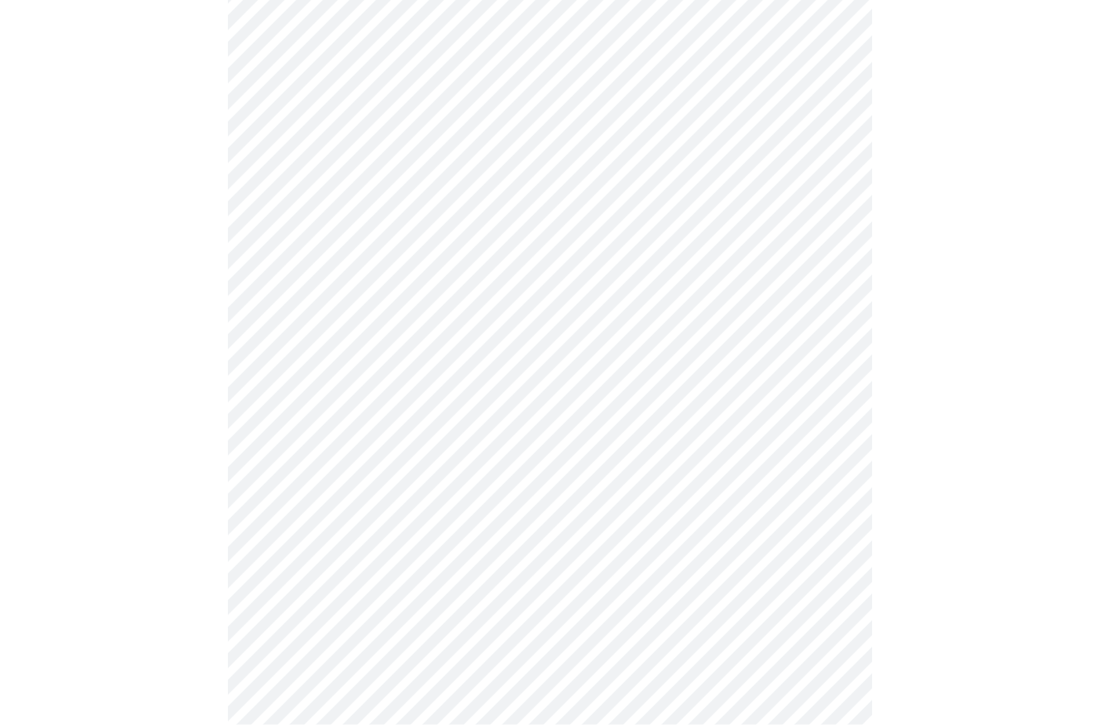
scroll to position [154, 0]
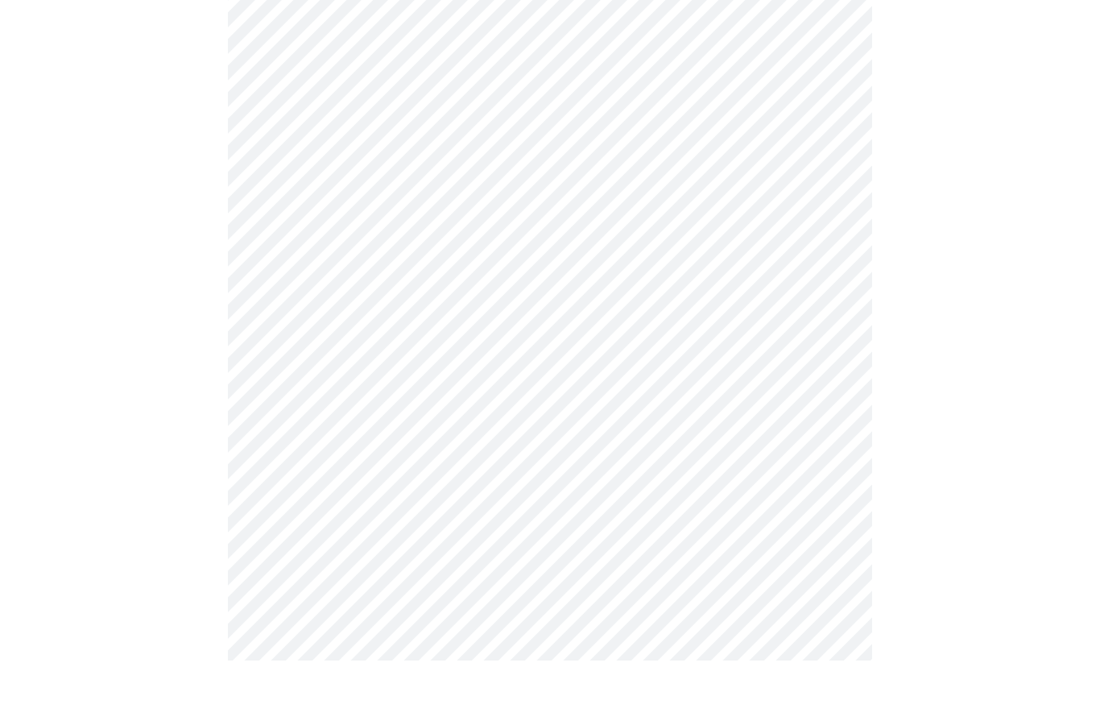
click at [0, 0] on html "MyMenopauseRx Intake Questions 2 / 13" at bounding box center [550, 309] width 1100 height 926
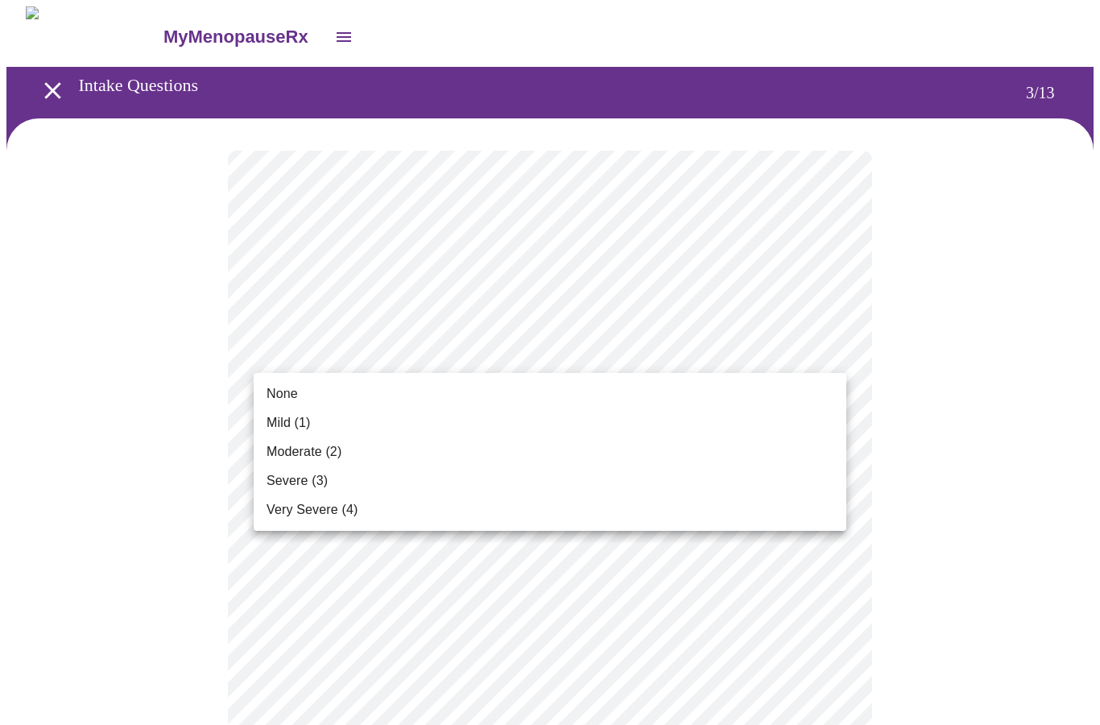
click at [673, 452] on li "Moderate (2)" at bounding box center [550, 451] width 592 height 29
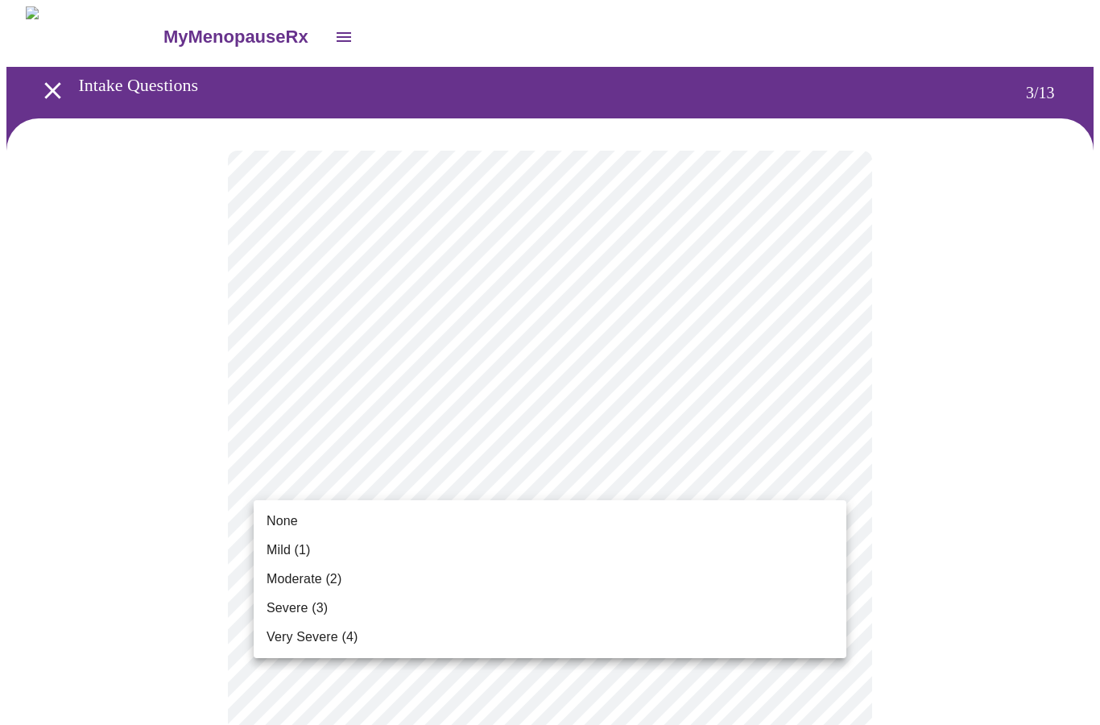
click at [675, 517] on li "None" at bounding box center [550, 520] width 592 height 29
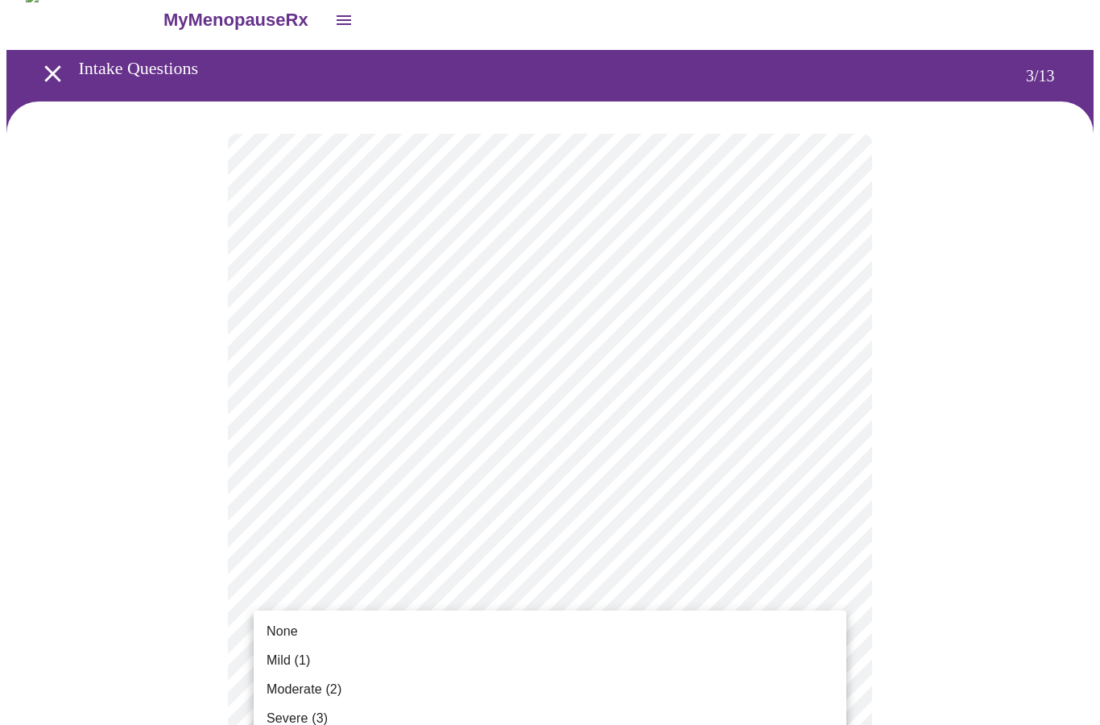
click at [675, 691] on li "Moderate (2)" at bounding box center [550, 689] width 592 height 29
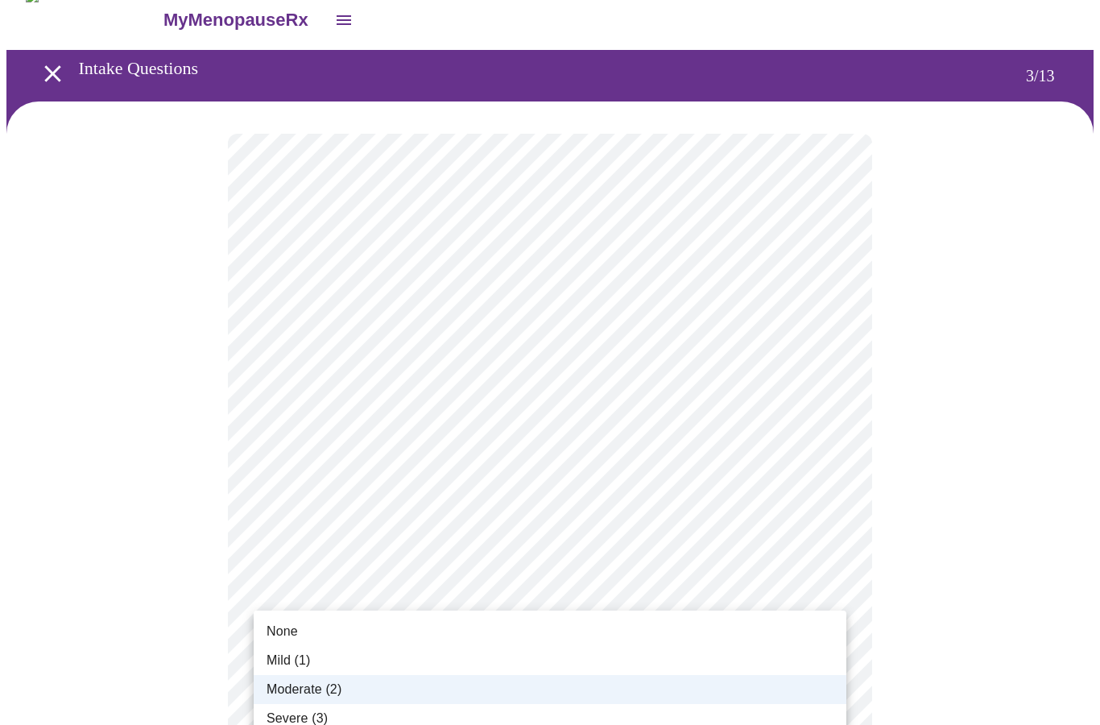
click at [702, 720] on li "Severe (3)" at bounding box center [550, 718] width 592 height 29
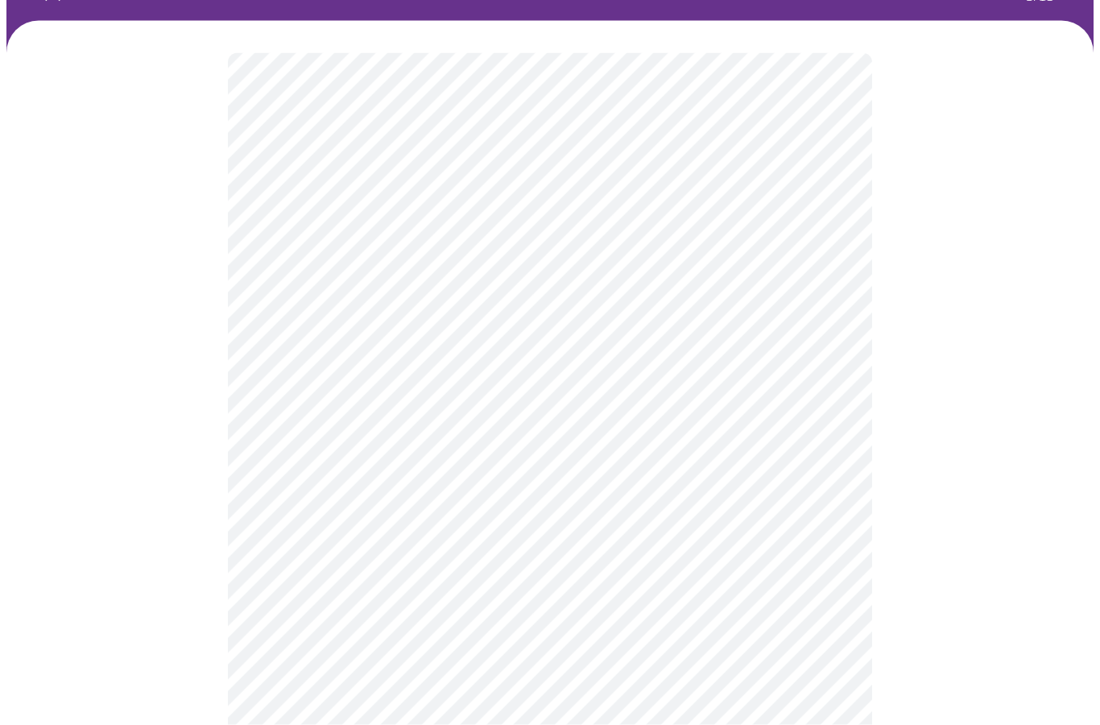
scroll to position [86, 0]
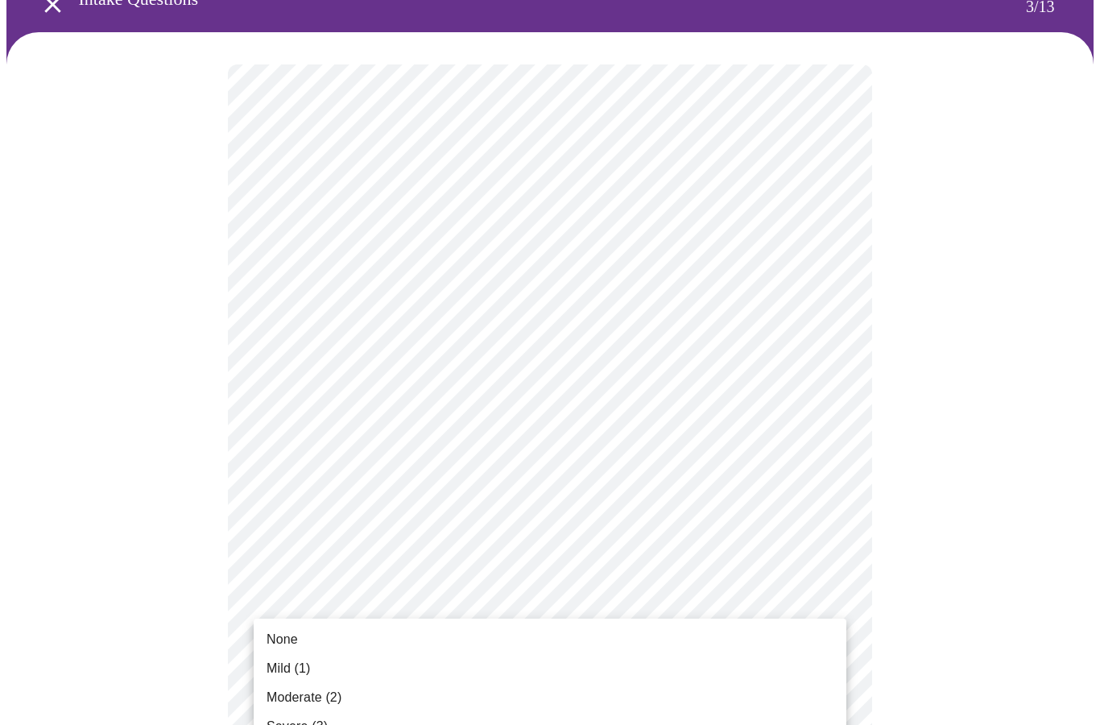
click at [707, 699] on li "Moderate (2)" at bounding box center [550, 697] width 592 height 29
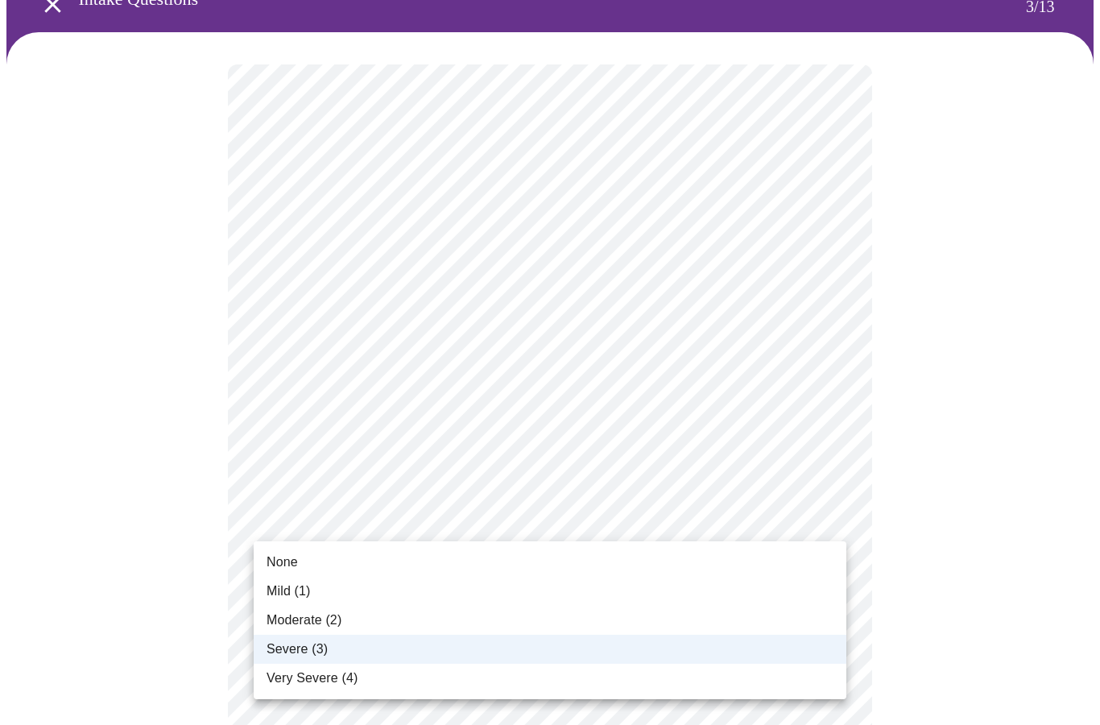
click at [927, 616] on div at bounding box center [550, 362] width 1100 height 725
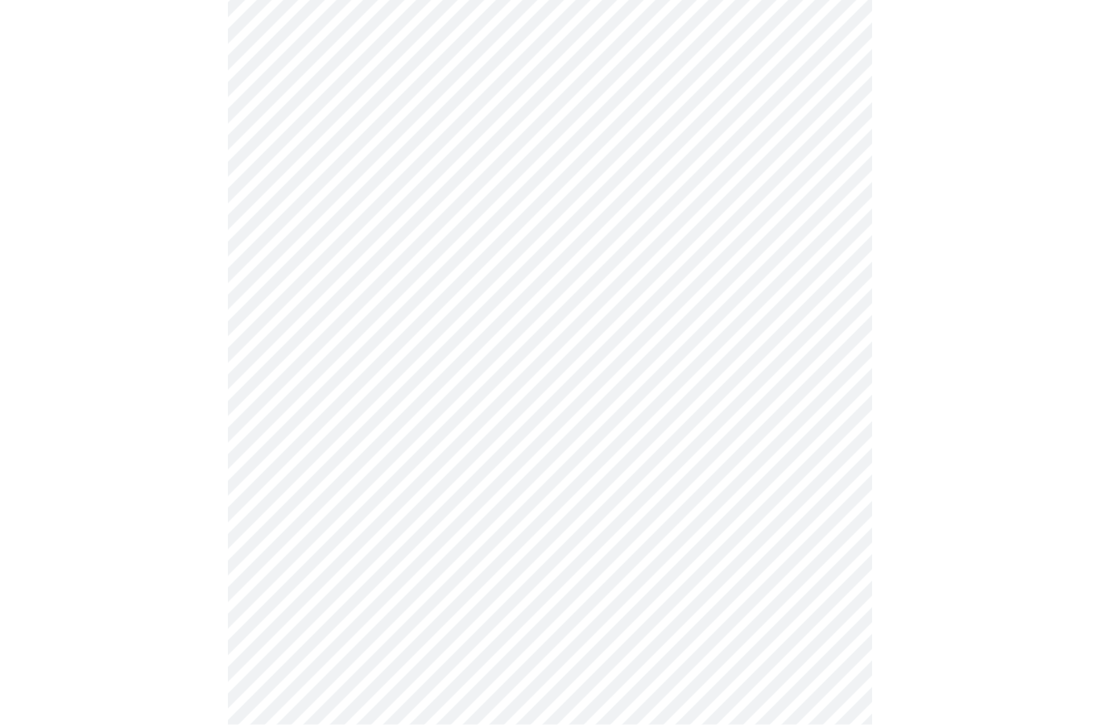
scroll to position [202, 0]
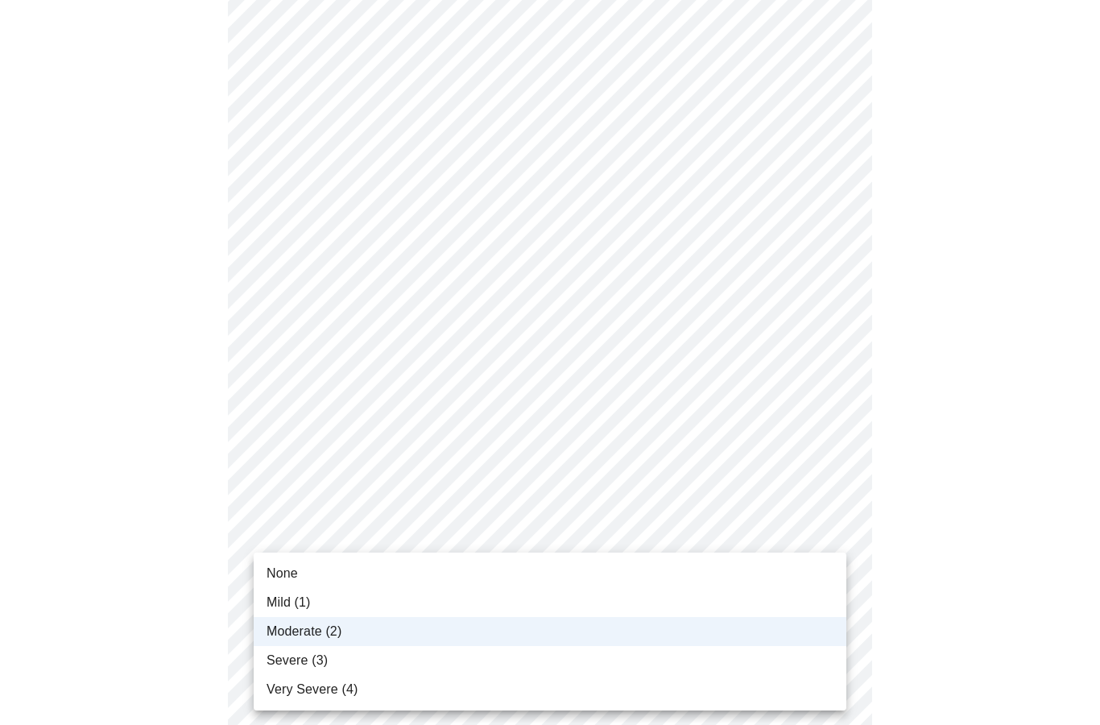
click at [778, 677] on li "Very Severe (4)" at bounding box center [550, 689] width 592 height 29
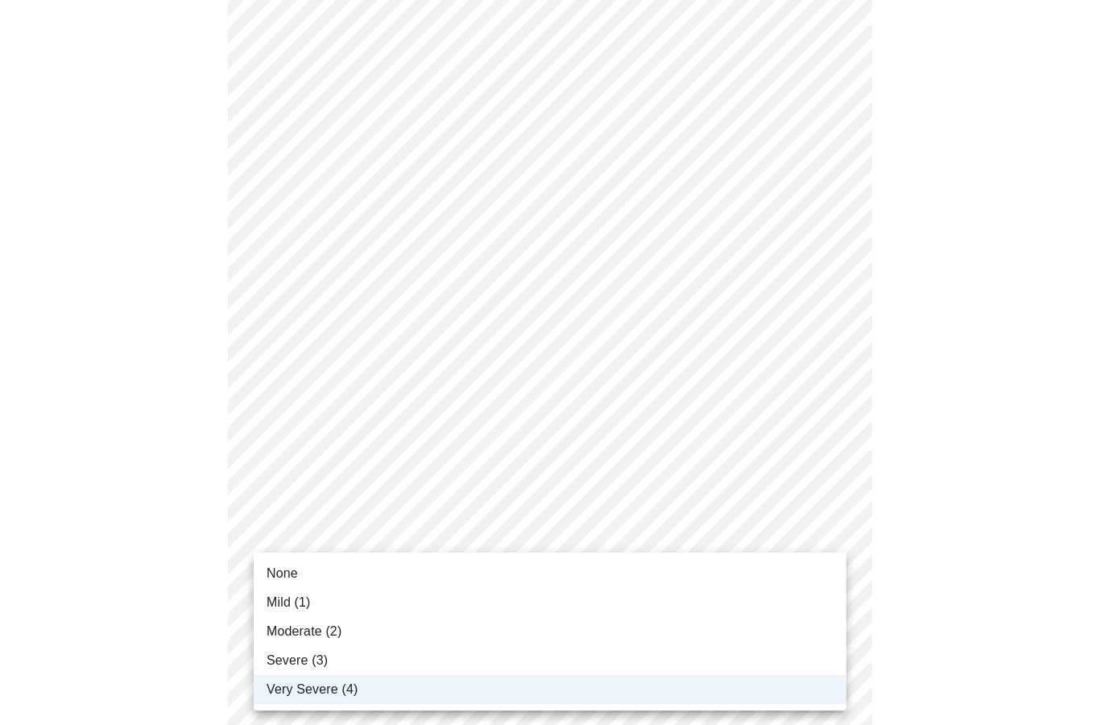
click at [690, 656] on li "Severe (3)" at bounding box center [550, 660] width 592 height 29
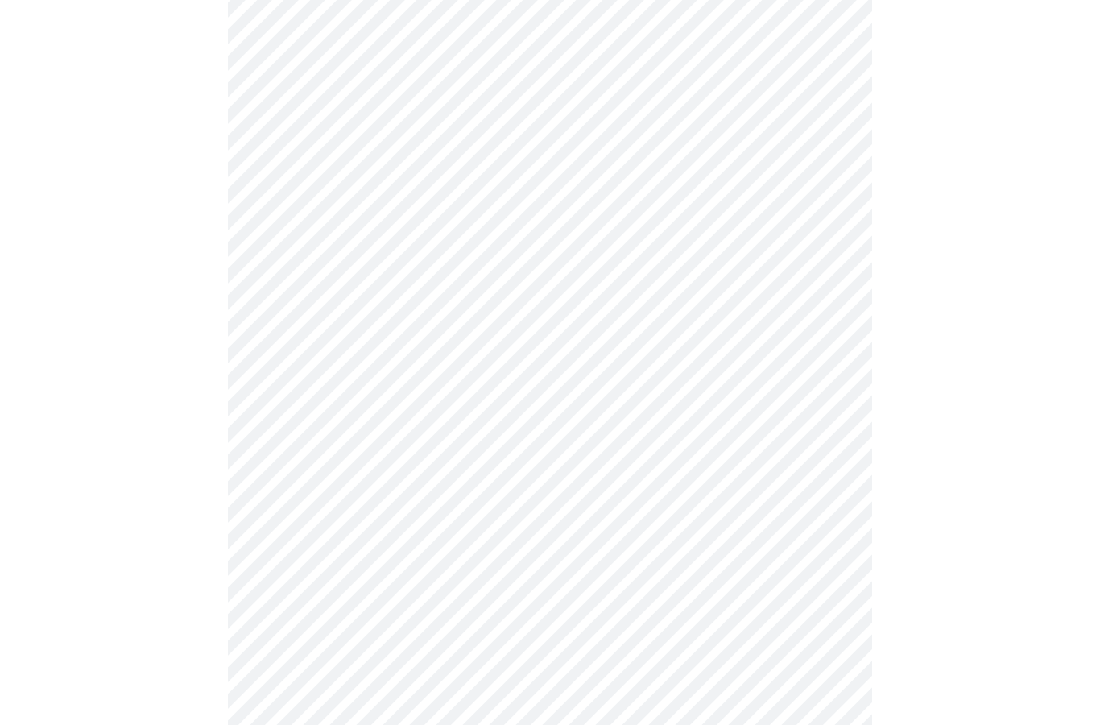
scroll to position [280, 0]
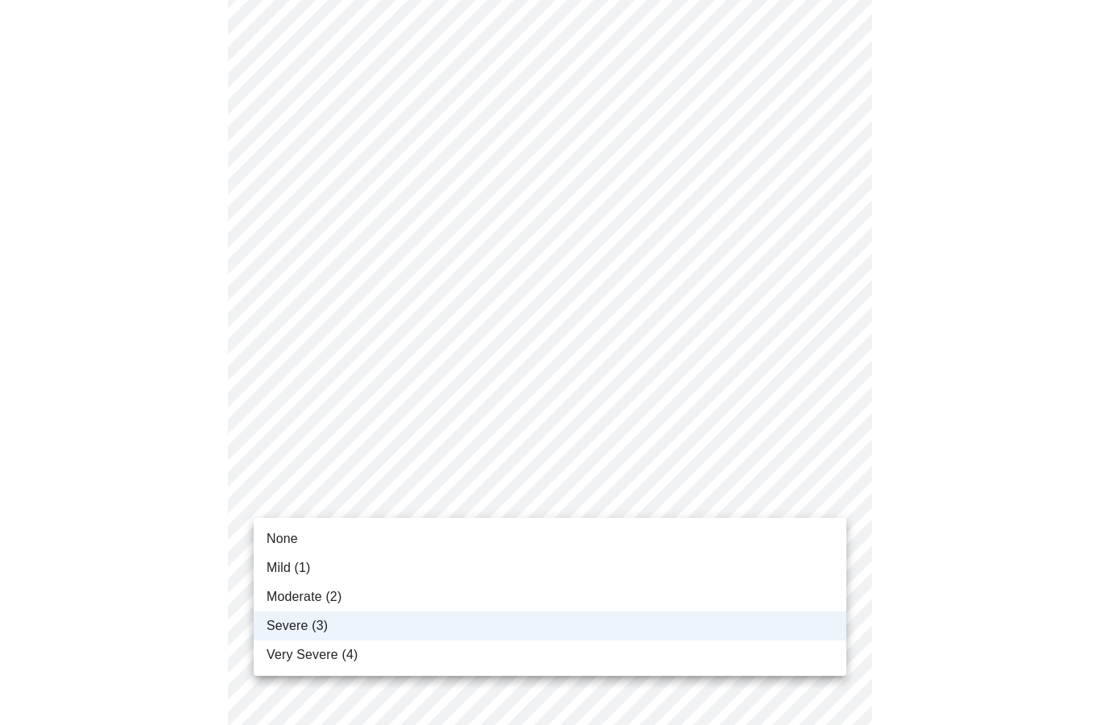
click at [749, 597] on li "Moderate (2)" at bounding box center [550, 596] width 592 height 29
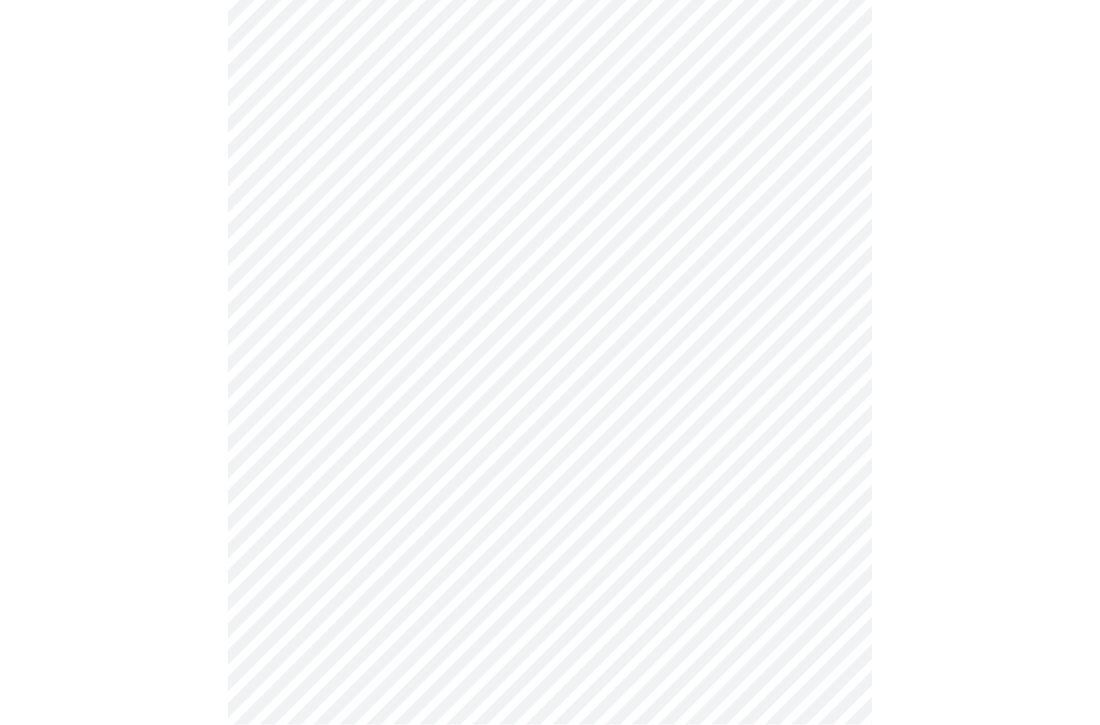
scroll to position [271, 0]
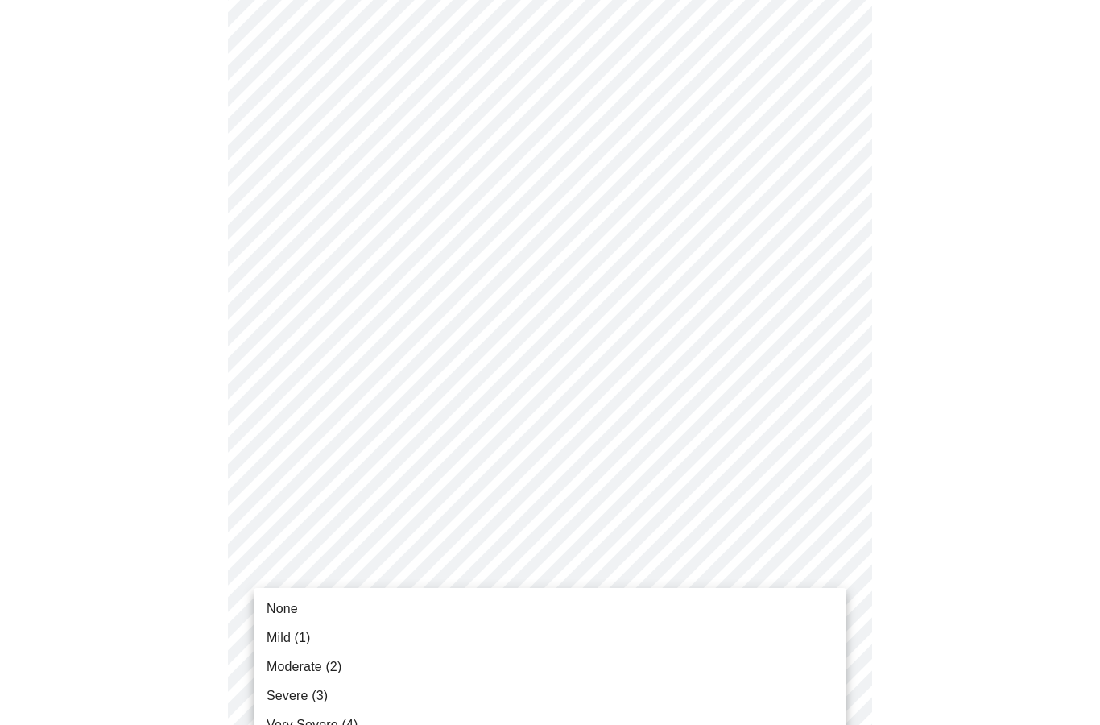
click at [722, 648] on li "Mild (1)" at bounding box center [550, 637] width 592 height 29
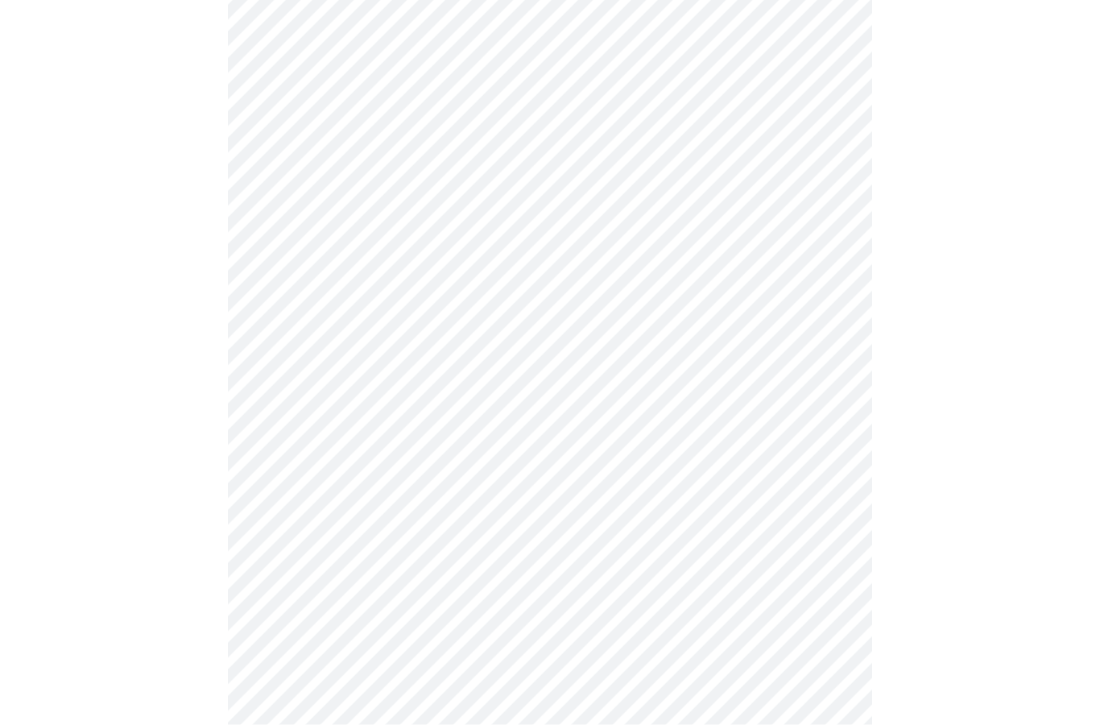
scroll to position [361, 0]
click at [819, 587] on body "MyMenopauseRx Intake Questions 3 / 13" at bounding box center [549, 657] width 1087 height 2024
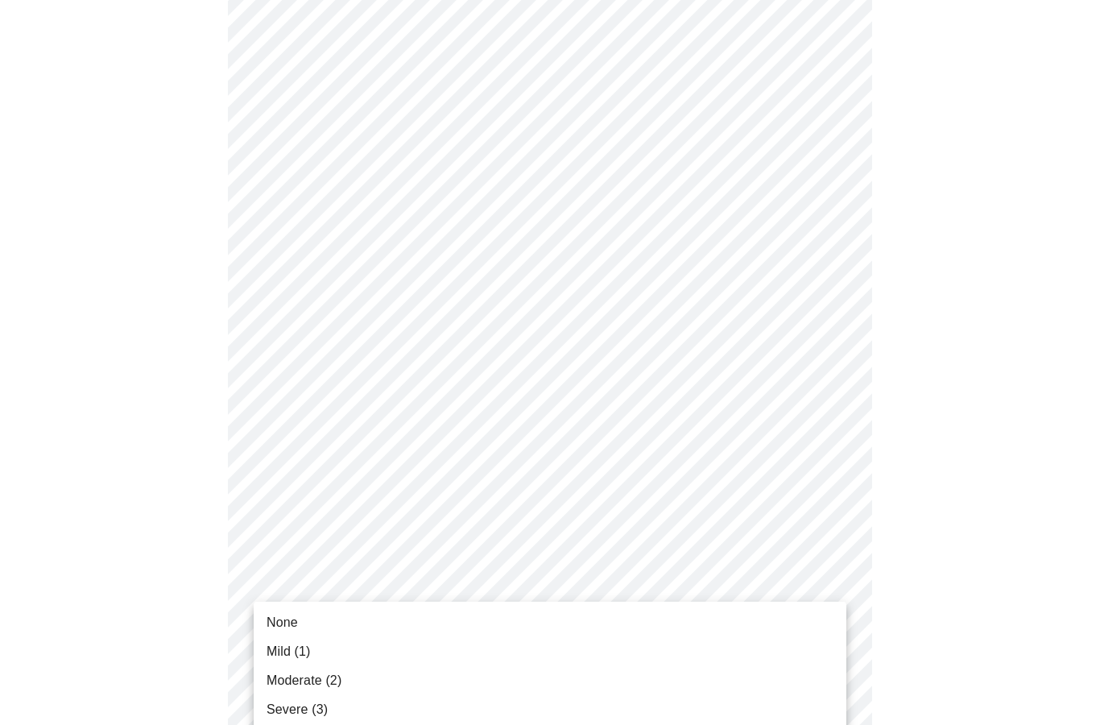
click at [722, 704] on li "Severe (3)" at bounding box center [550, 709] width 592 height 29
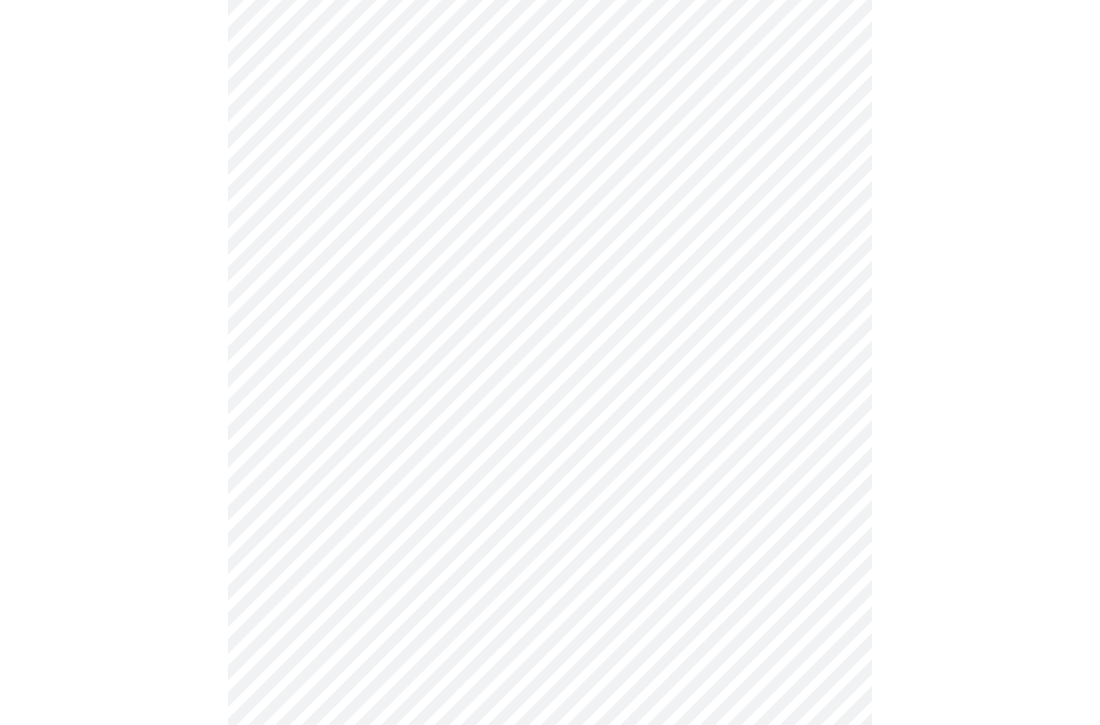
click at [820, 694] on body "MyMenopauseRx Intake Questions 3 / 13" at bounding box center [549, 645] width 1087 height 2002
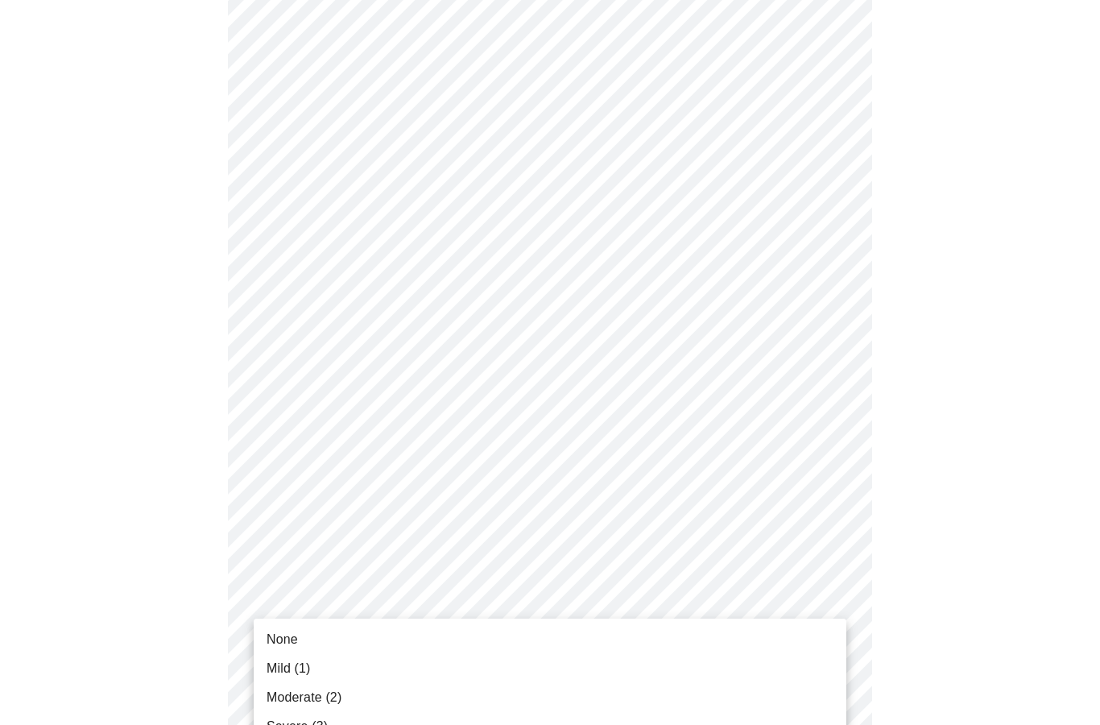
click at [747, 705] on li "Moderate (2)" at bounding box center [550, 697] width 592 height 29
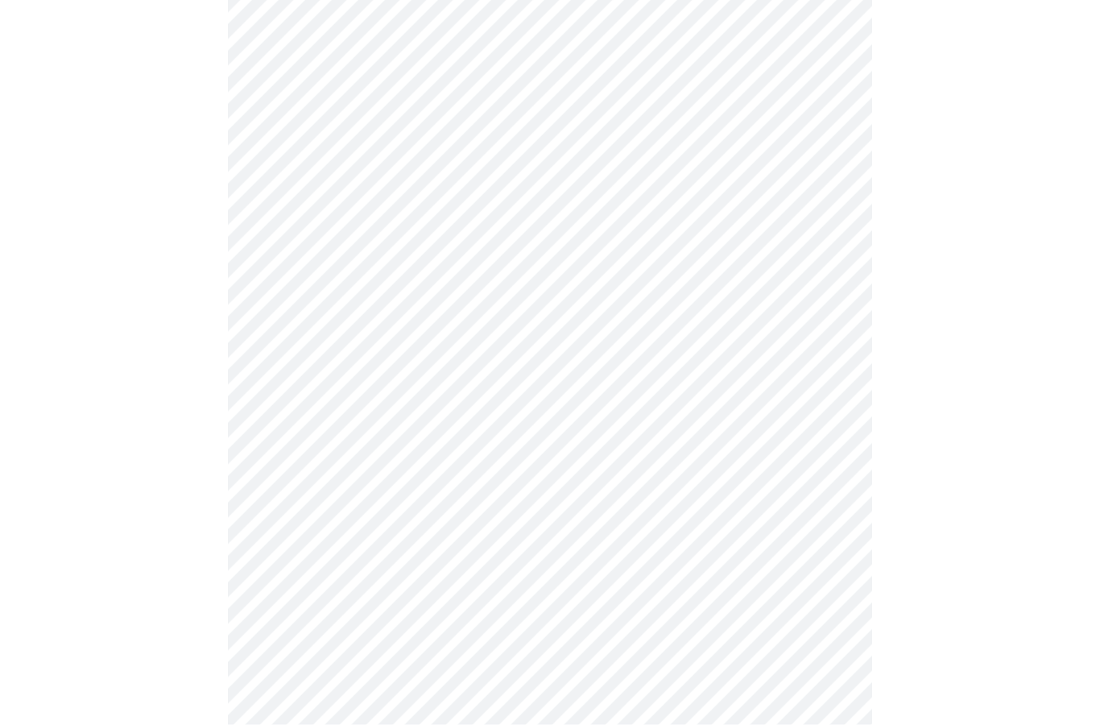
scroll to position [738, 0]
click at [839, 468] on body "MyMenopauseRx Intake Questions 3 / 13" at bounding box center [549, 258] width 1087 height 1980
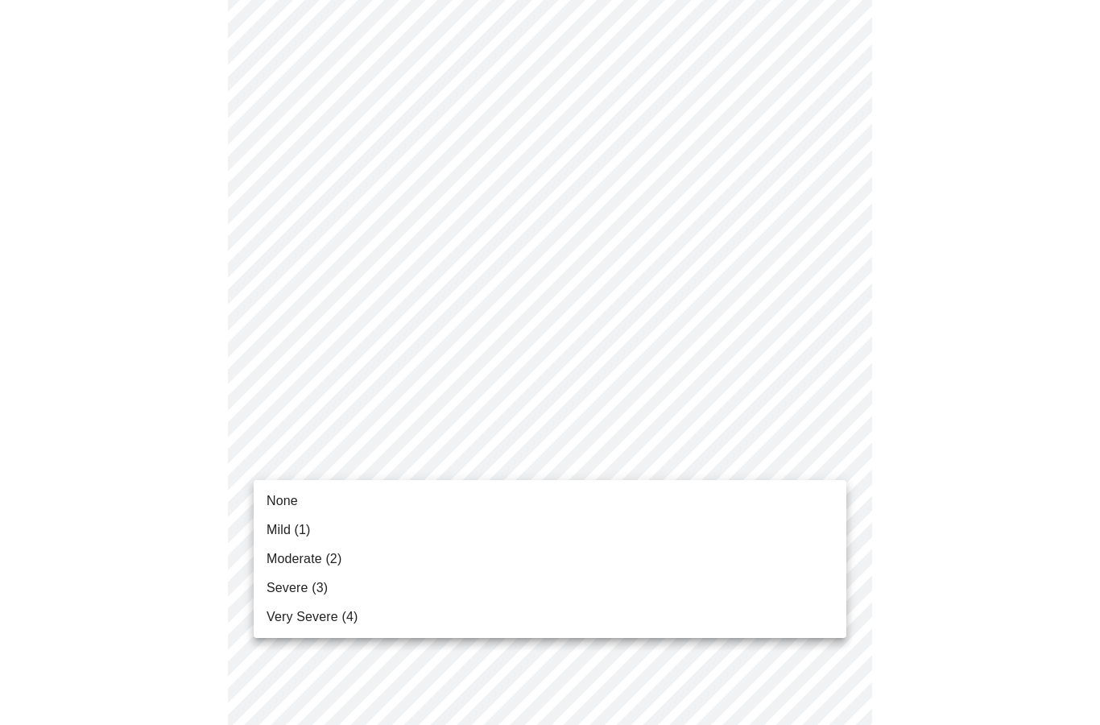
click at [700, 576] on li "Severe (3)" at bounding box center [550, 587] width 592 height 29
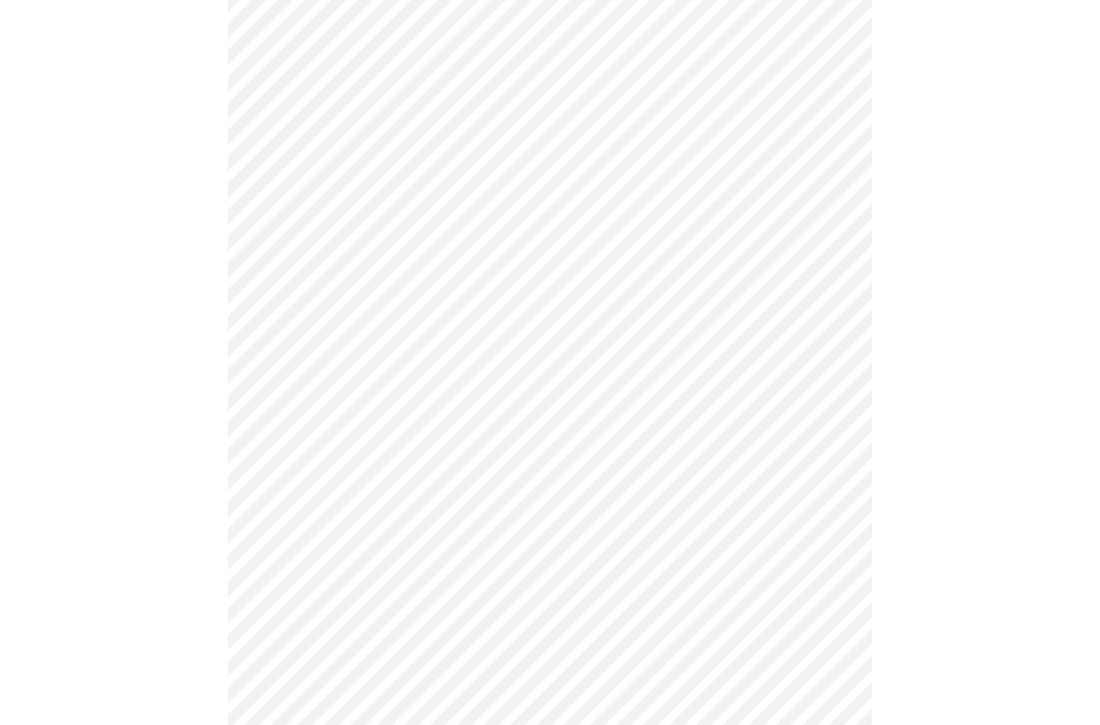
click at [828, 460] on body "MyMenopauseRx Intake Questions 3 / 13" at bounding box center [549, 247] width 1087 height 1959
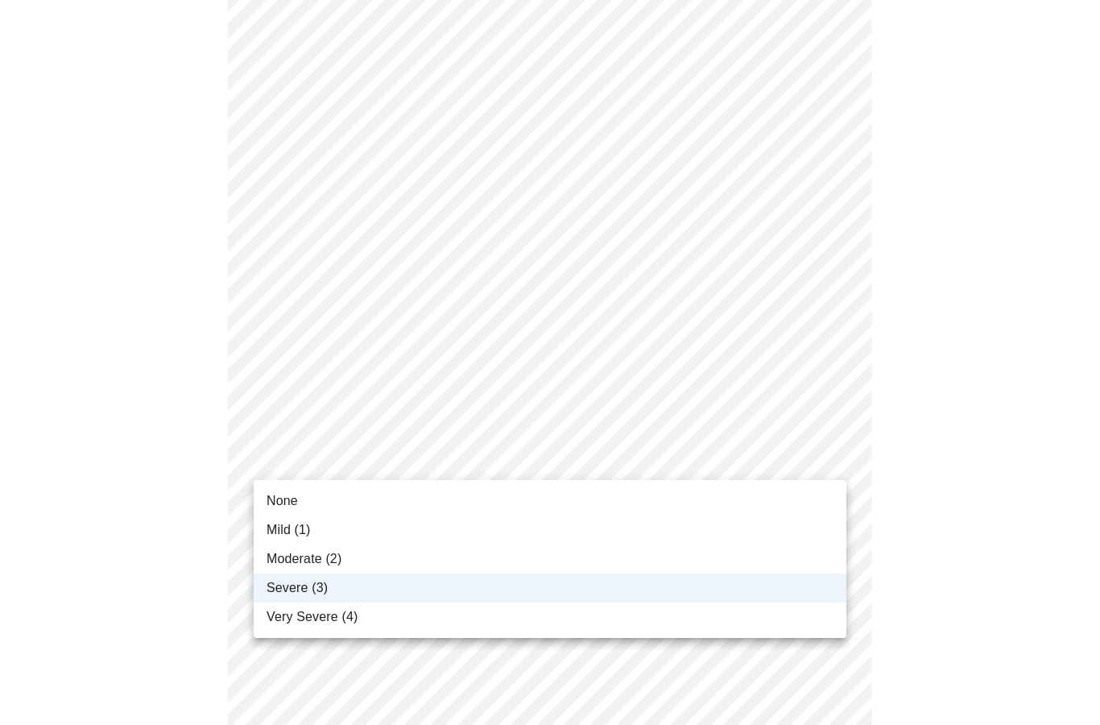
click at [705, 556] on li "Moderate (2)" at bounding box center [550, 558] width 592 height 29
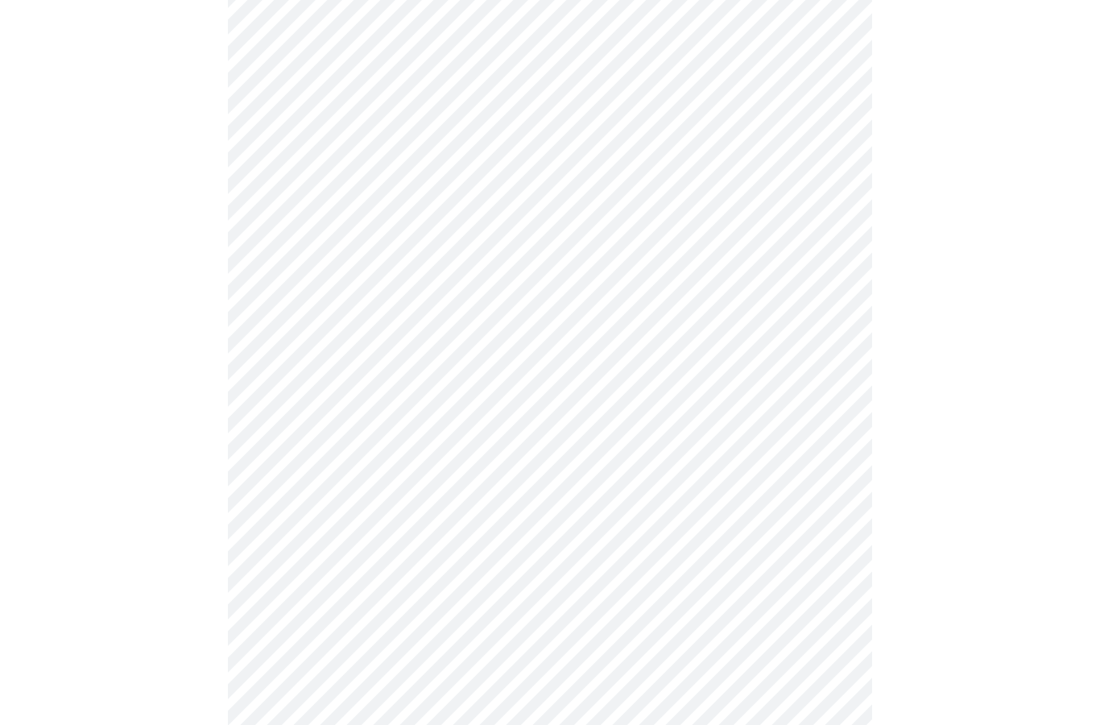
scroll to position [856, 0]
click at [816, 475] on body "MyMenopauseRx Intake Questions 3 / 13" at bounding box center [549, 130] width 1087 height 1959
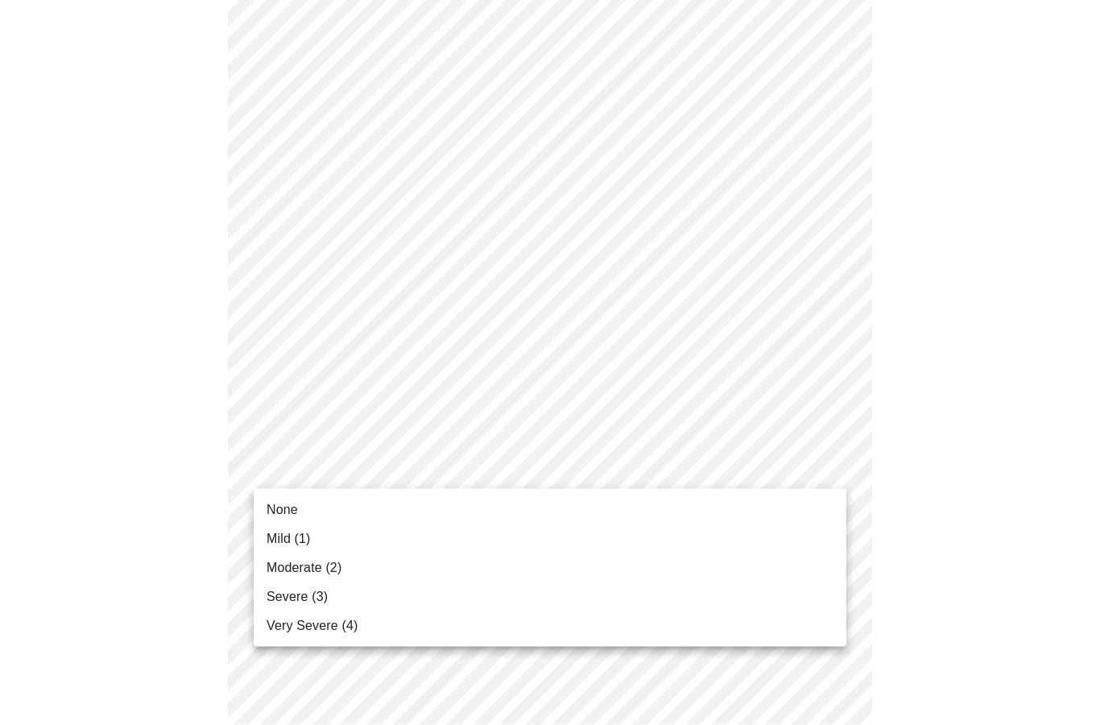
scroll to position [857, 0]
click at [738, 511] on li "None" at bounding box center [550, 509] width 592 height 29
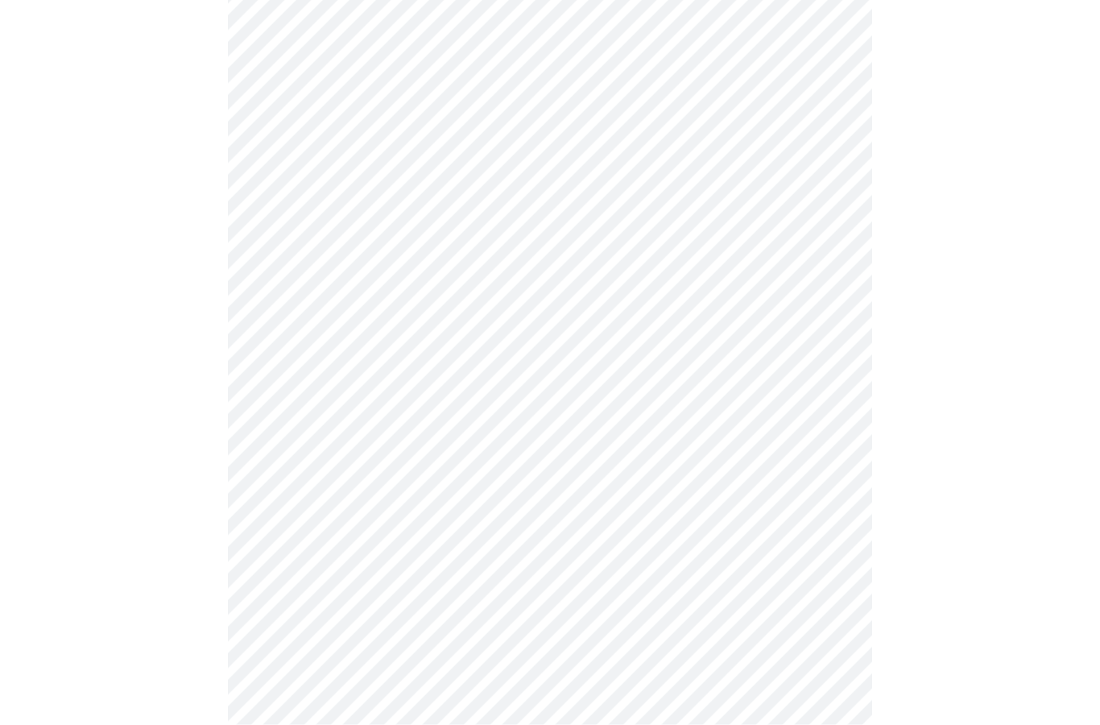
scroll to position [960, 0]
click at [819, 485] on body "MyMenopauseRx Intake Questions 3 / 13" at bounding box center [549, 3] width 1087 height 1937
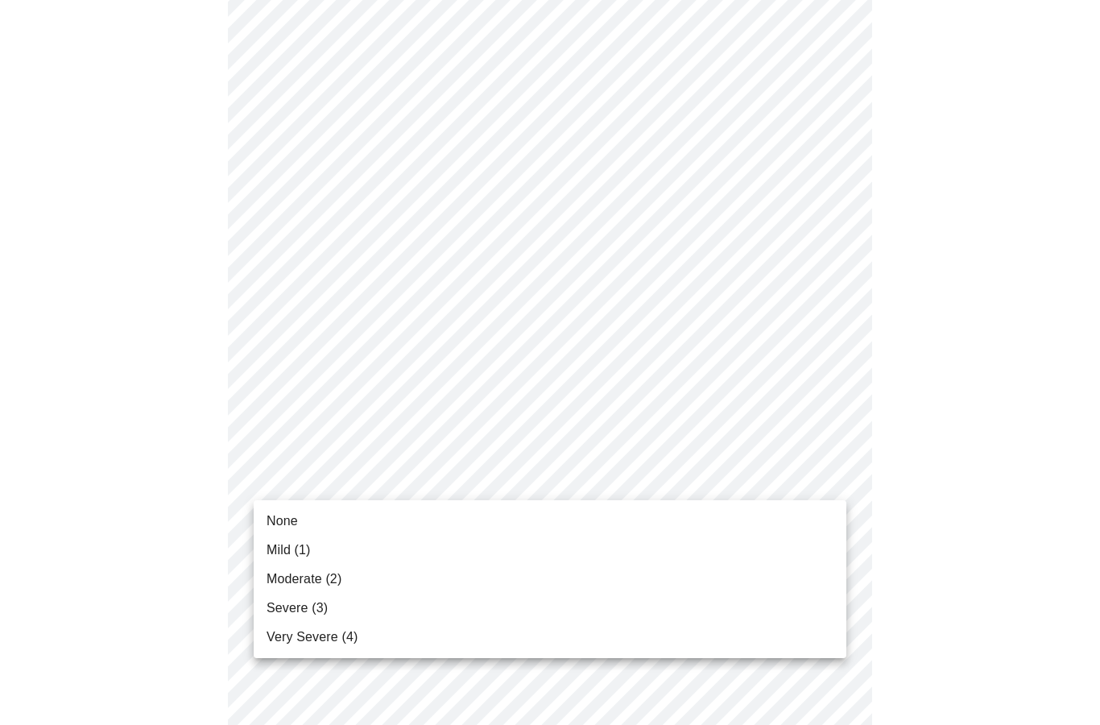
click at [750, 515] on li "None" at bounding box center [550, 520] width 592 height 29
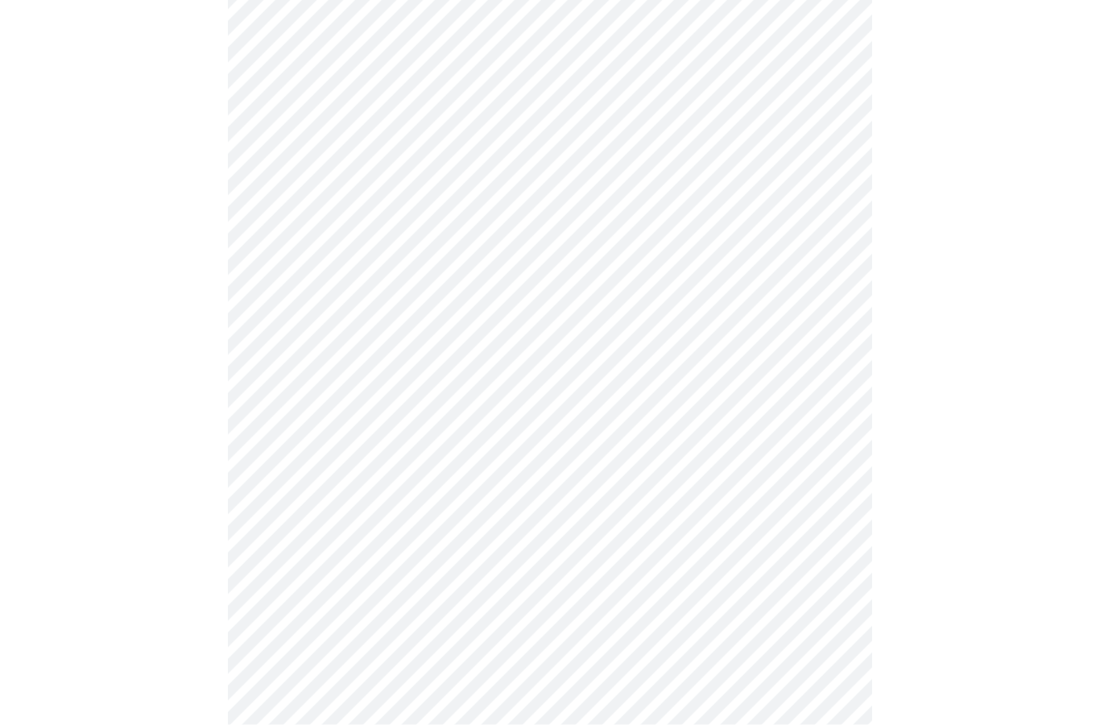
scroll to position [986, 0]
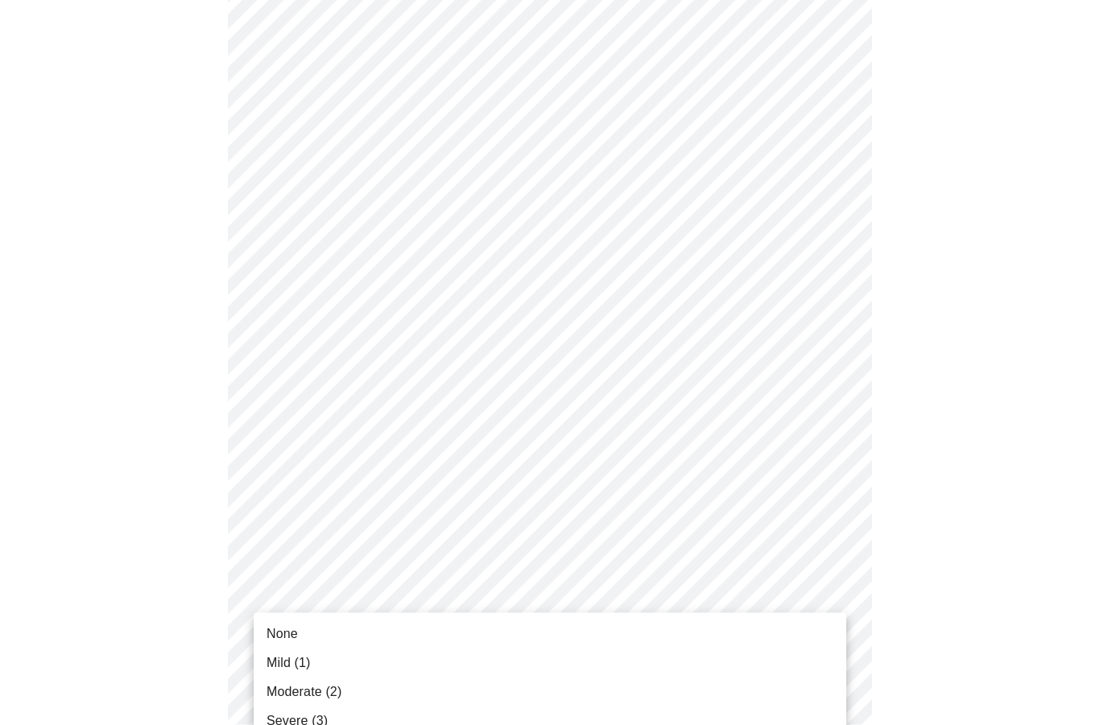
scroll to position [987, 0]
click at [660, 702] on li "Moderate (2)" at bounding box center [550, 691] width 592 height 29
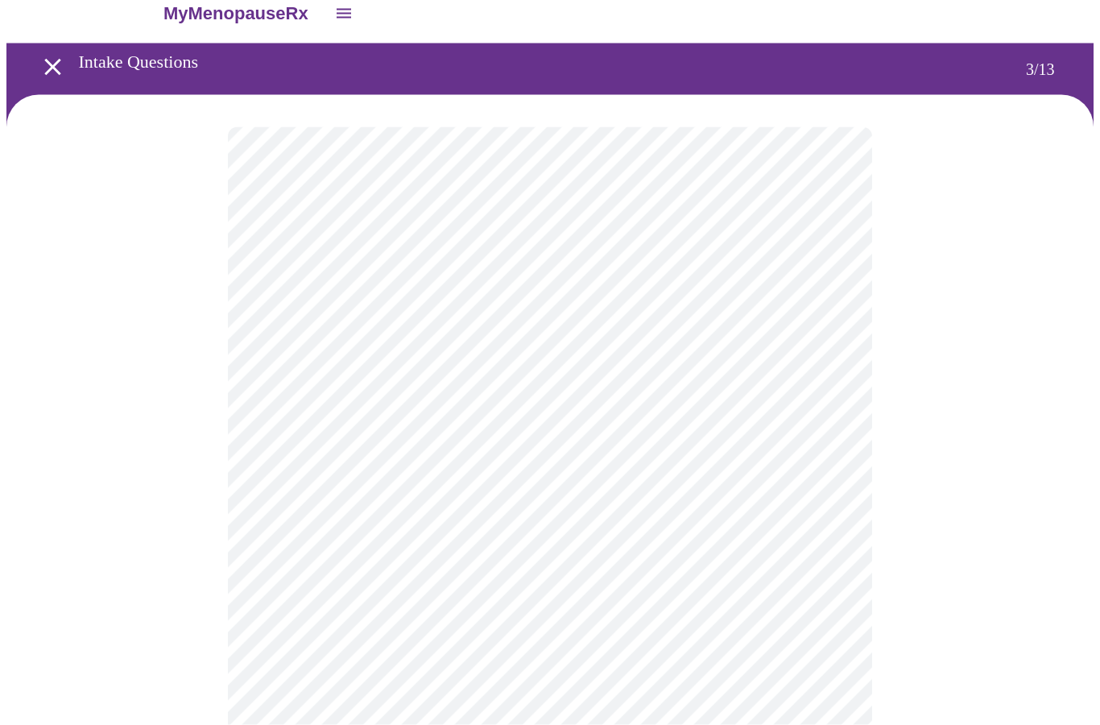
scroll to position [0, 0]
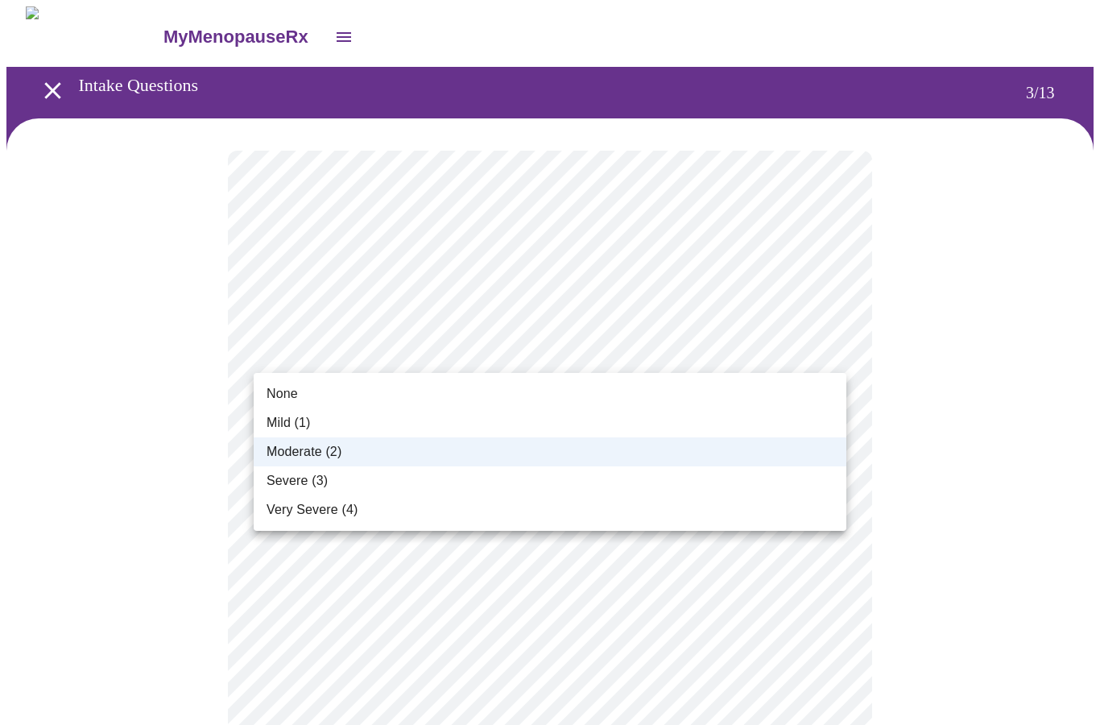
click at [601, 486] on li "Severe (3)" at bounding box center [550, 480] width 592 height 29
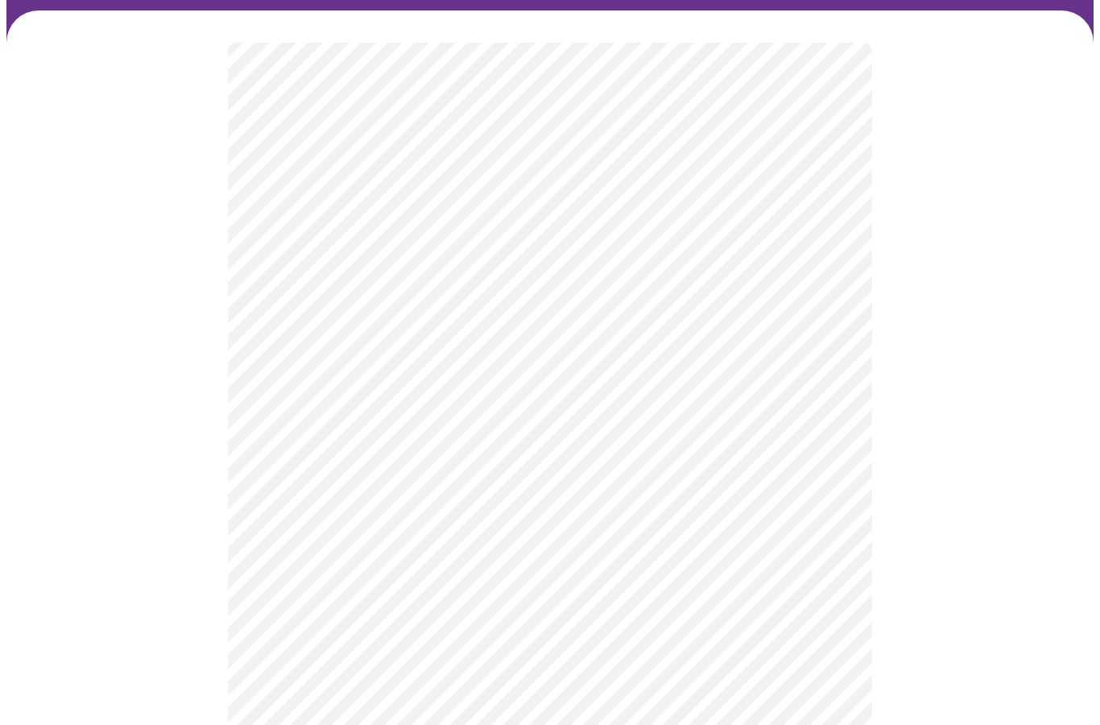
scroll to position [106, 0]
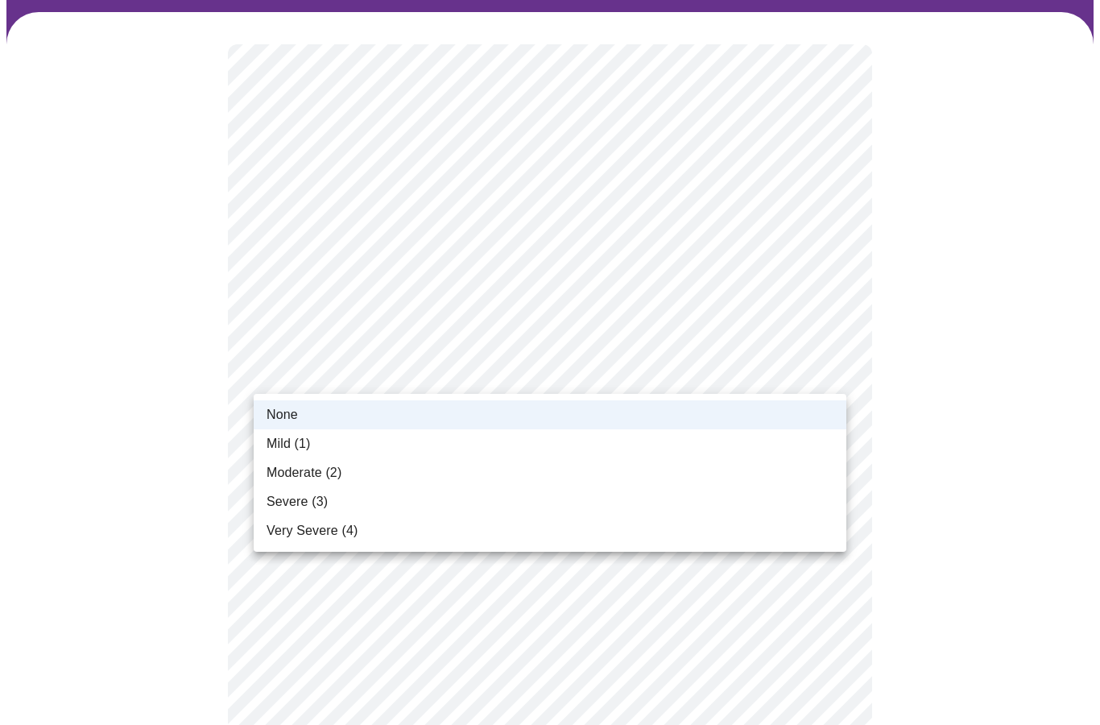
click at [744, 442] on li "Mild (1)" at bounding box center [550, 443] width 592 height 29
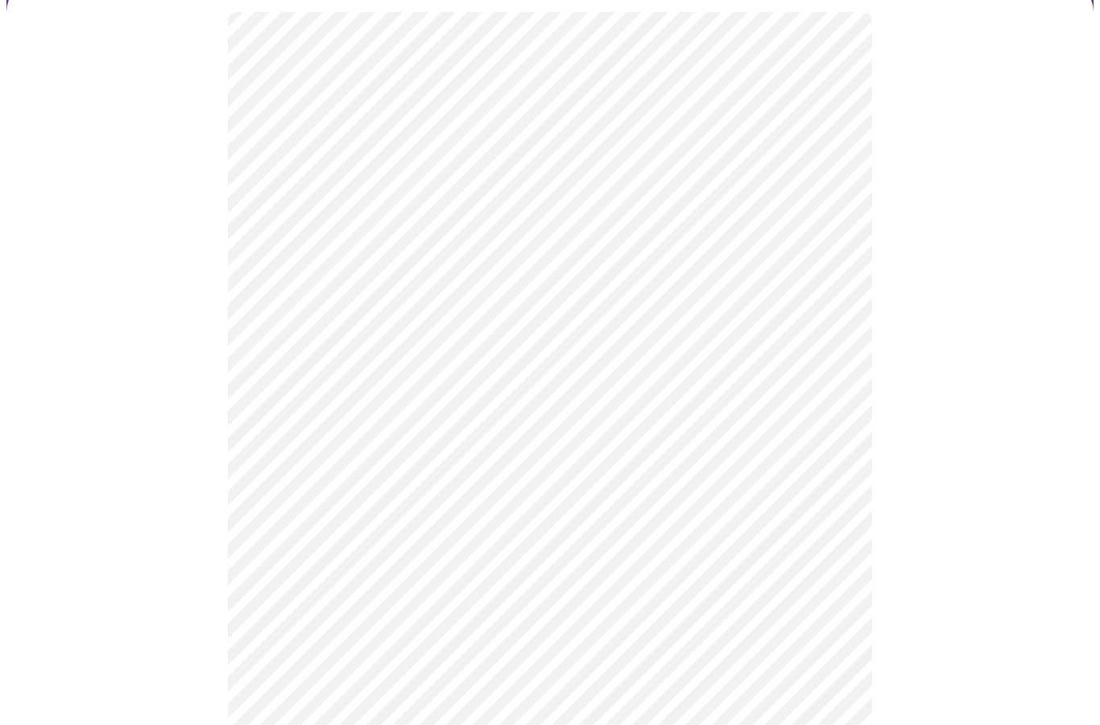
scroll to position [136, 0]
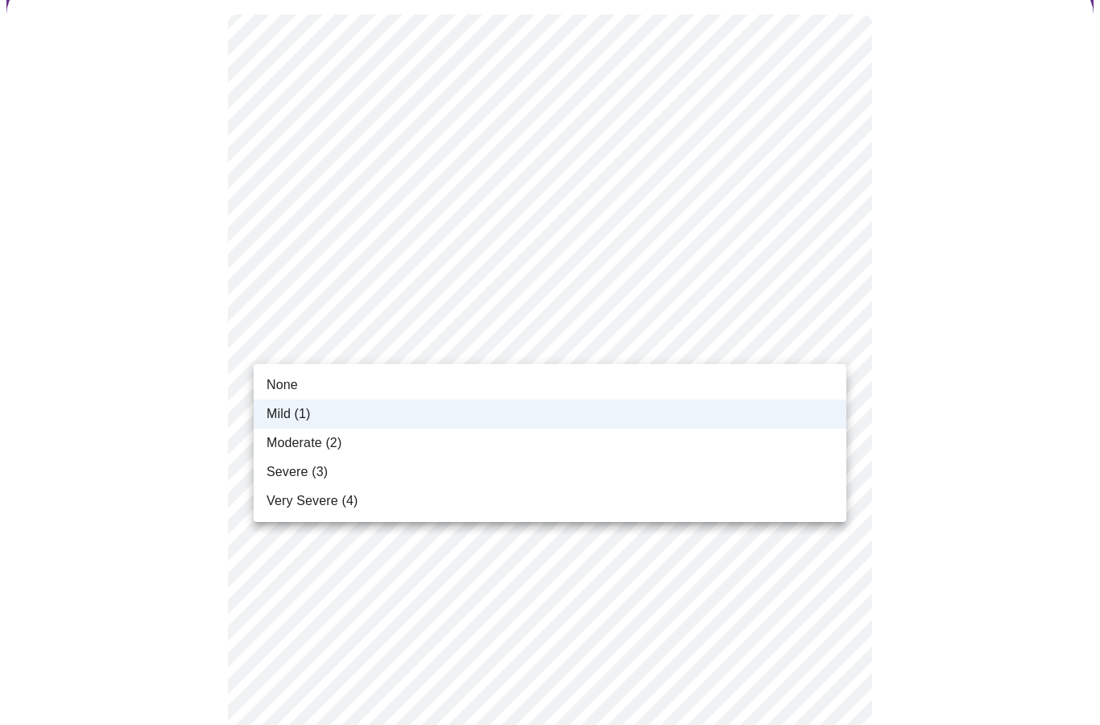
click at [733, 444] on li "Moderate (2)" at bounding box center [550, 442] width 592 height 29
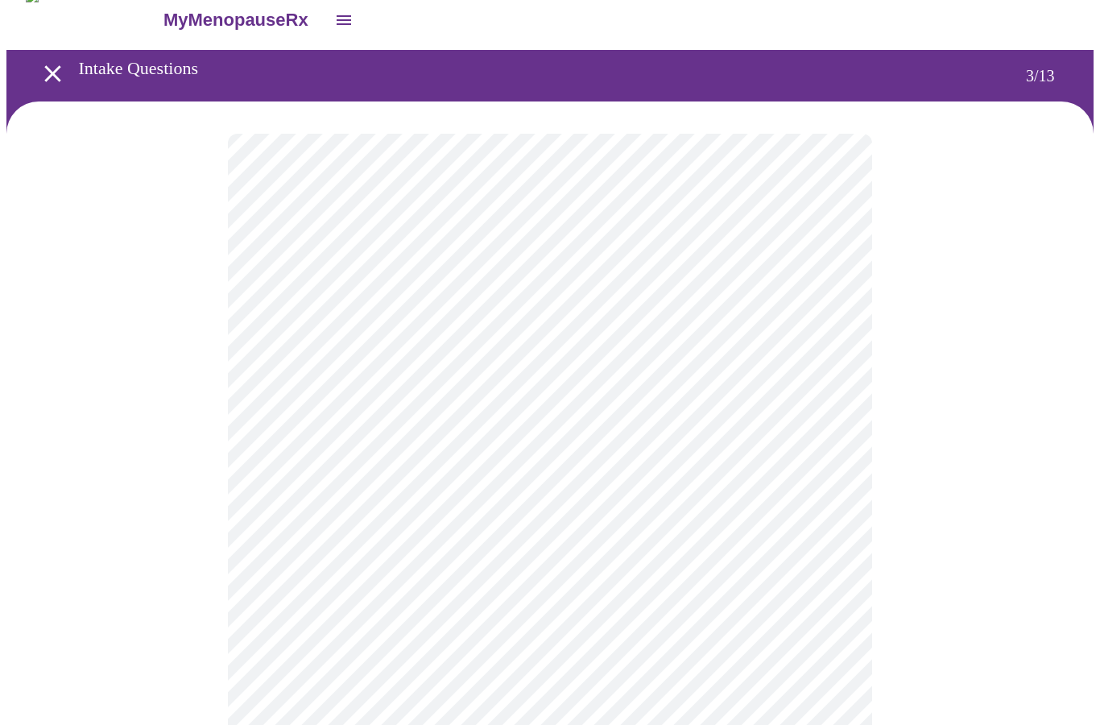
scroll to position [7, 0]
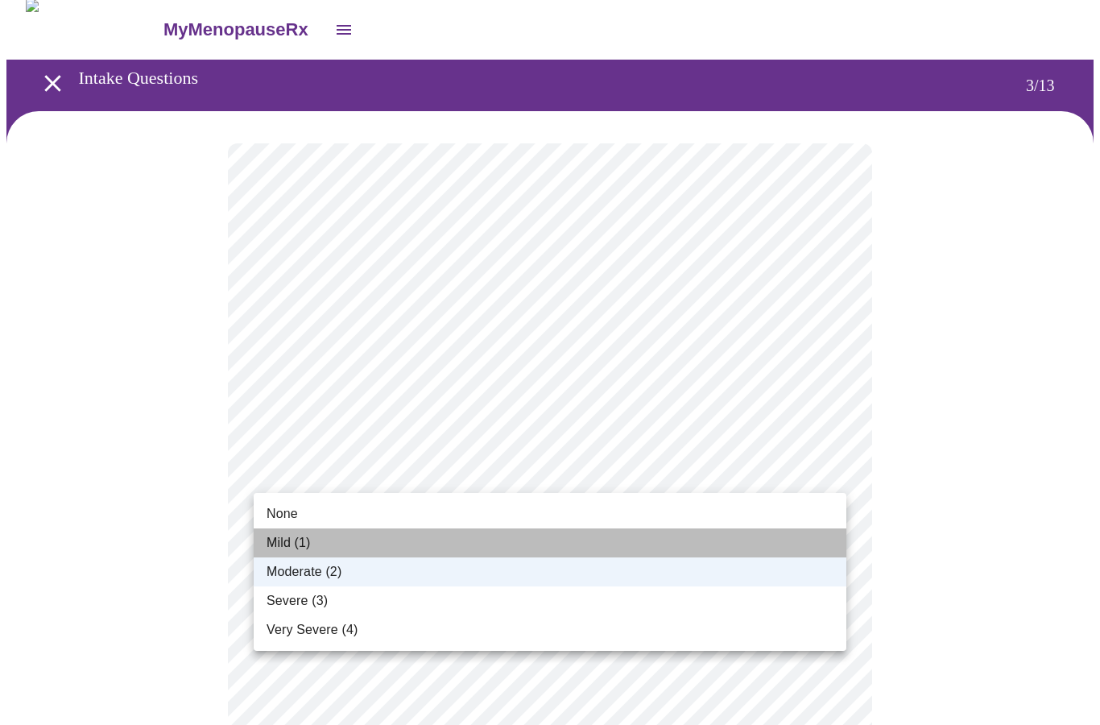
click at [740, 540] on li "Mild (1)" at bounding box center [550, 542] width 592 height 29
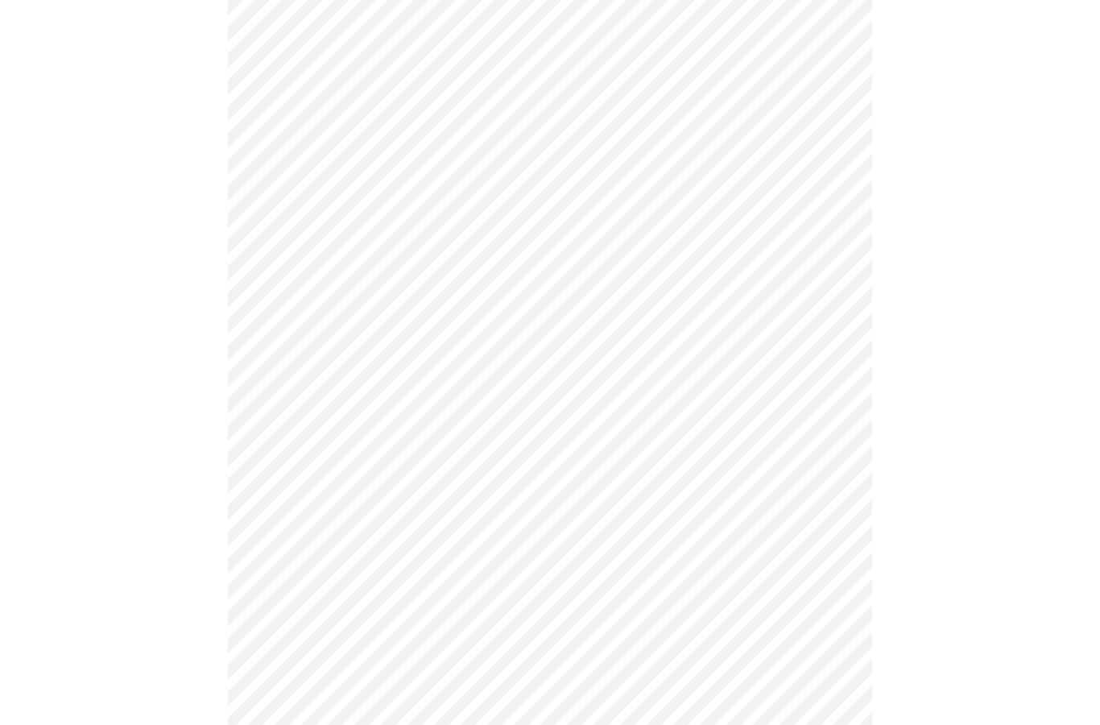
scroll to position [319, 0]
click at [815, 406] on body "MyMenopauseRx Intake Questions 3 / 13" at bounding box center [549, 634] width 1087 height 1893
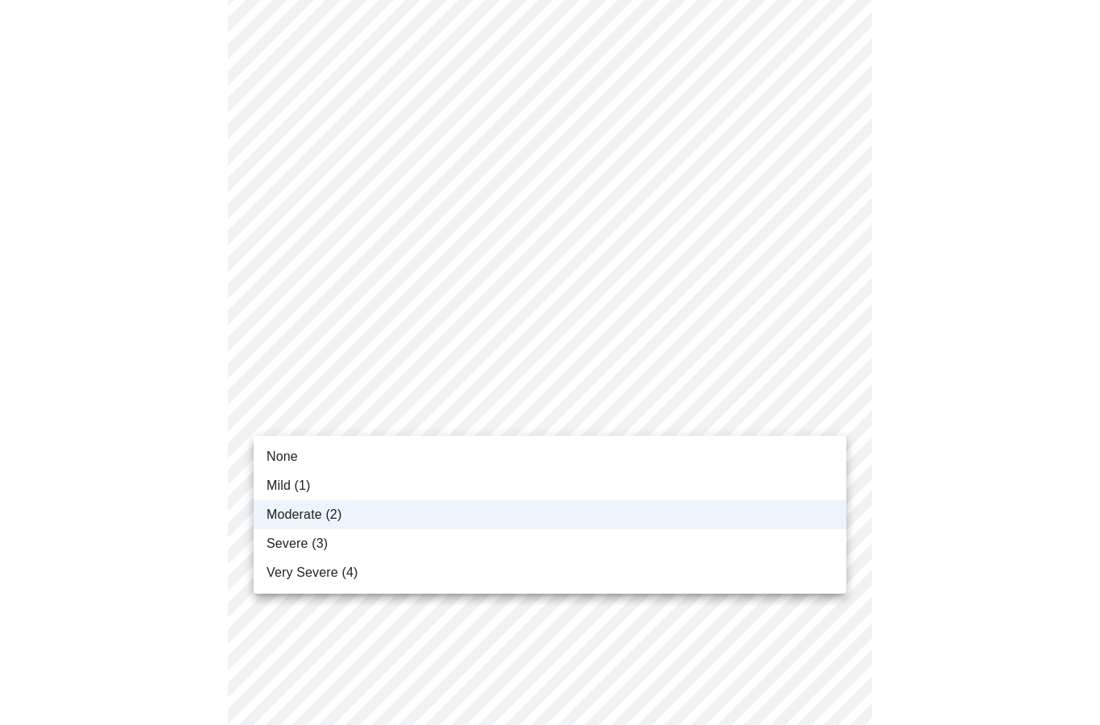
click at [638, 547] on li "Severe (3)" at bounding box center [550, 543] width 592 height 29
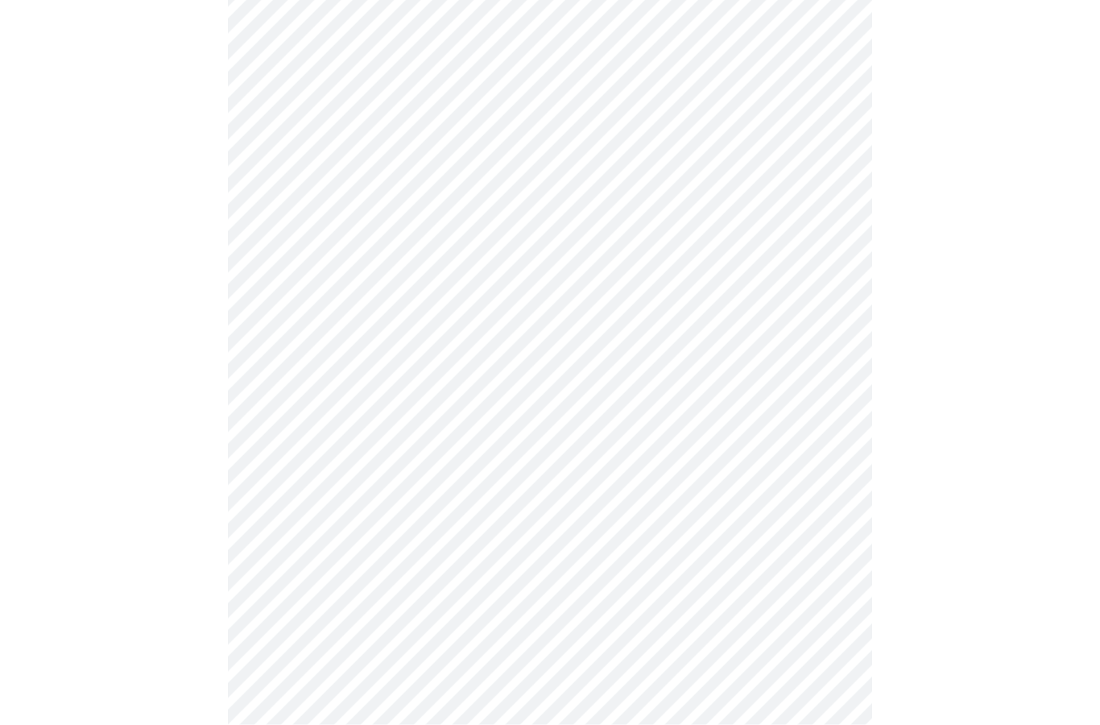
scroll to position [345, 0]
click at [824, 493] on body "MyMenopauseRx Intake Questions 3 / 13" at bounding box center [549, 607] width 1087 height 1893
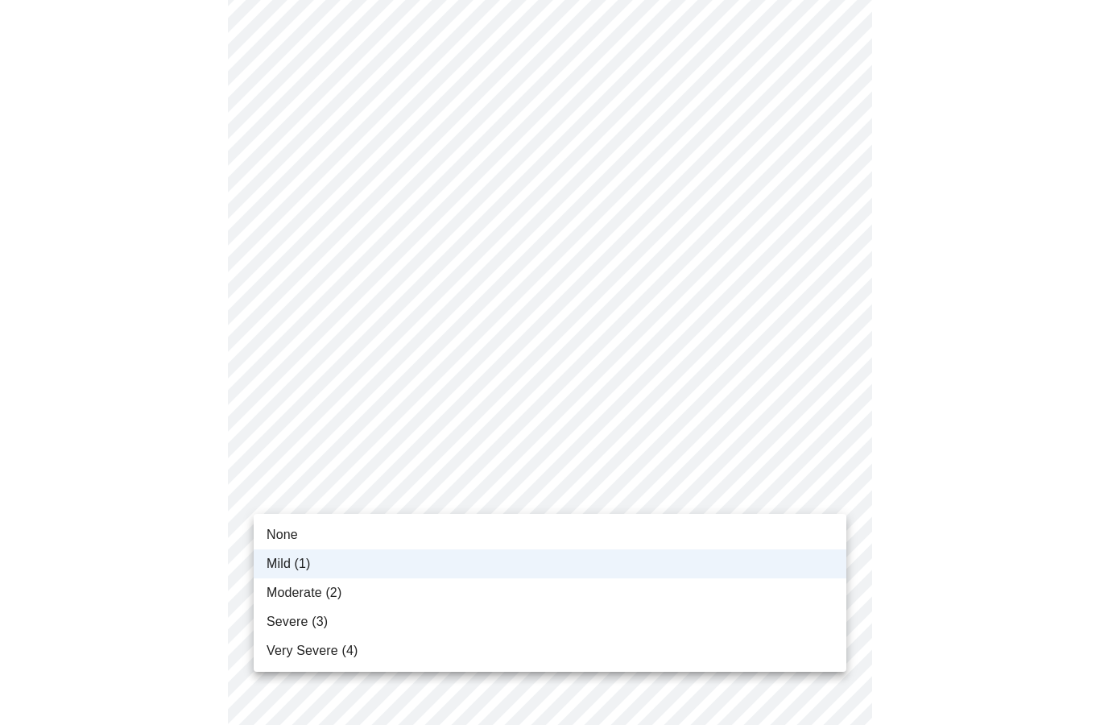
click at [661, 598] on li "Moderate (2)" at bounding box center [550, 592] width 592 height 29
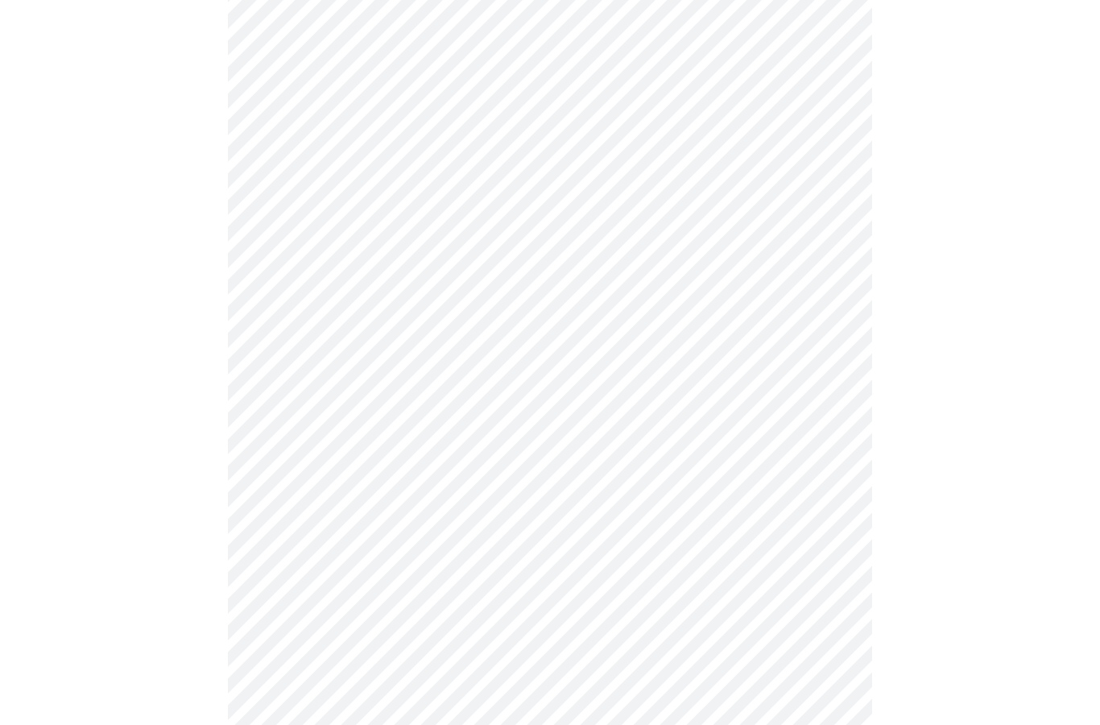
scroll to position [562, 0]
click at [757, 543] on body "MyMenopauseRx Intake Questions 3 / 13" at bounding box center [549, 416] width 1087 height 1893
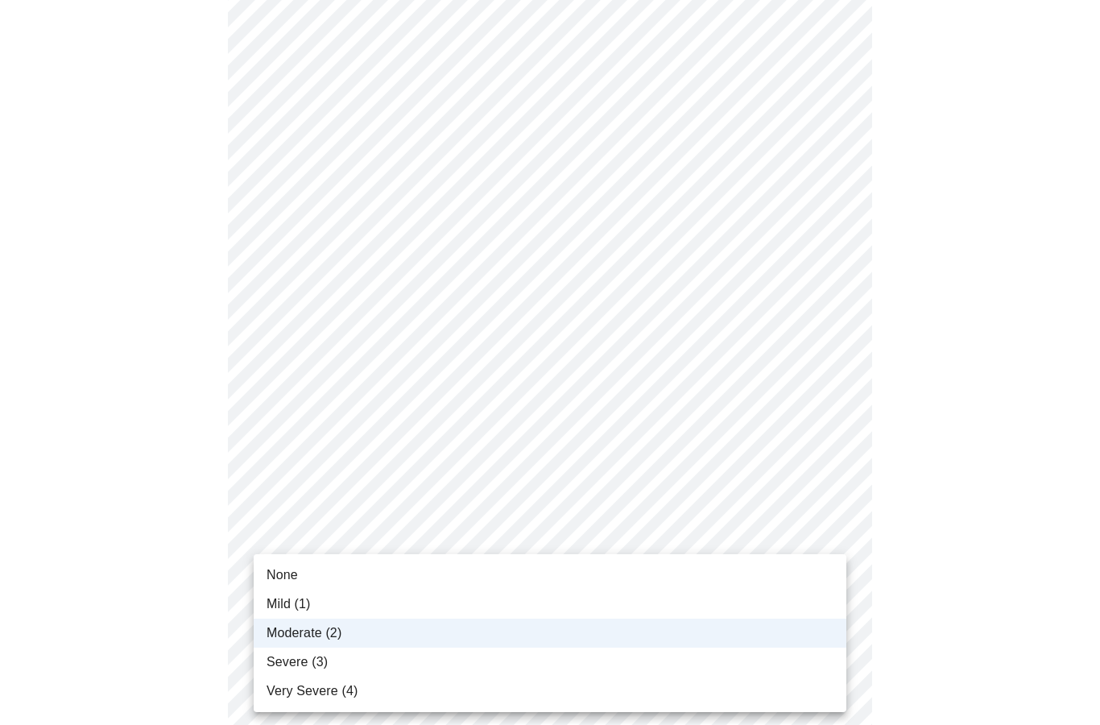
click at [618, 654] on li "Severe (3)" at bounding box center [550, 661] width 592 height 29
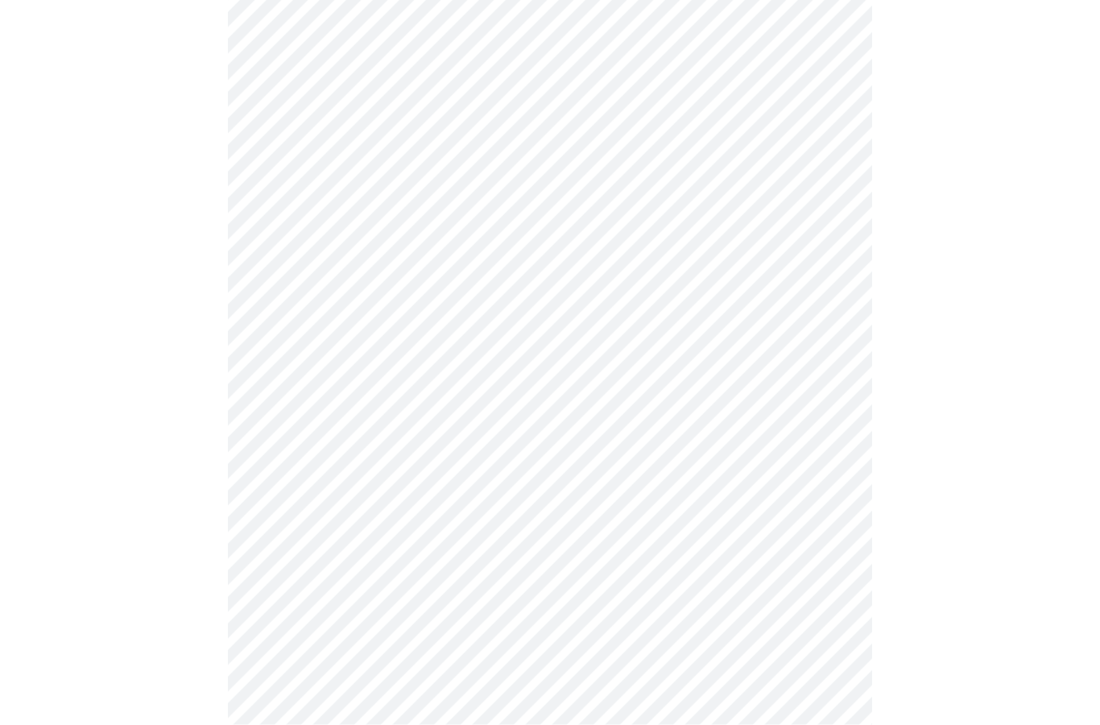
scroll to position [644, 0]
click at [704, 569] on body "MyMenopauseRx Intake Questions 3 / 13" at bounding box center [549, 308] width 1087 height 1893
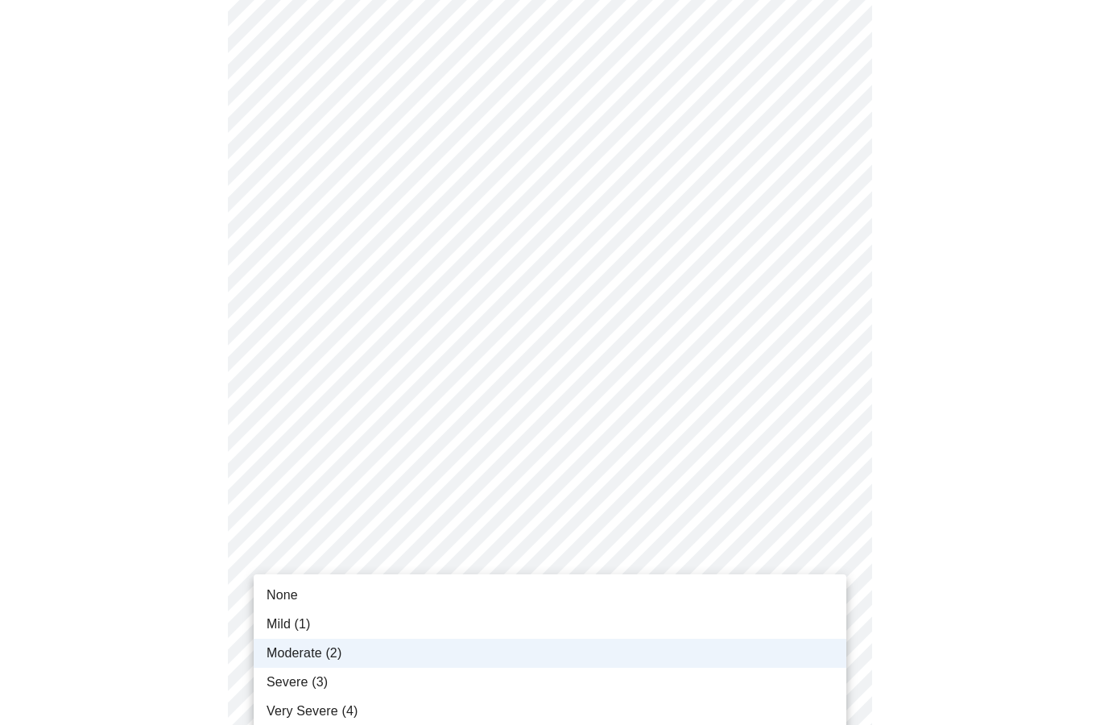
click at [758, 518] on div at bounding box center [550, 362] width 1100 height 725
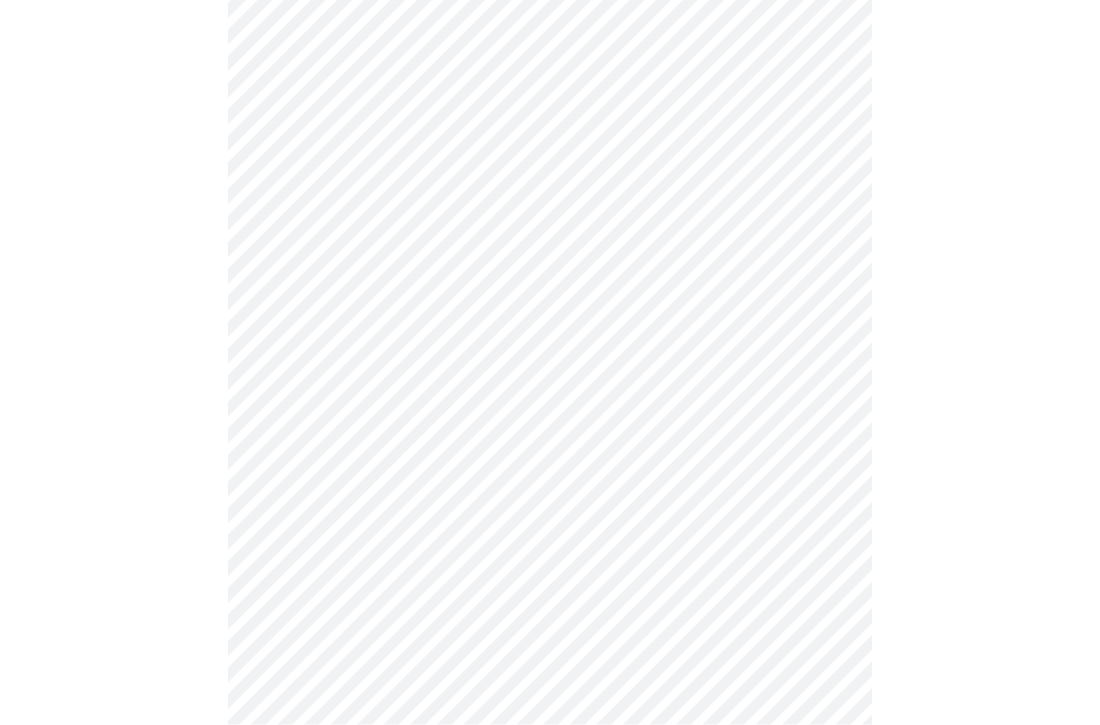
scroll to position [1051, 0]
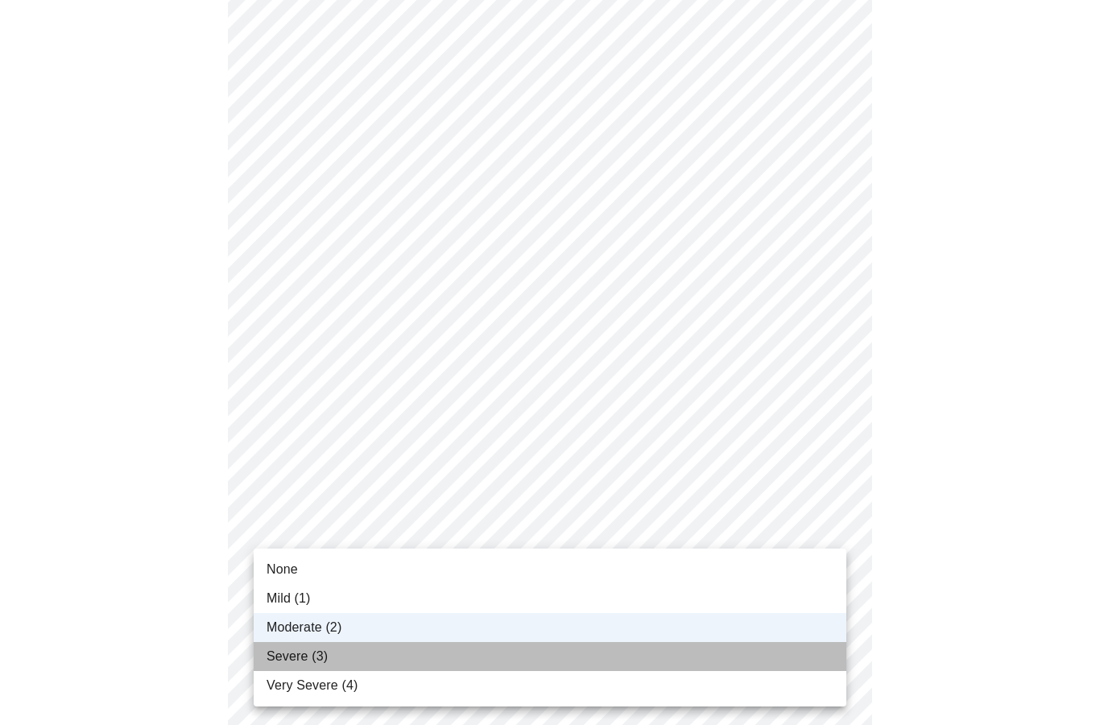
click at [646, 662] on li "Severe (3)" at bounding box center [550, 656] width 592 height 29
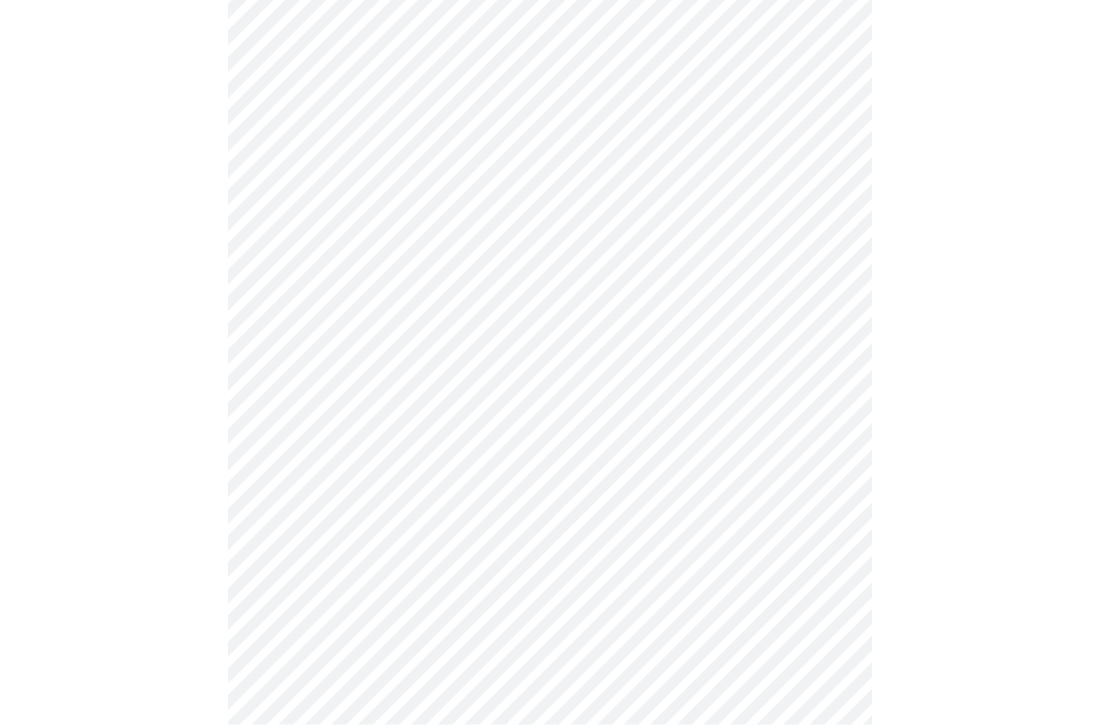
scroll to position [504, 0]
click at [820, 419] on body "MyMenopauseRx Intake Questions 4 / 13" at bounding box center [549, 262] width 1087 height 1520
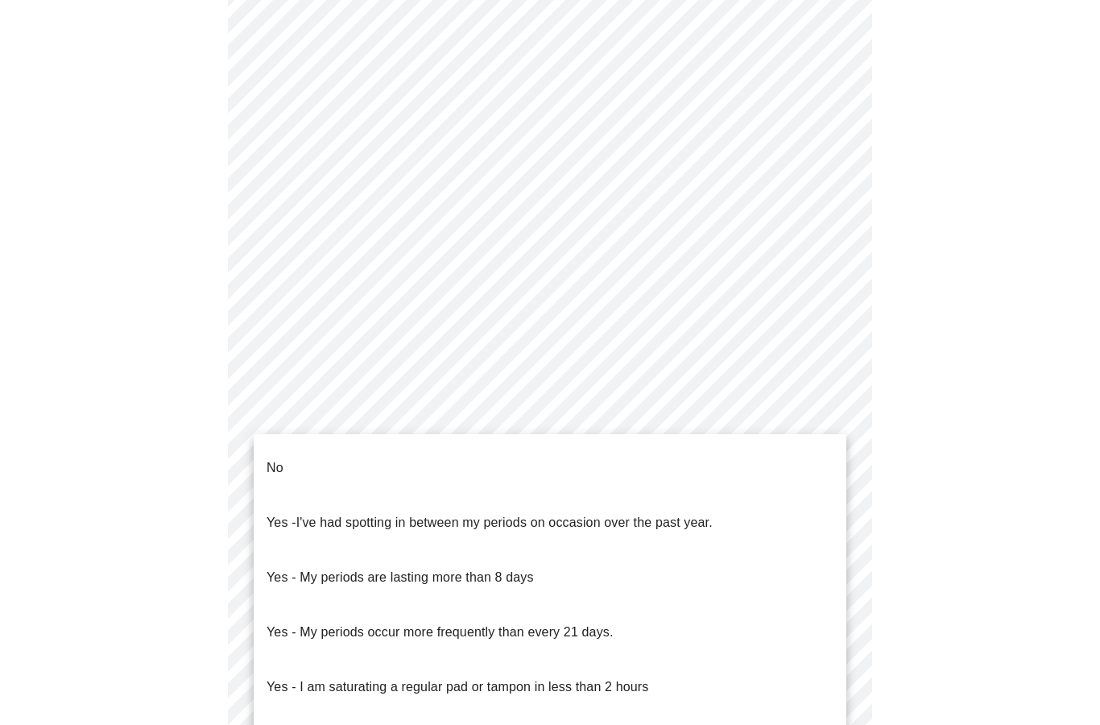
click at [748, 454] on li "No" at bounding box center [550, 467] width 592 height 55
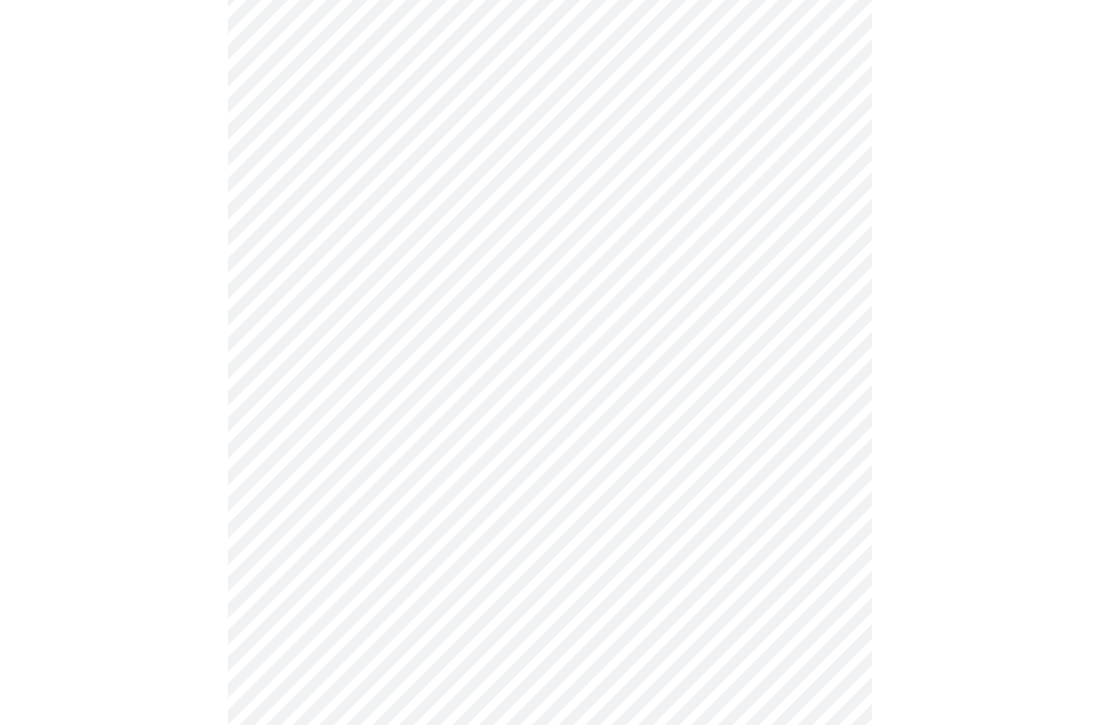
click at [695, 522] on body "MyMenopauseRx Intake Questions 4 / 13" at bounding box center [549, 257] width 1087 height 1511
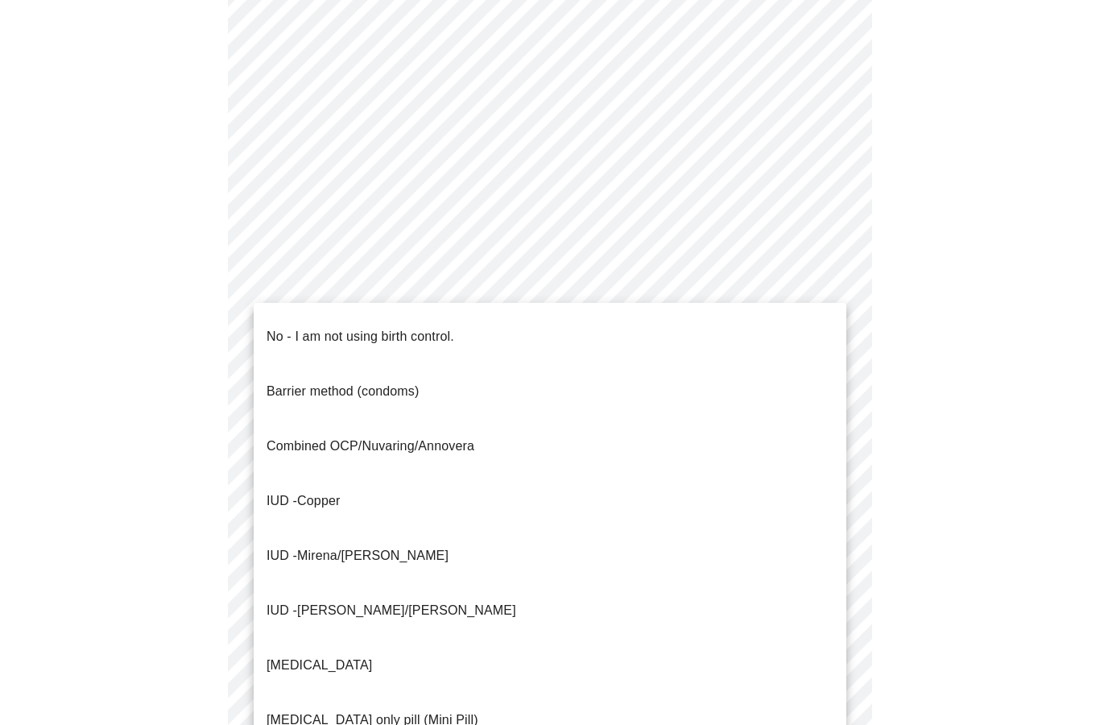
click at [375, 548] on span "Mirena/Liletta" at bounding box center [372, 555] width 151 height 14
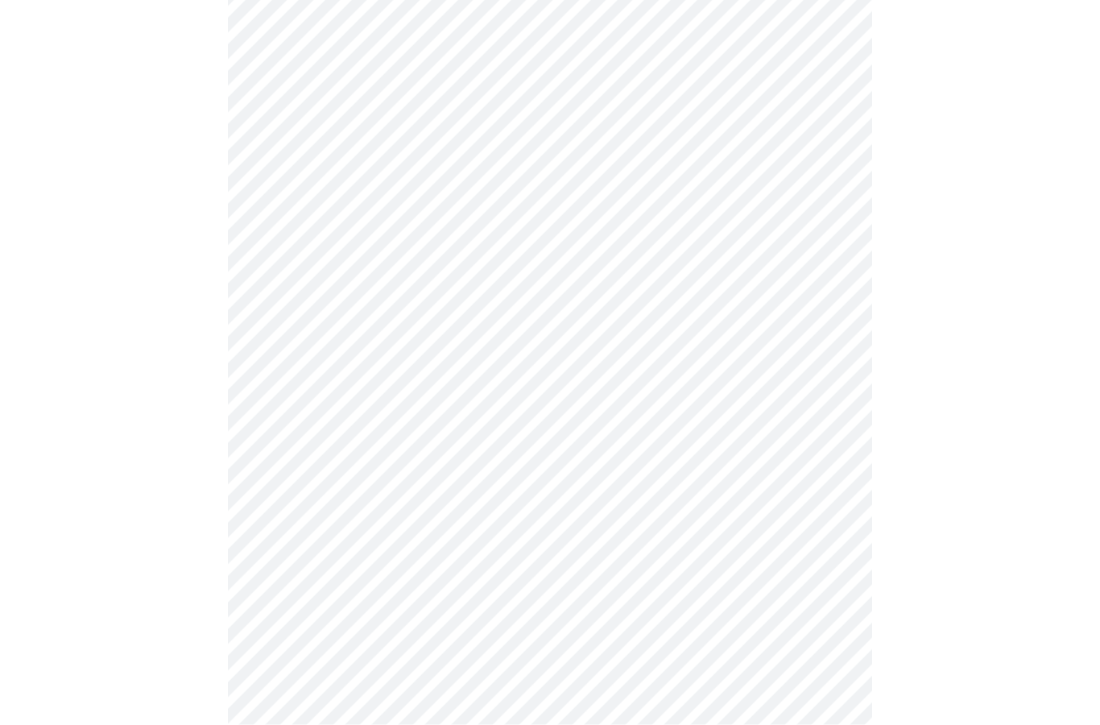
scroll to position [638, 0]
click at [730, 506] on body "MyMenopauseRx Intake Questions 4 / 13" at bounding box center [549, 119] width 1087 height 1502
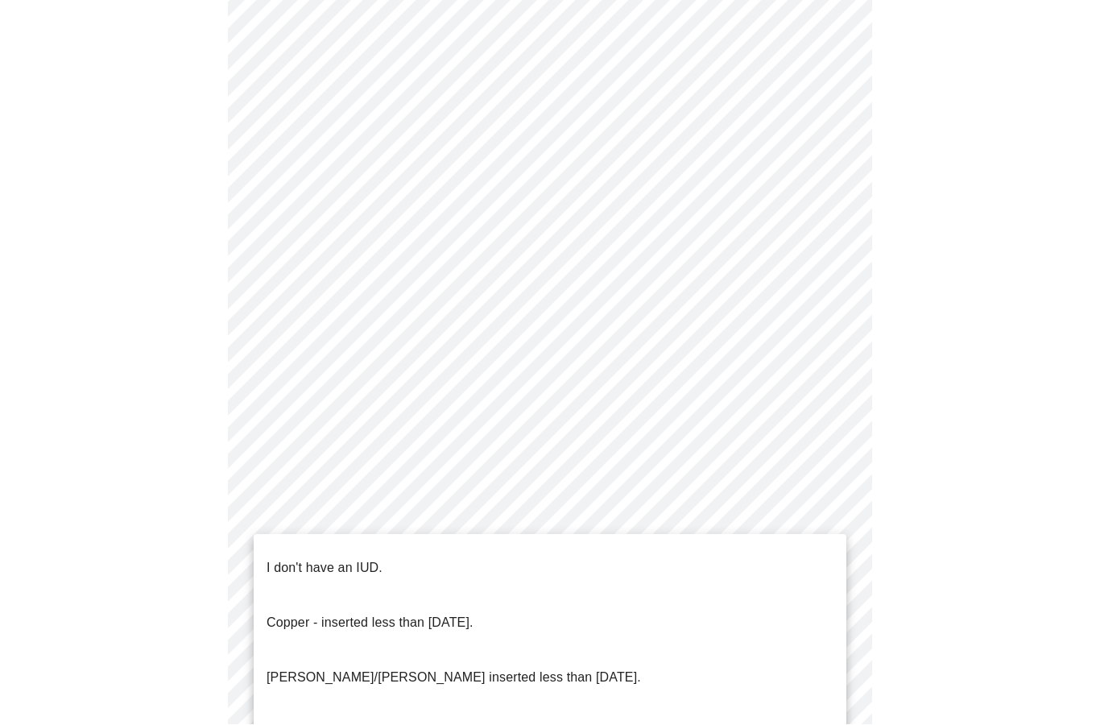
scroll to position [735, 0]
click at [494, 668] on p "Mirena/Liletta inserted less than 5 years ago." at bounding box center [453, 677] width 374 height 19
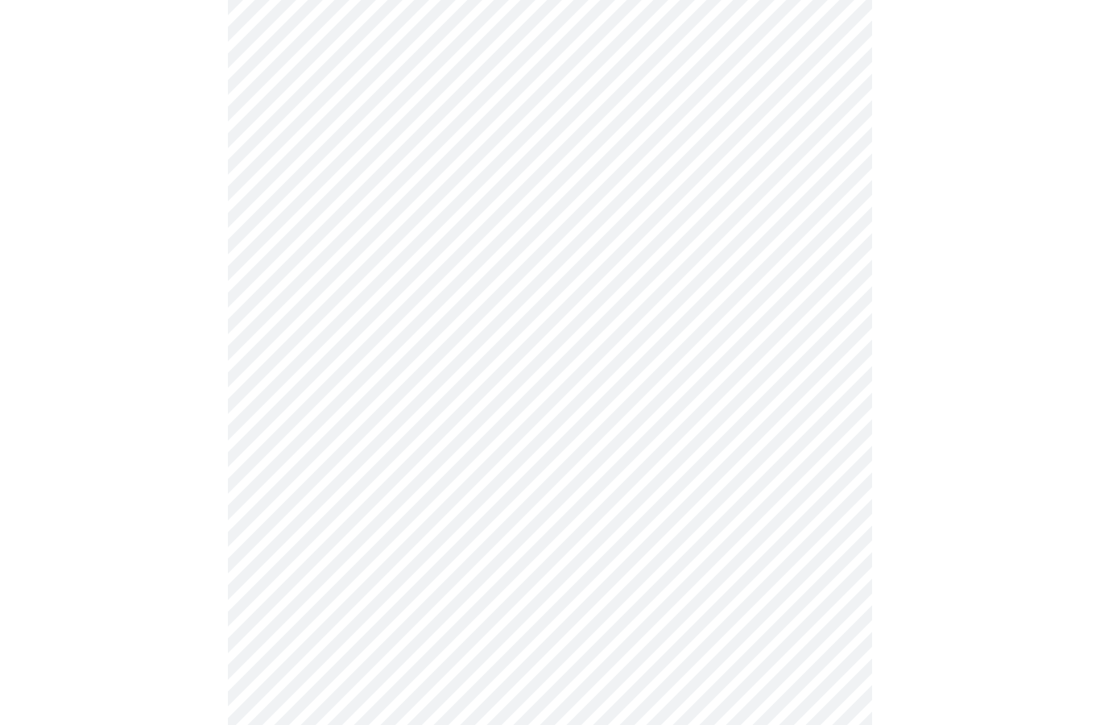
scroll to position [726, 0]
click at [632, 546] on body "MyMenopauseRx Intake Questions 4 / 13" at bounding box center [549, 26] width 1087 height 1493
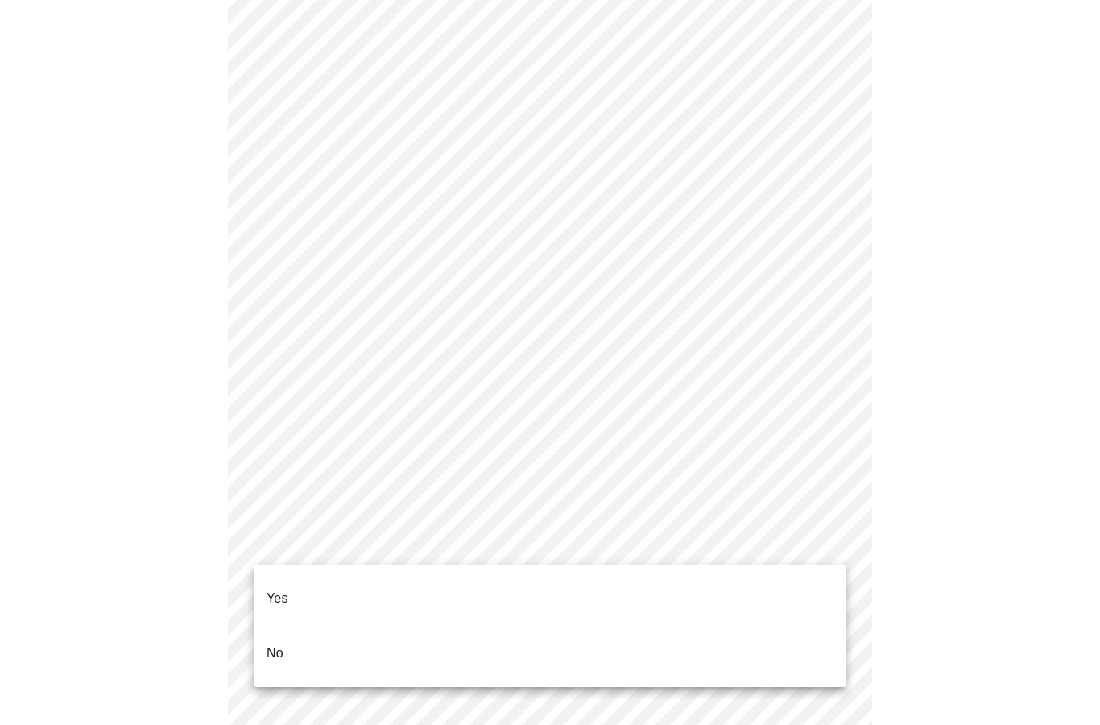
click at [582, 587] on li "Yes" at bounding box center [550, 598] width 592 height 55
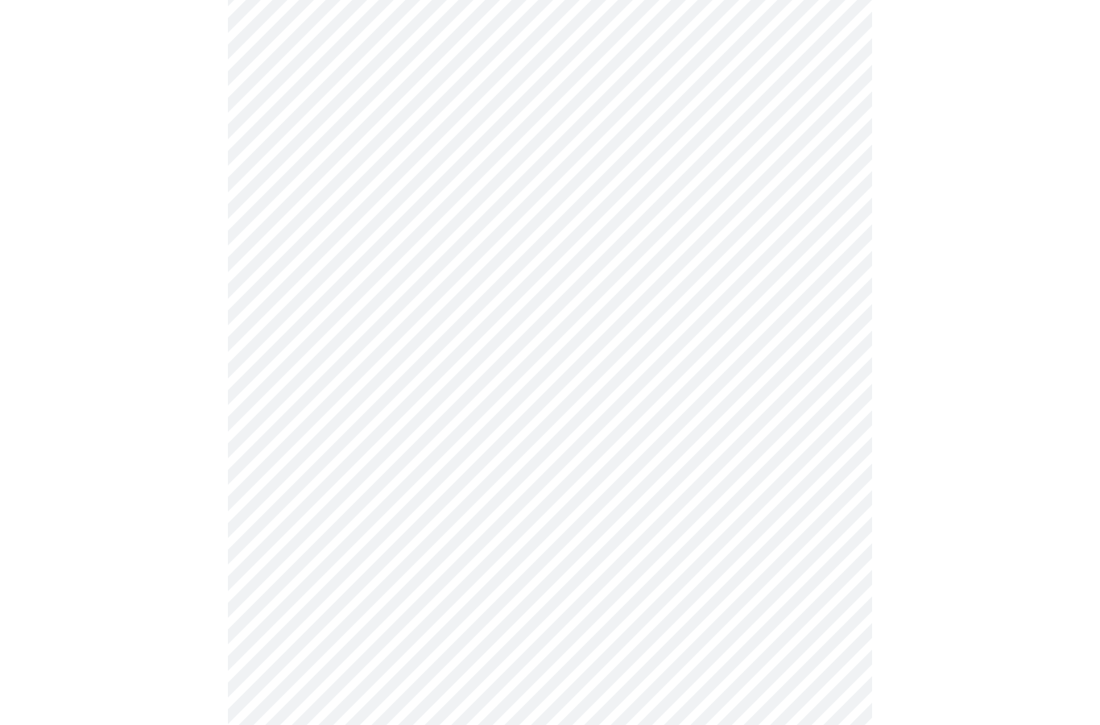
scroll to position [0, 0]
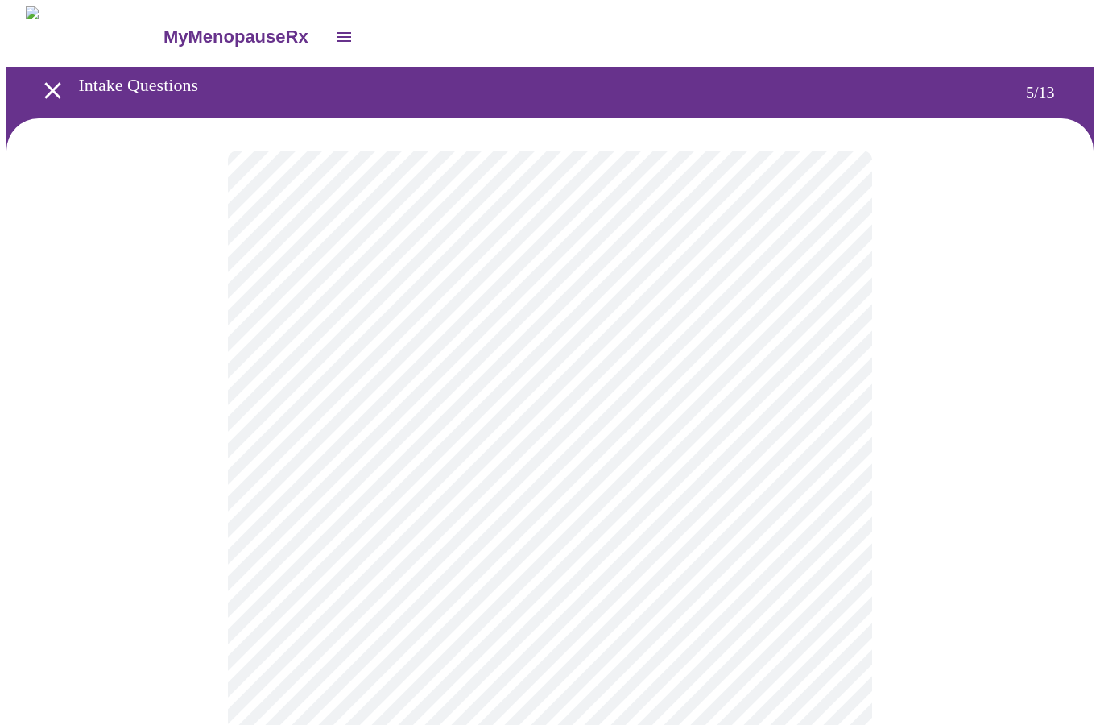
click at [775, 431] on body "MyMenopauseRx Intake Questions 5 / 13" at bounding box center [549, 530] width 1087 height 1049
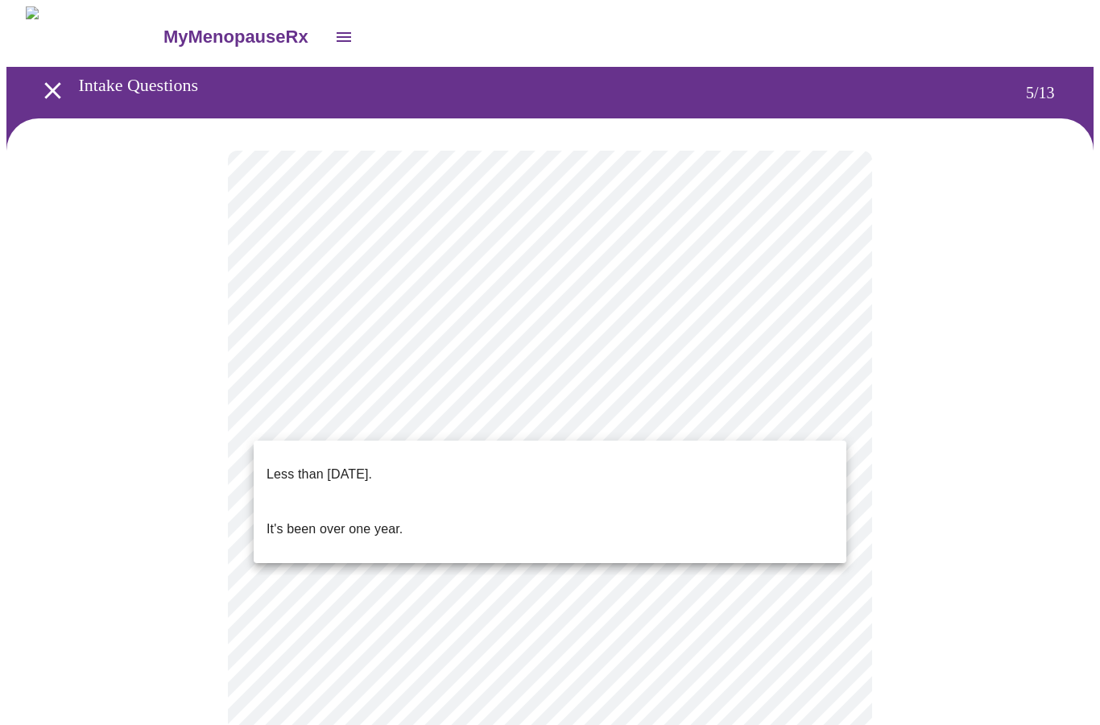
click at [636, 455] on li "Less than one year ago." at bounding box center [550, 474] width 592 height 55
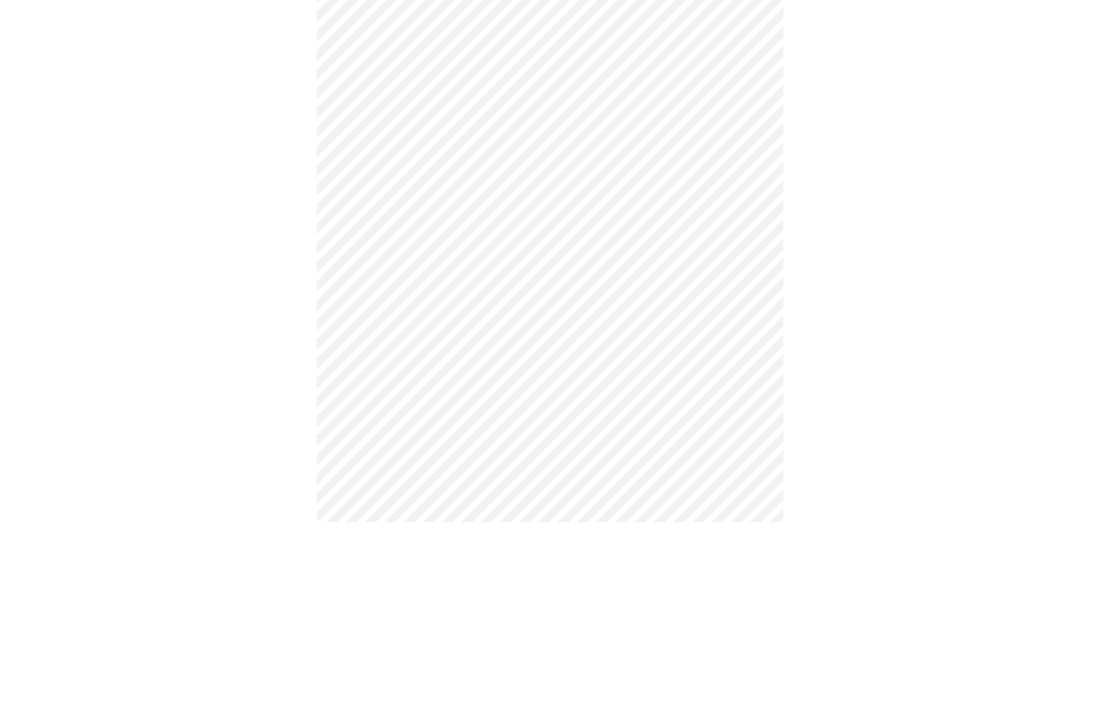
scroll to position [86, 0]
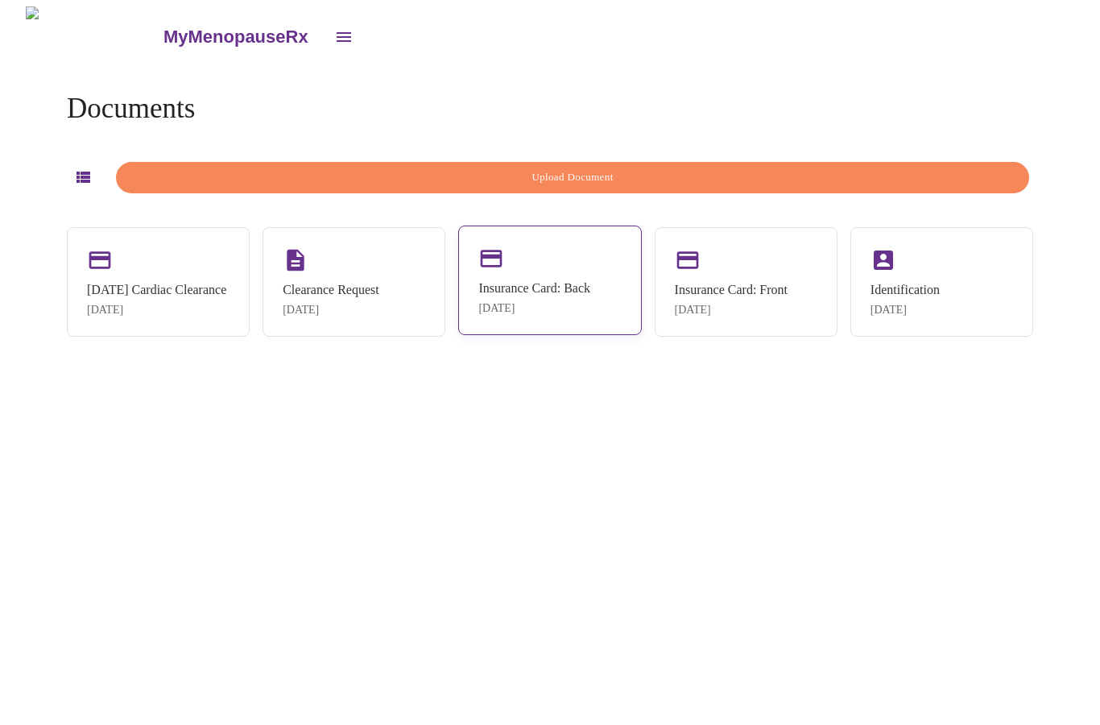
click at [535, 308] on div "[DATE]" at bounding box center [534, 308] width 112 height 13
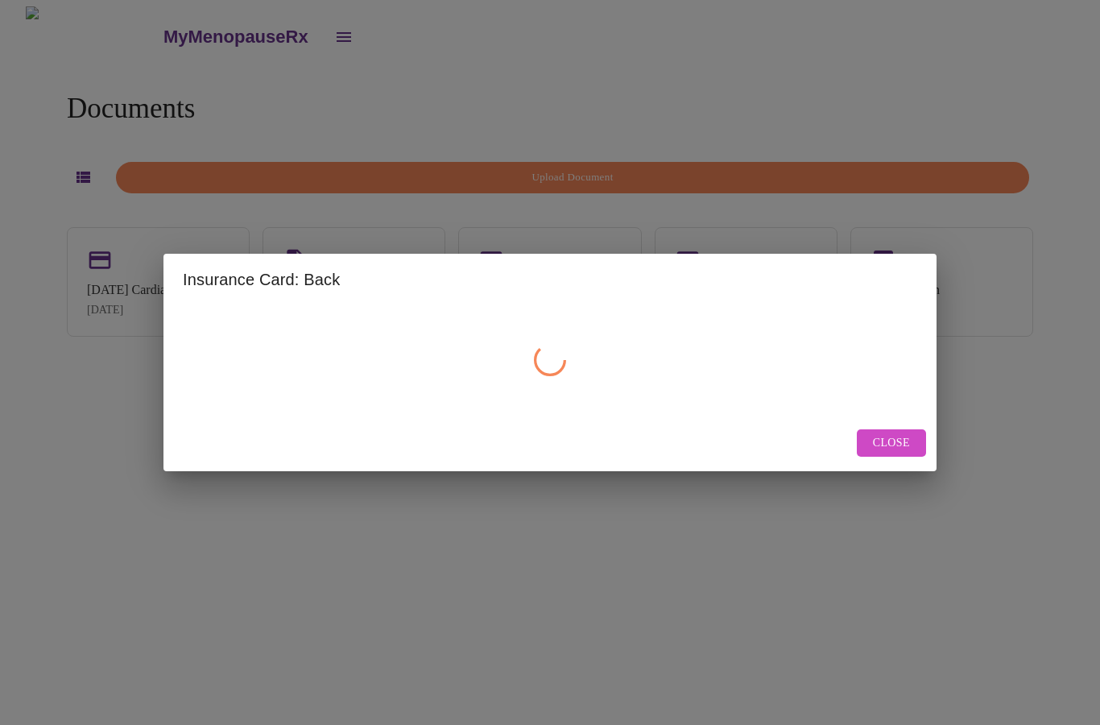
click at [881, 445] on span "Close" at bounding box center [891, 443] width 37 height 20
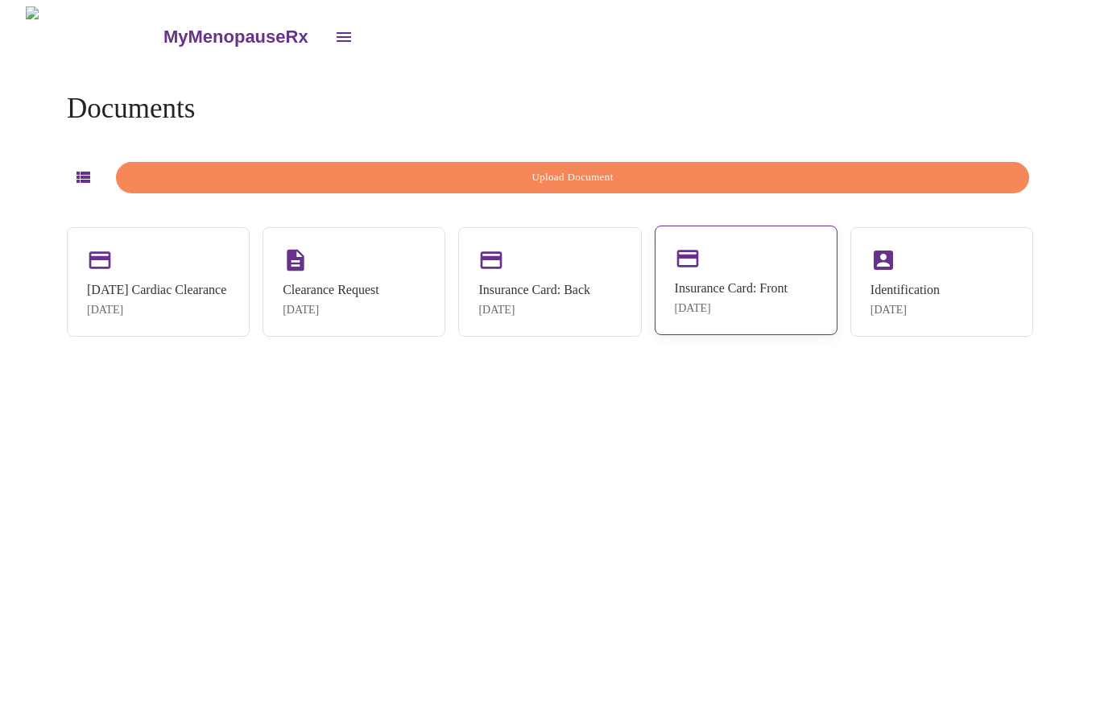
click at [726, 288] on div "Insurance Card: Front" at bounding box center [731, 288] width 113 height 14
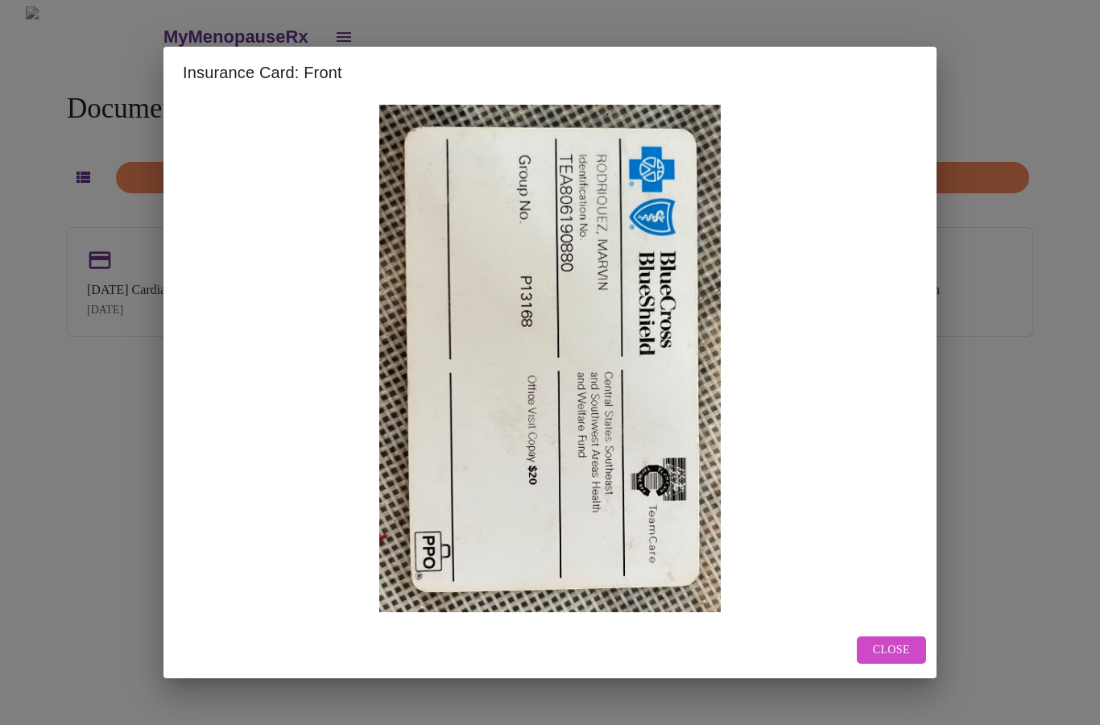
click at [889, 660] on span "Close" at bounding box center [891, 650] width 37 height 20
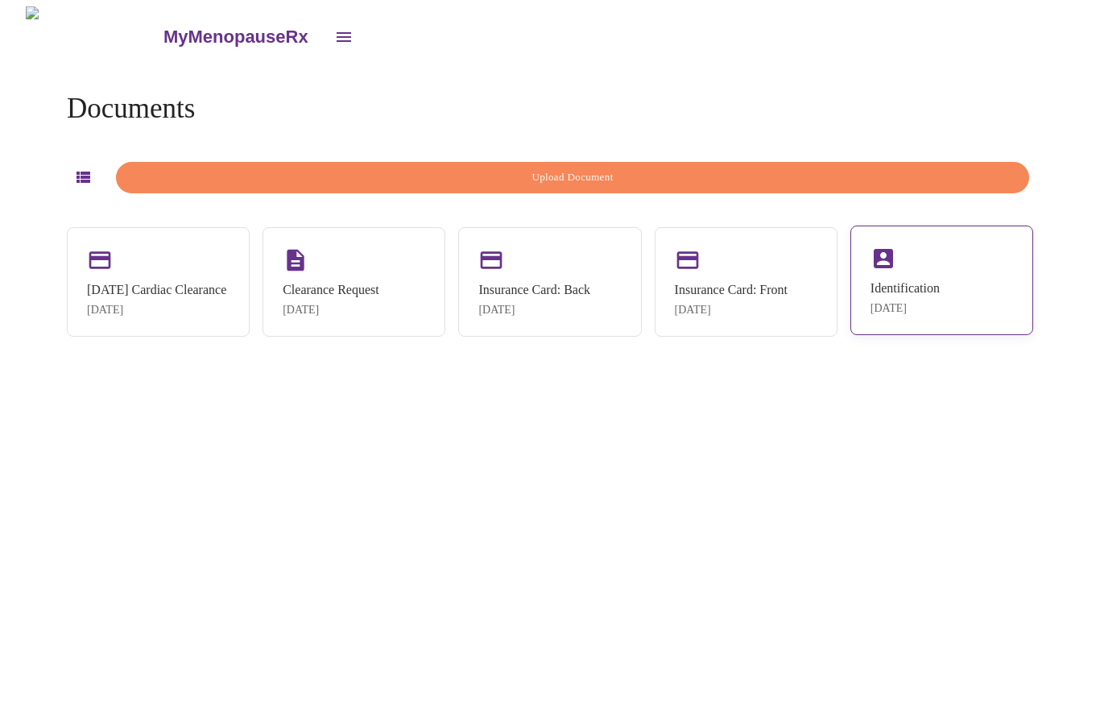
click at [914, 290] on div "Identification" at bounding box center [904, 288] width 69 height 14
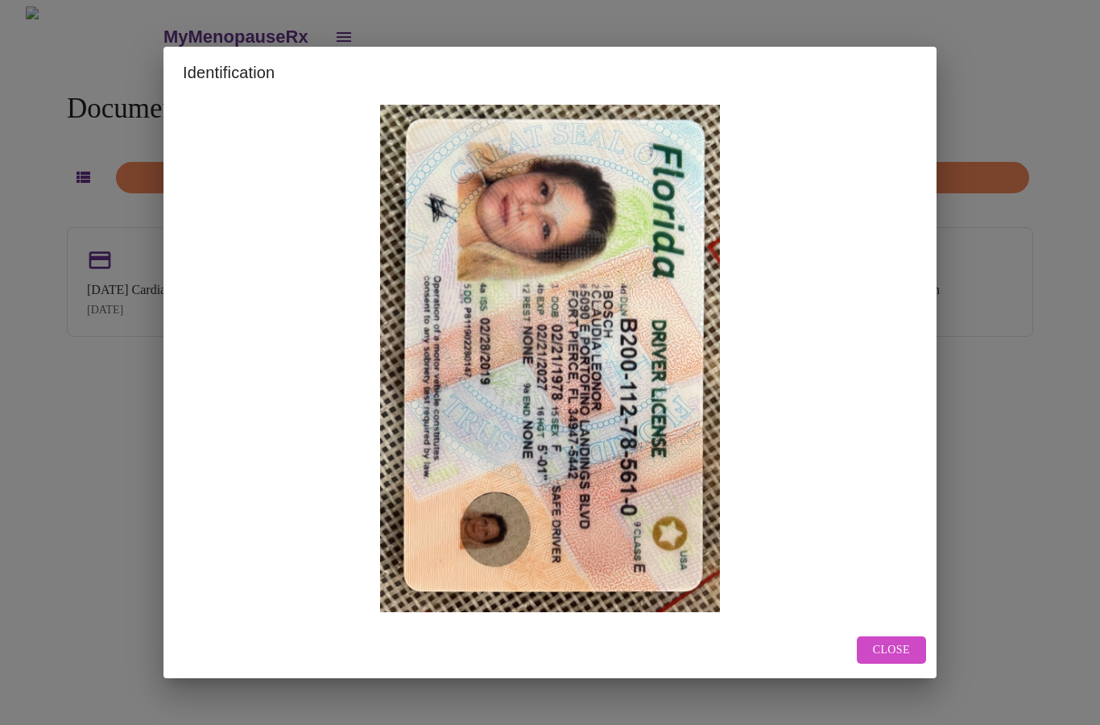
click at [896, 660] on span "Close" at bounding box center [891, 650] width 37 height 20
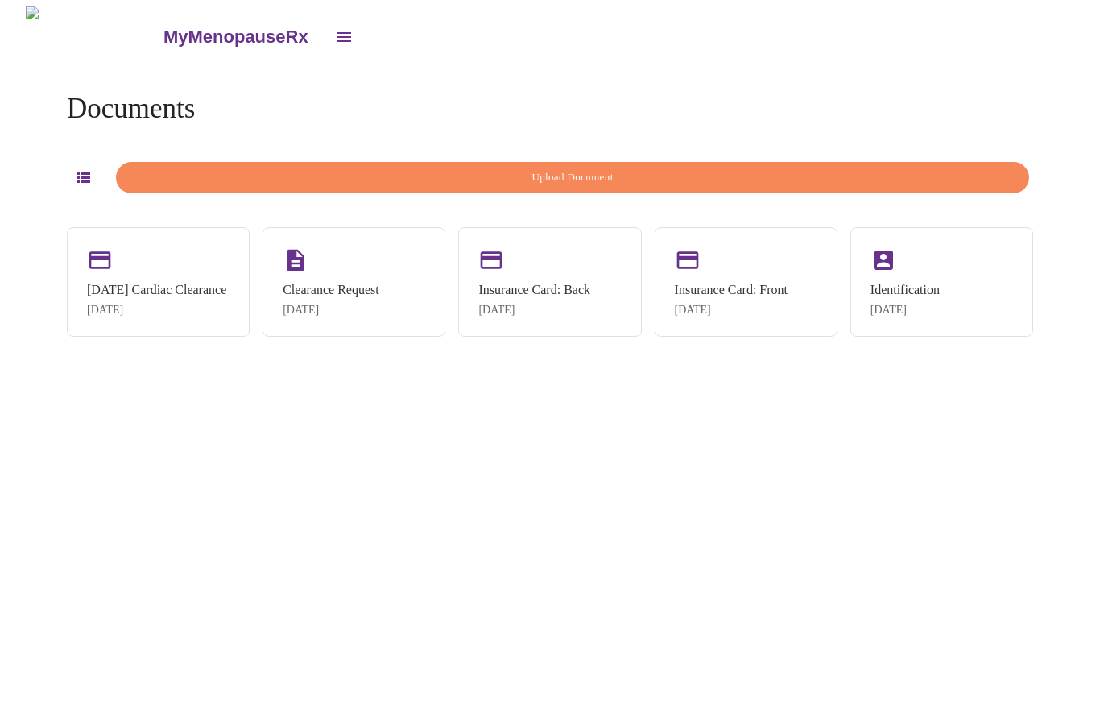
click at [290, 505] on div "MyMenopauseRx Documents Upload Document 04/17/2025 Cardiac Clearance Apr 17, 20…" at bounding box center [549, 368] width 1087 height 725
